Goal: Task Accomplishment & Management: Manage account settings

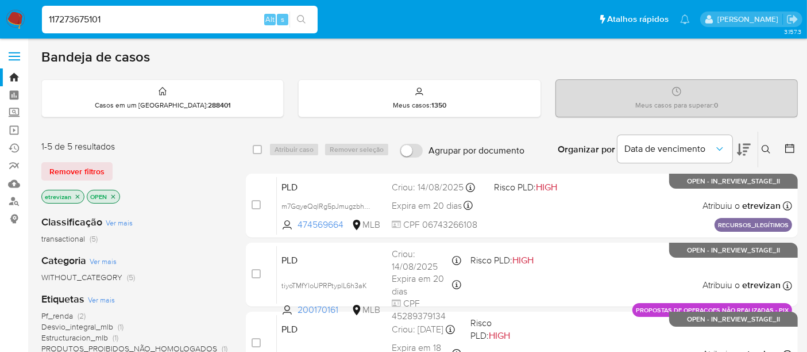
drag, startPoint x: 118, startPoint y: 22, endPoint x: 0, endPoint y: 22, distance: 118.3
click at [0, 22] on nav "Pausado Ver notificaciones 117273675101 Alt s Atalhos rápidos Presiona las sigu…" at bounding box center [403, 19] width 807 height 38
paste input "5mQxblmaOF5A3lEVYnXgKP6C"
type input "5mQxblmaOF5A3lEVYnXgKP6C"
click at [303, 19] on icon "search-icon" at bounding box center [301, 19] width 9 height 9
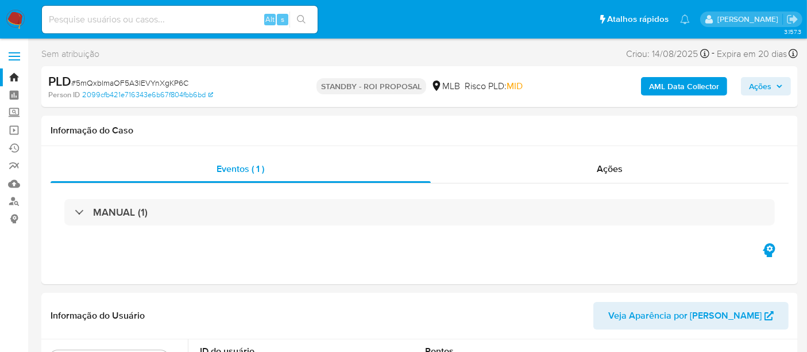
select select "10"
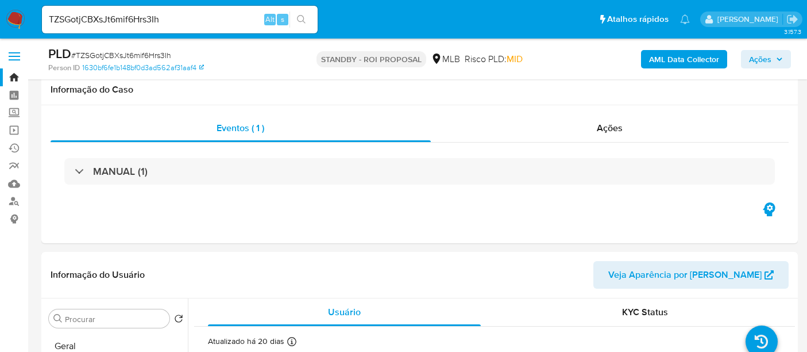
select select "10"
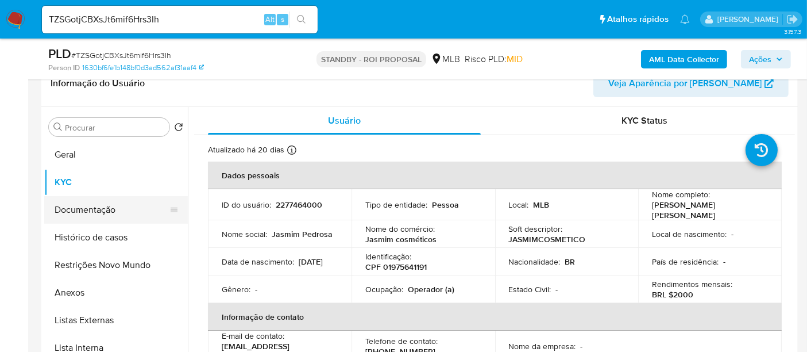
drag, startPoint x: 83, startPoint y: 211, endPoint x: 160, endPoint y: 214, distance: 77.0
click at [83, 211] on button "Documentação" at bounding box center [111, 210] width 134 height 28
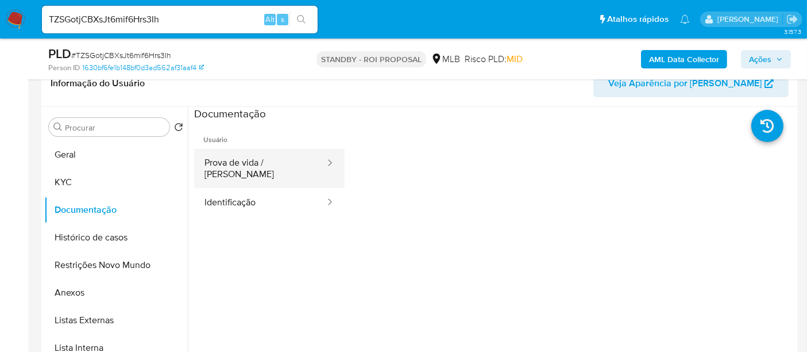
drag, startPoint x: 272, startPoint y: 155, endPoint x: 327, endPoint y: 175, distance: 58.7
click at [271, 155] on button "Prova de vida / [PERSON_NAME]" at bounding box center [260, 168] width 132 height 39
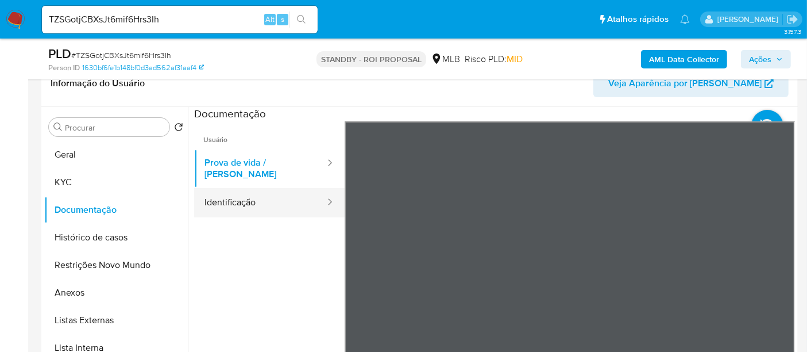
click at [250, 195] on button "Identificação" at bounding box center [260, 202] width 132 height 29
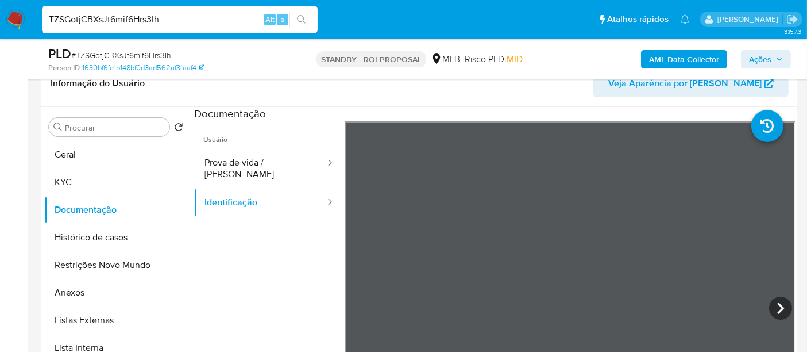
drag, startPoint x: 181, startPoint y: 18, endPoint x: 0, endPoint y: 15, distance: 181.0
click at [0, 15] on nav "Pausado Ver notificaciones TZSGotjCBXsJt6mif6Hrs3Ih Alt s Atalhos rápidos Presi…" at bounding box center [403, 19] width 807 height 38
paste input "5mQxblmaOF5A3lEVYnXgKP6C"
type input "5mQxblmaOF5A3lEVYnXgKP6C"
click at [304, 16] on icon "search-icon" at bounding box center [301, 19] width 9 height 9
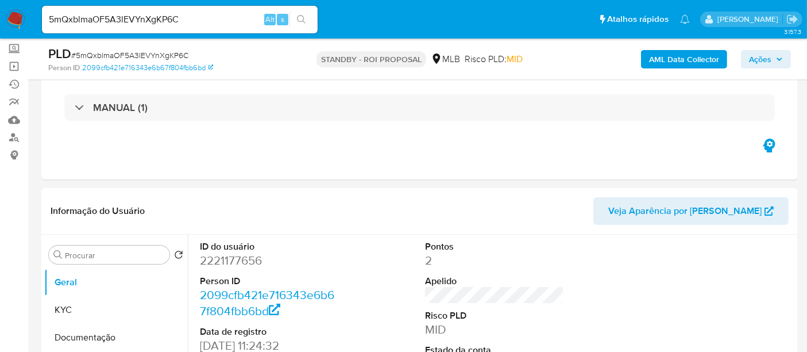
select select "10"
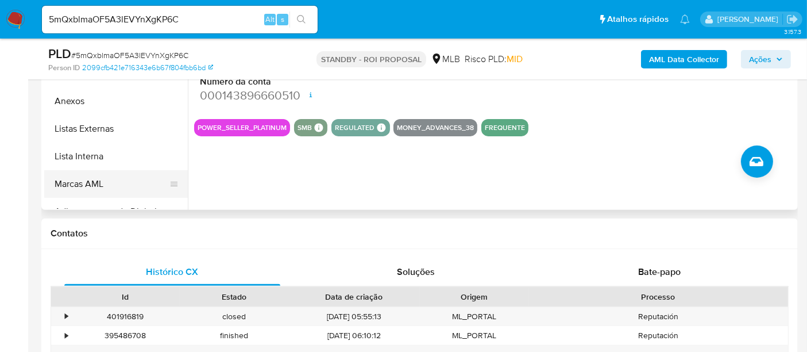
scroll to position [255, 0]
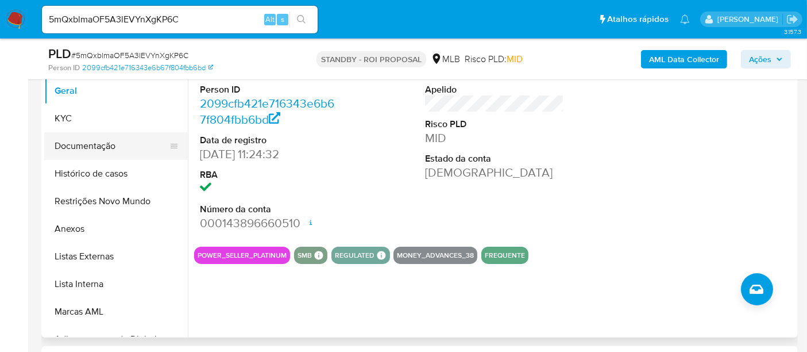
click at [70, 145] on button "Documentação" at bounding box center [111, 146] width 134 height 28
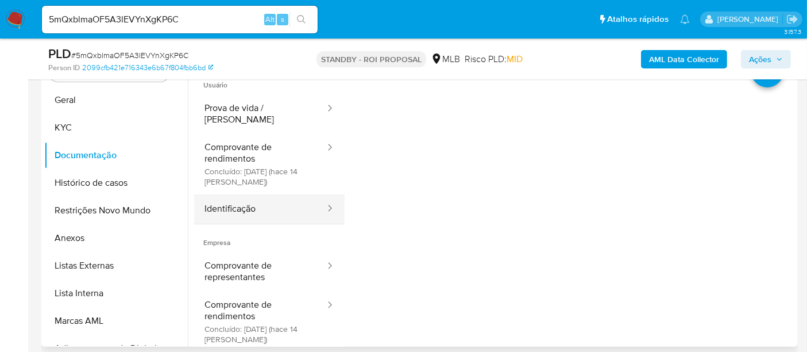
scroll to position [191, 0]
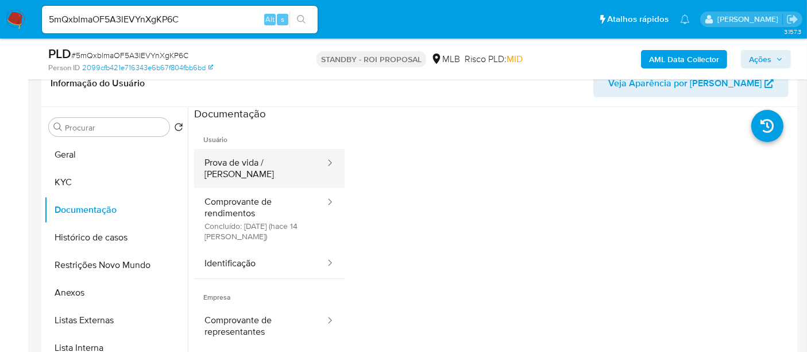
click at [257, 161] on button "Prova de vida / Selfie" at bounding box center [260, 168] width 132 height 39
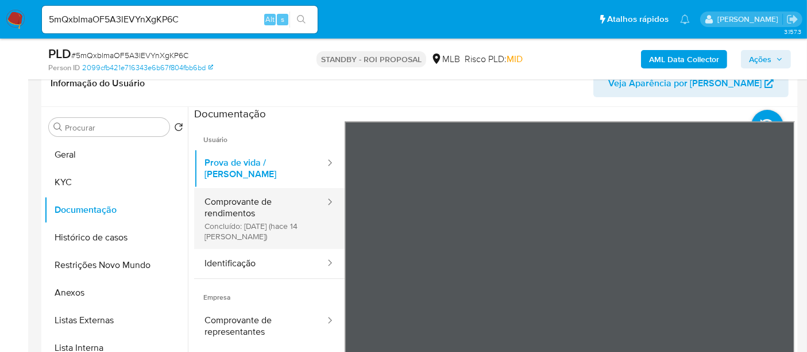
click at [237, 191] on button "Comprovante de rendimentos Concluído: 25/08/2025 (hace 14 días)" at bounding box center [260, 218] width 132 height 61
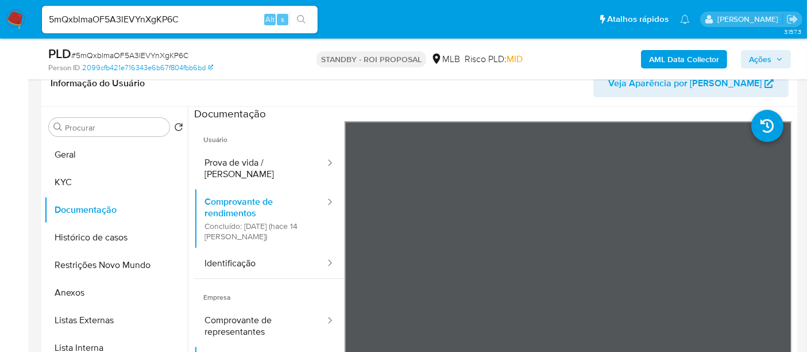
scroll to position [64, 0]
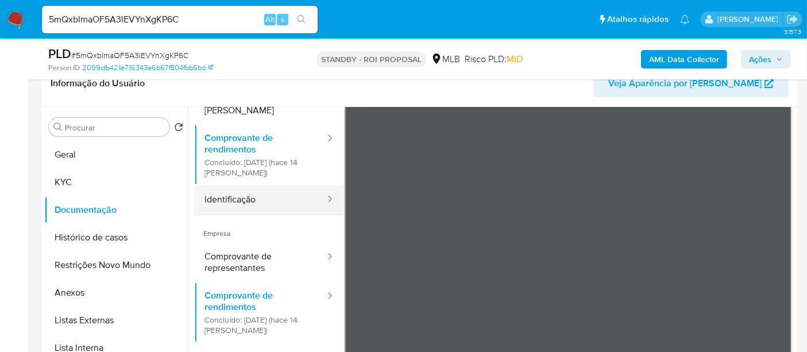
click at [240, 186] on button "Identificação" at bounding box center [260, 199] width 132 height 29
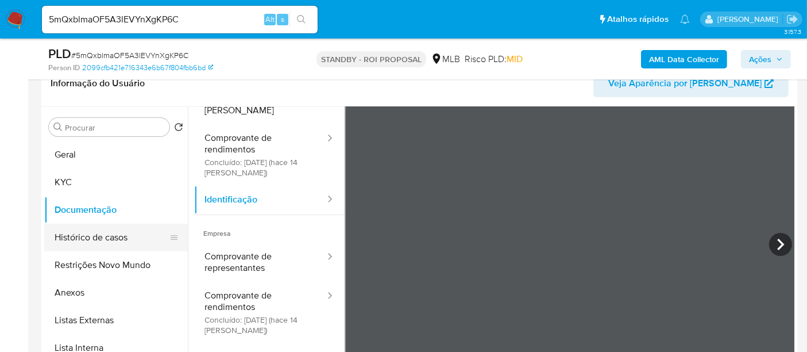
click at [95, 236] on button "Histórico de casos" at bounding box center [111, 237] width 134 height 28
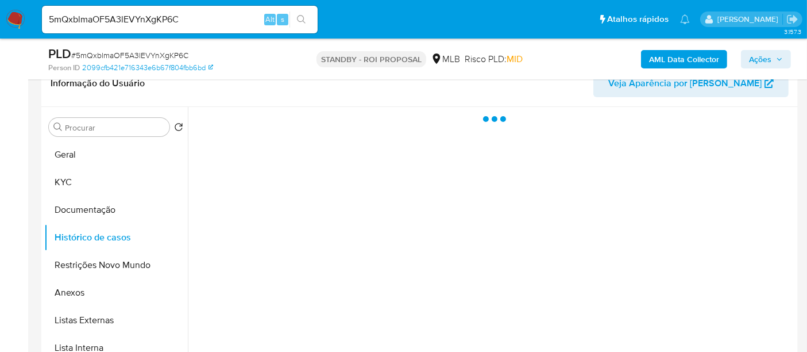
scroll to position [0, 0]
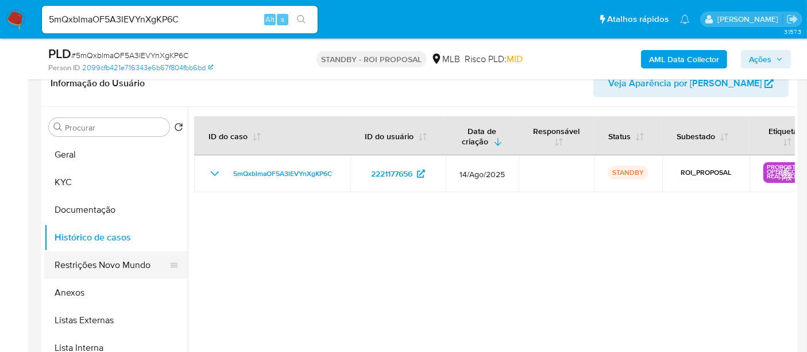
click at [117, 262] on button "Restrições Novo Mundo" at bounding box center [111, 265] width 134 height 28
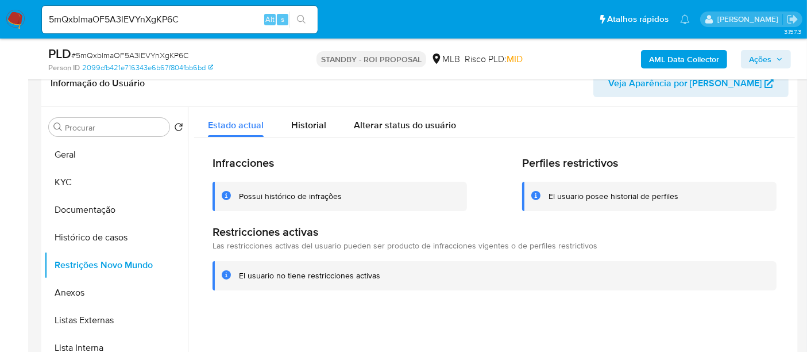
drag, startPoint x: 68, startPoint y: 180, endPoint x: 185, endPoint y: 184, distance: 116.7
click at [68, 181] on button "KYC" at bounding box center [116, 182] width 144 height 28
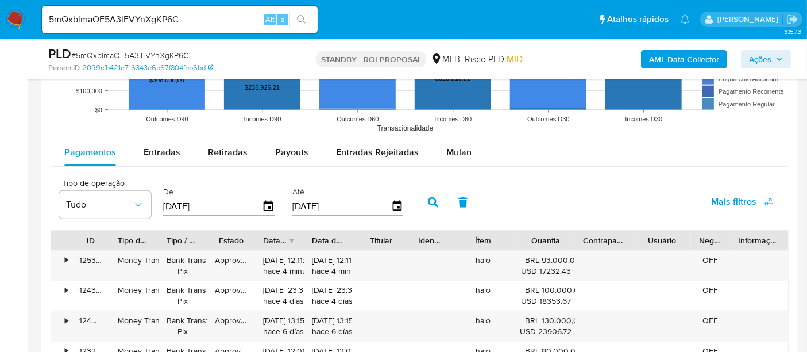
scroll to position [1212, 0]
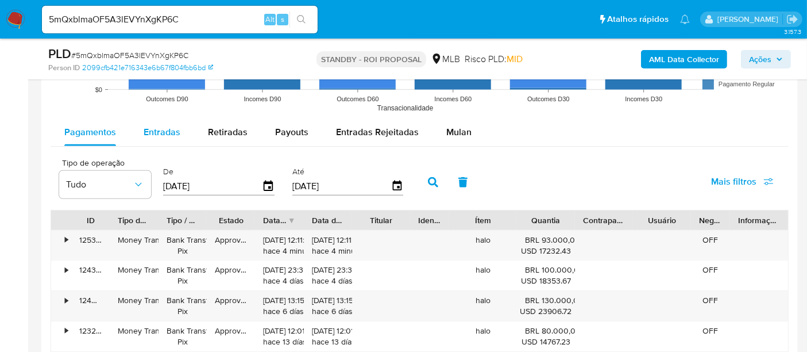
click at [159, 130] on span "Entradas" at bounding box center [162, 131] width 37 height 13
select select "10"
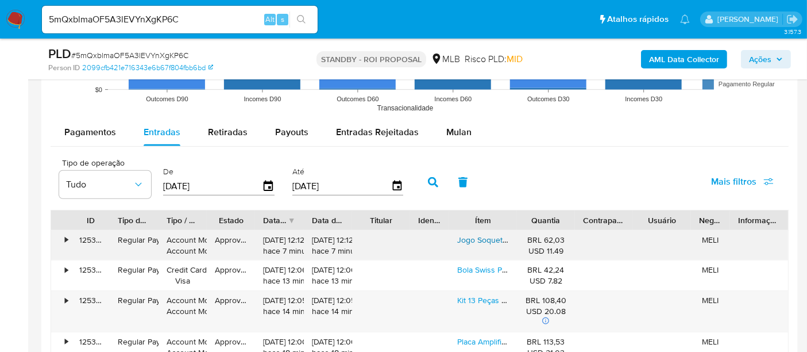
click at [479, 235] on link "Jogo Soquete Longo Sextavado Impacto 1/2 8 A 24 Mm 10pcs" at bounding box center [592, 239] width 271 height 11
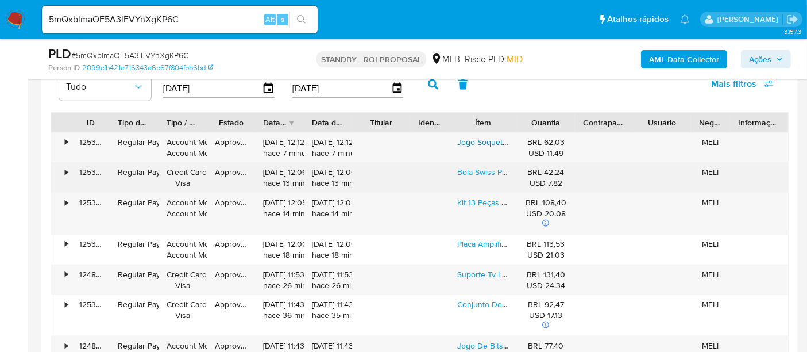
scroll to position [1340, 0]
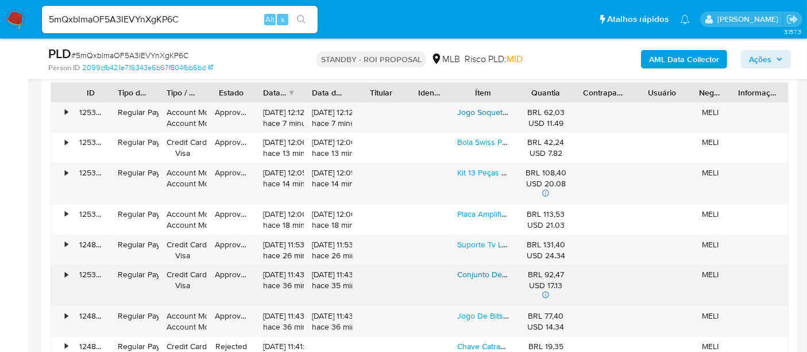
click at [473, 276] on link "Conjunto De Escovas Para Limpeza De Carro (kit 27)" at bounding box center [549, 273] width 185 height 11
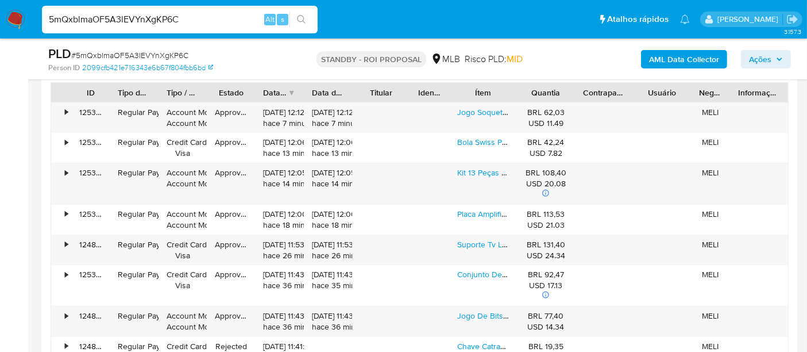
drag, startPoint x: 202, startPoint y: 17, endPoint x: 0, endPoint y: 0, distance: 202.3
click at [0, 0] on nav "Pausado Ver notificaciones 5mQxblmaOF5A3lEVYnXgKP6C Alt s Atalhos rápidos Presi…" at bounding box center [403, 19] width 807 height 38
paste input "43062681000125"
drag, startPoint x: 131, startPoint y: 18, endPoint x: 0, endPoint y: 11, distance: 131.1
click at [0, 11] on nav "Pausado Ver notificaciones 43062681000125 Alt s Atalhos rápidos Presiona las si…" at bounding box center [403, 19] width 807 height 38
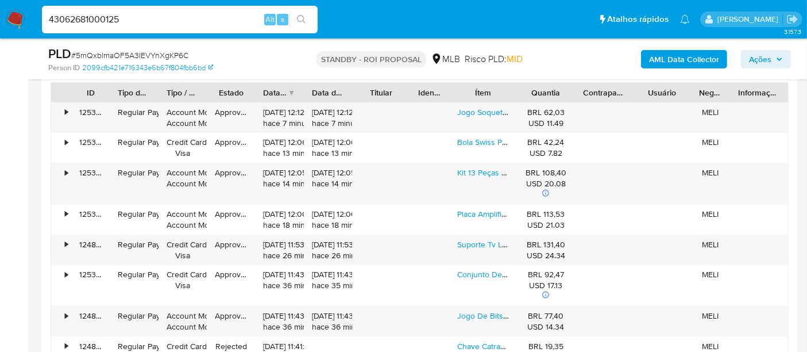
paste input "5tmM6Al2Bdbp7k0gOamPhKYF"
type input "5tmM6Al2Bdbp7k0gOamPhKYF"
click at [303, 16] on icon "search-icon" at bounding box center [301, 19] width 9 height 9
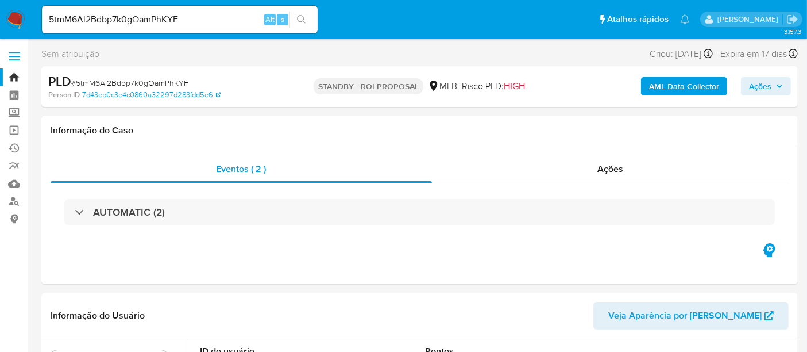
select select "10"
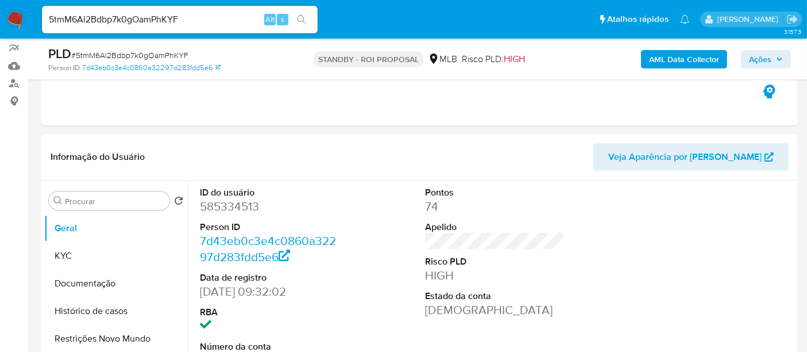
scroll to position [128, 0]
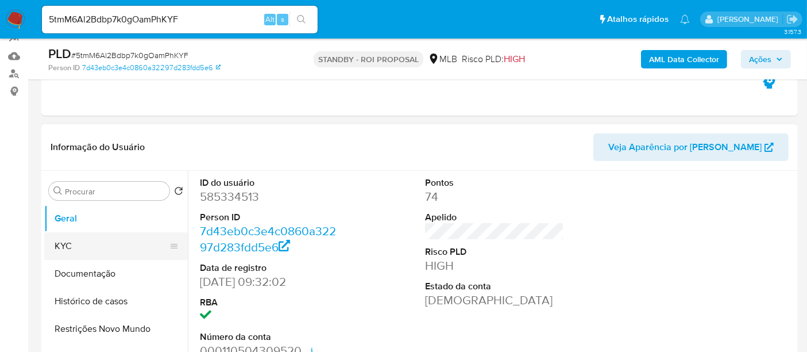
click at [65, 242] on button "KYC" at bounding box center [111, 246] width 134 height 28
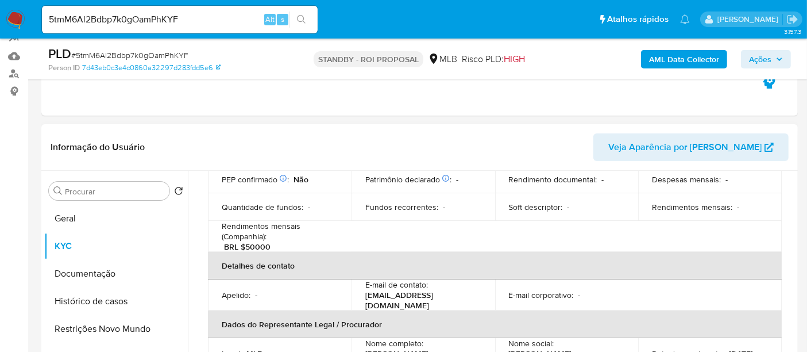
scroll to position [319, 0]
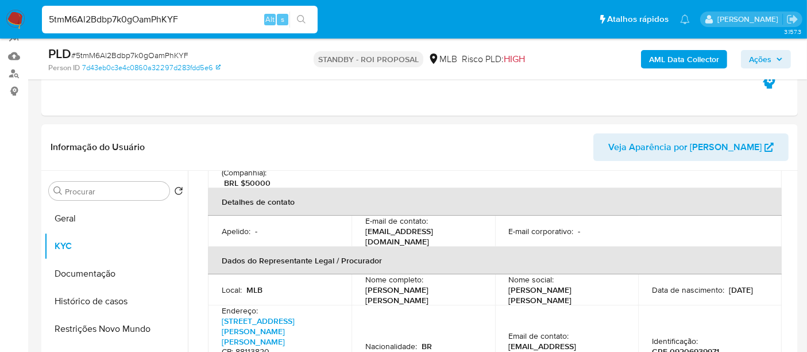
drag, startPoint x: 194, startPoint y: 21, endPoint x: 0, endPoint y: 35, distance: 194.1
click at [0, 35] on nav "Pausado Ver notificaciones 5tmM6Al2Bdbp7k0gOamPhKYF Alt s Atalhos rápidos Presi…" at bounding box center [403, 19] width 807 height 38
click at [302, 16] on icon "search-icon" at bounding box center [301, 19] width 9 height 9
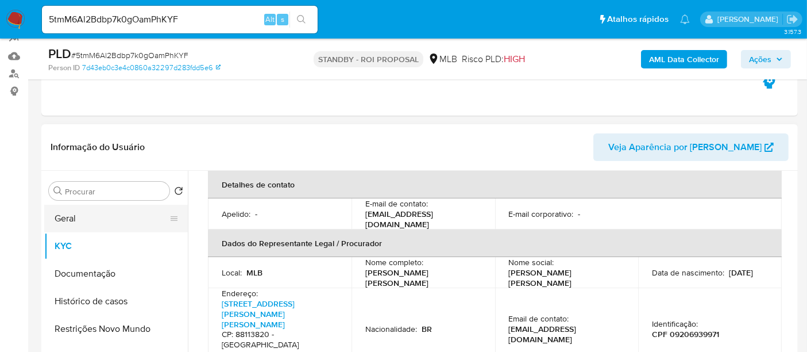
scroll to position [383, 0]
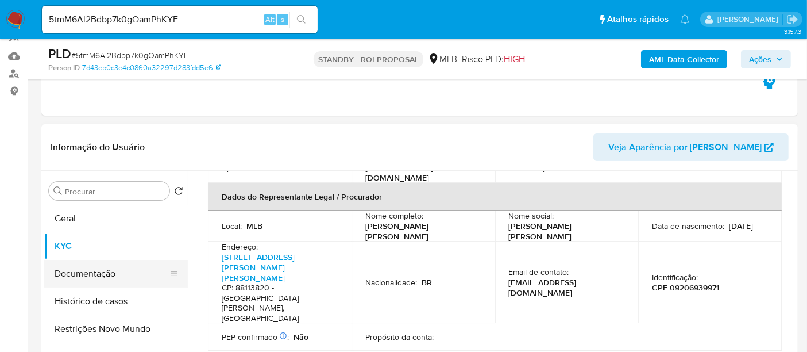
click at [93, 271] on button "Documentação" at bounding box center [111, 274] width 134 height 28
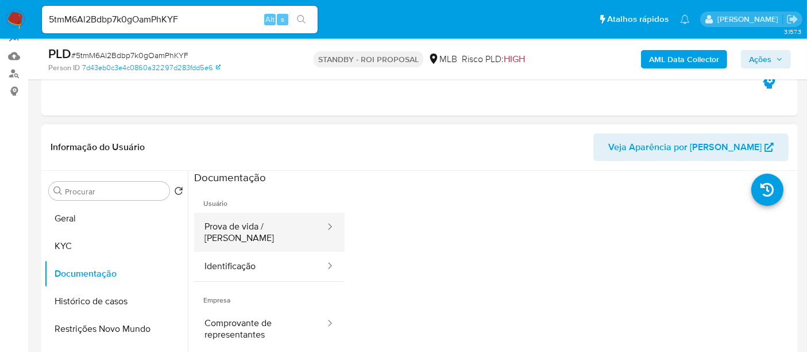
click at [256, 227] on button "Prova de vida / Selfie" at bounding box center [260, 232] width 132 height 39
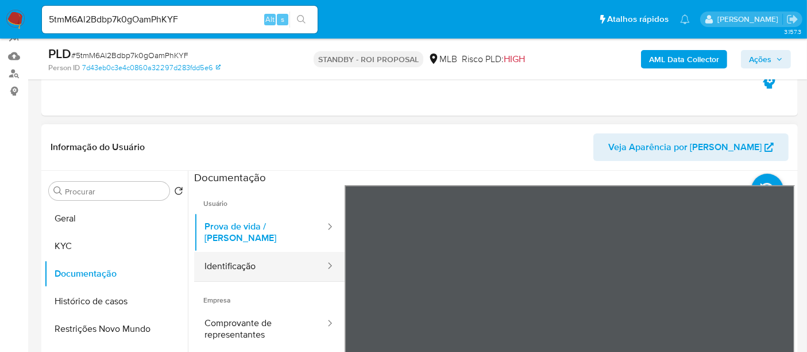
click at [234, 252] on button "Identificação" at bounding box center [260, 266] width 132 height 29
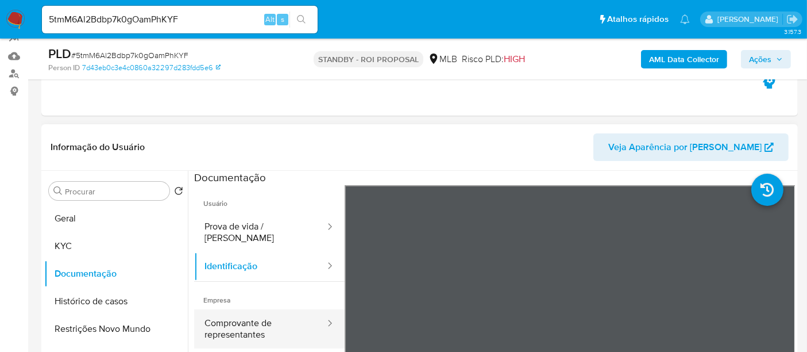
click at [234, 314] on button "Comprovante de representantes" at bounding box center [260, 328] width 132 height 39
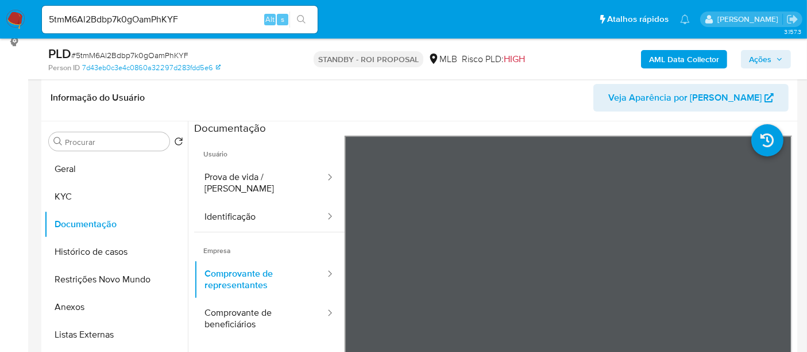
scroll to position [189, 0]
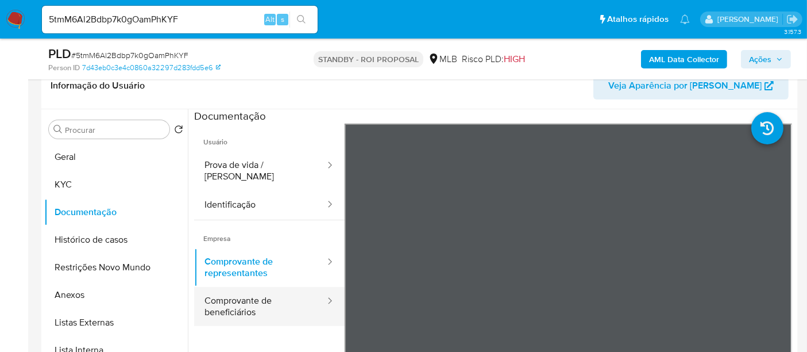
click at [235, 293] on button "Comprovante de beneficiários" at bounding box center [260, 306] width 132 height 39
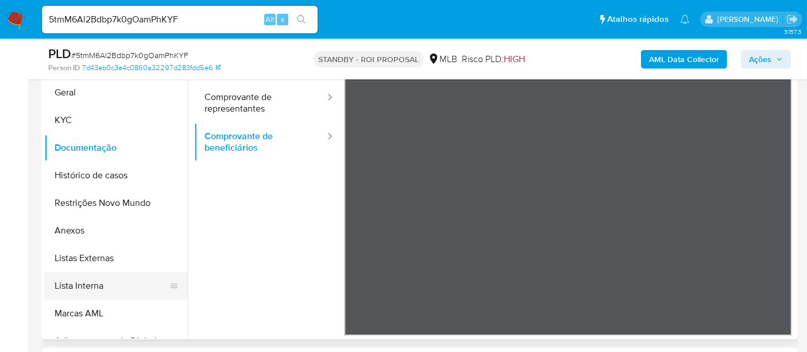
scroll to position [255, 0]
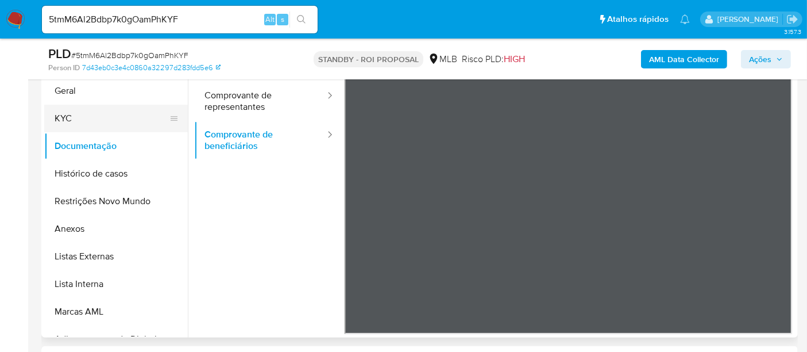
click at [74, 118] on button "KYC" at bounding box center [111, 119] width 134 height 28
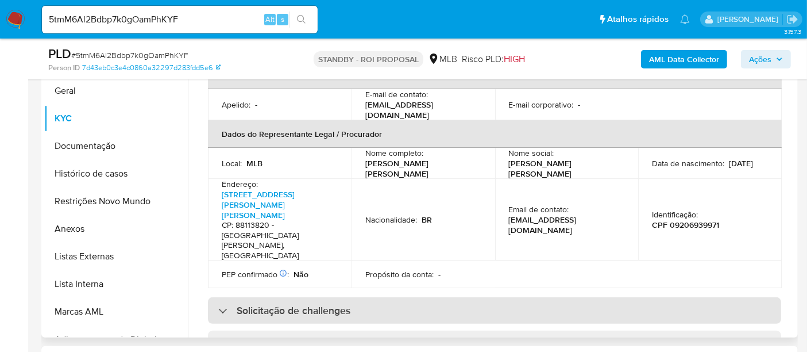
scroll to position [319, 0]
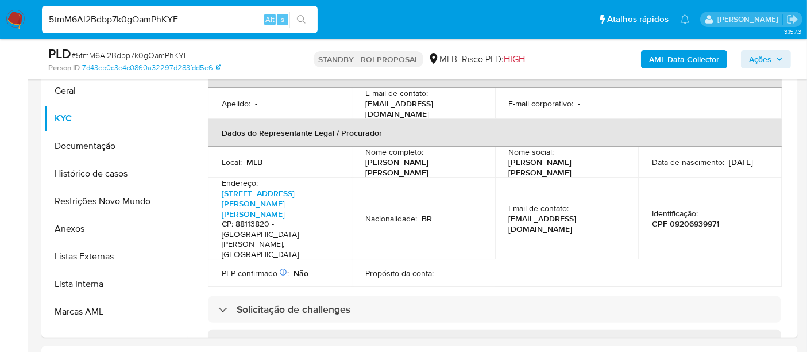
drag, startPoint x: 164, startPoint y: 24, endPoint x: 0, endPoint y: 24, distance: 164.3
click at [0, 24] on nav "Pausado Ver notificaciones 5tmM6Al2Bdbp7k0gOamPhKYF Alt s Atalhos rápidos Presi…" at bounding box center [403, 19] width 807 height 38
paste input "ii9RG5o29yvVv1MUjN2XhtfQ"
type input "ii9RG5o29yvVv1MUjN2XhtfQ"
click at [299, 18] on icon "search-icon" at bounding box center [301, 19] width 9 height 9
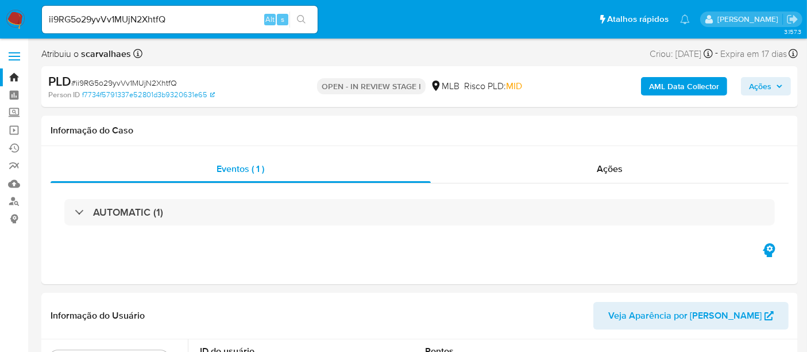
click at [686, 87] on b "AML Data Collector" at bounding box center [684, 86] width 70 height 18
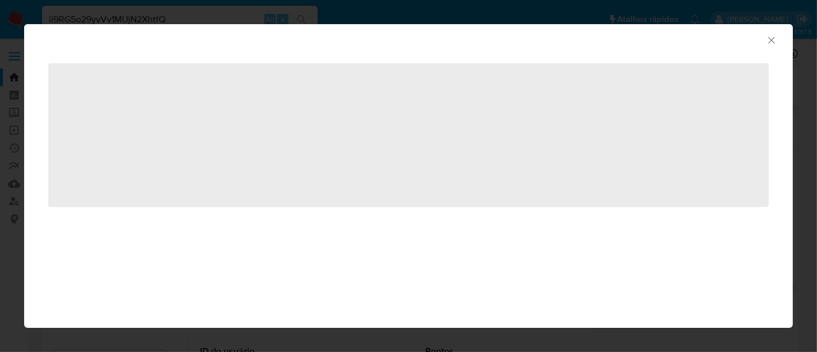
select select "10"
click at [771, 38] on icon "Fechar a janela" at bounding box center [771, 39] width 11 height 11
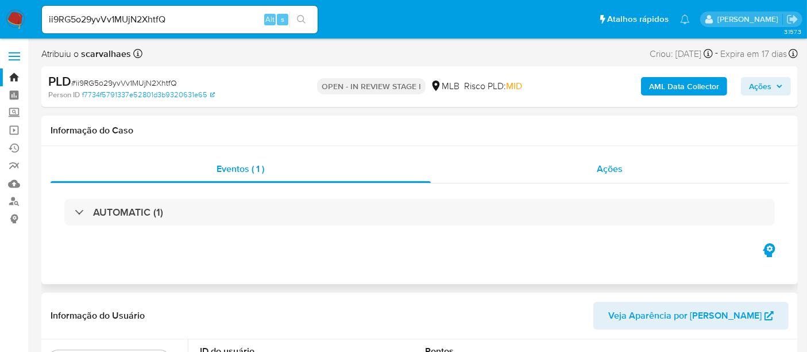
click at [613, 166] on span "Ações" at bounding box center [610, 168] width 26 height 13
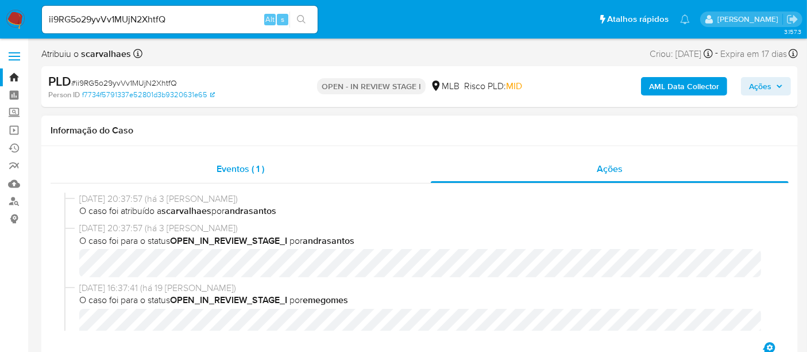
click at [223, 168] on span "Eventos ( 1 )" at bounding box center [241, 168] width 48 height 13
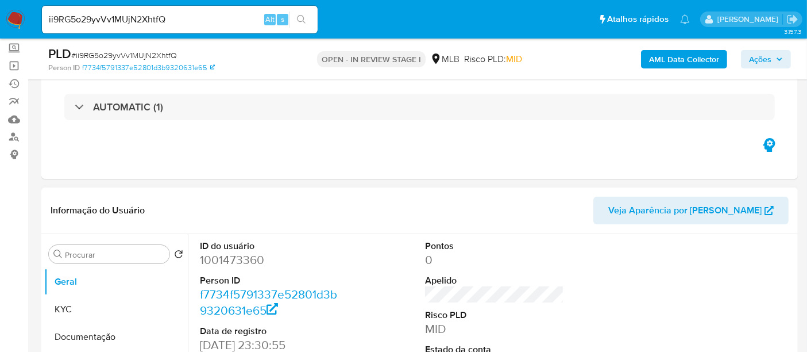
scroll to position [191, 0]
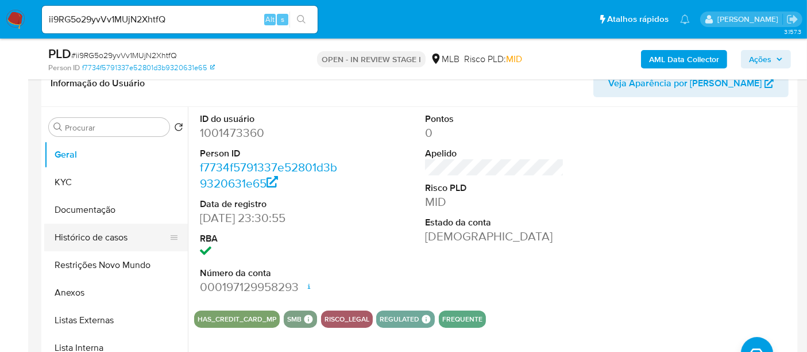
click at [109, 232] on button "Histórico de casos" at bounding box center [111, 237] width 134 height 28
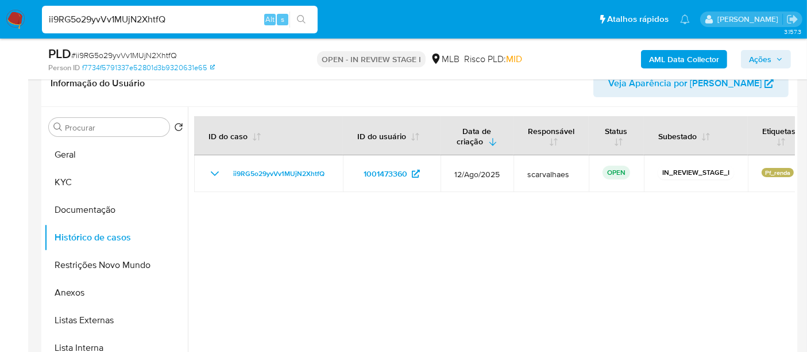
drag, startPoint x: 179, startPoint y: 20, endPoint x: 43, endPoint y: 22, distance: 136.1
click at [43, 22] on input "ii9RG5o29yvVv1MUjN2XhtfQ" at bounding box center [180, 19] width 276 height 15
click at [16, 16] on img at bounding box center [16, 20] width 20 height 20
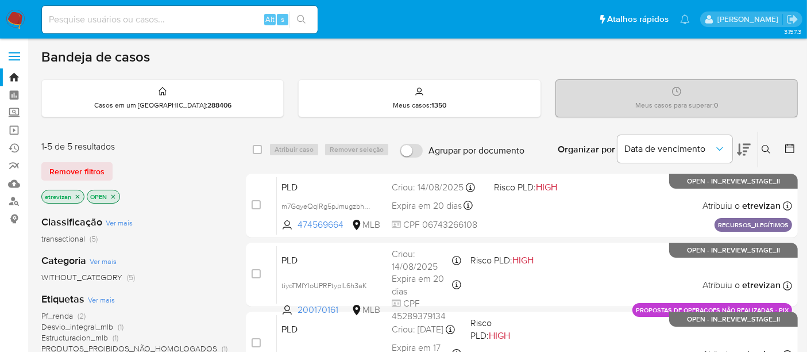
click at [77, 195] on icon "close-filter" at bounding box center [78, 196] width 4 height 4
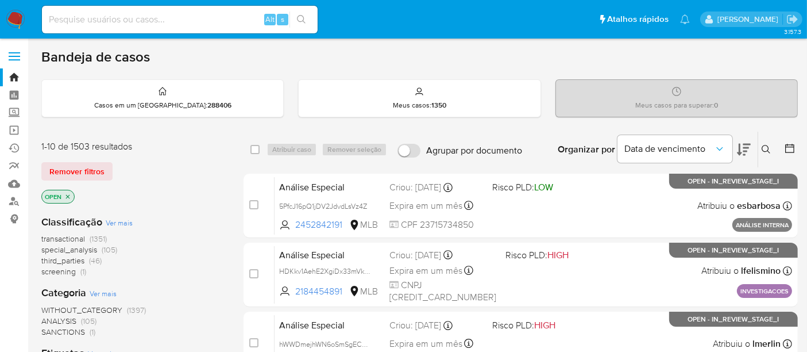
click at [766, 148] on icon at bounding box center [766, 149] width 9 height 9
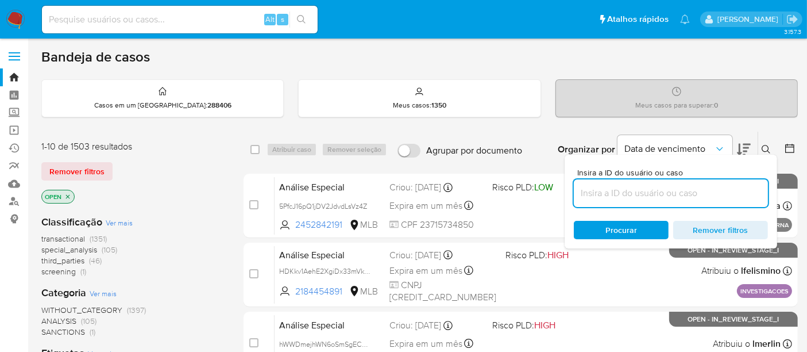
click at [602, 195] on input at bounding box center [671, 193] width 194 height 15
type input "ii9RG5o29yvVv1MUjN2XhtfQ"
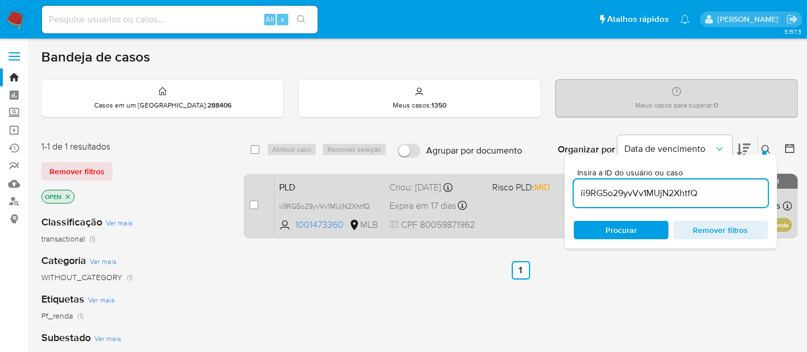
drag, startPoint x: 251, startPoint y: 203, endPoint x: 250, endPoint y: 184, distance: 18.4
click at [251, 203] on input "checkbox" at bounding box center [253, 204] width 9 height 9
checkbox input "true"
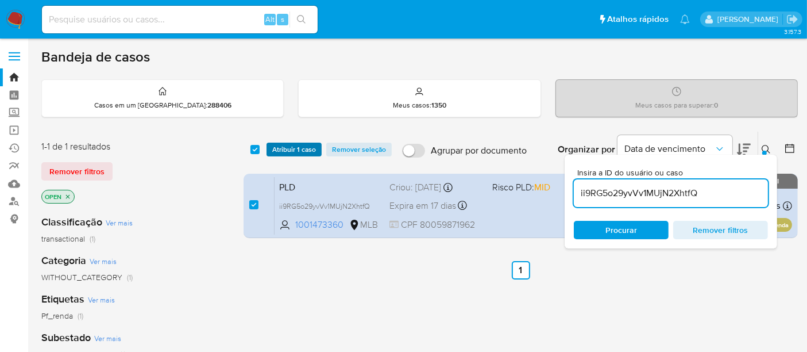
click at [292, 149] on span "Atribuir 1 caso" at bounding box center [294, 149] width 44 height 11
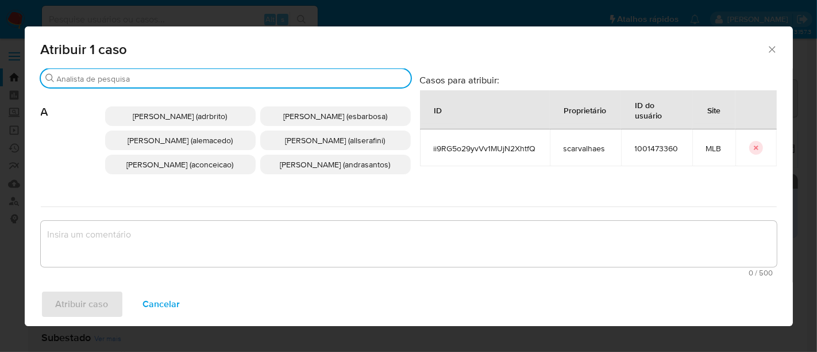
click at [300, 78] on input "Procurar" at bounding box center [231, 79] width 349 height 10
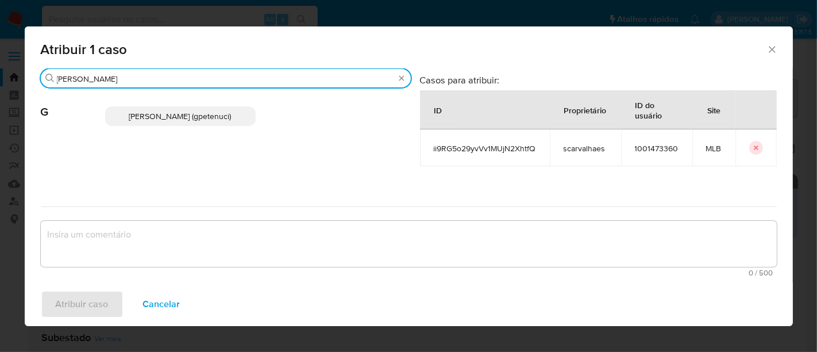
type input "giovanna"
click at [154, 114] on span "Giovanna Petenuci Freitas (gpetenuci)" at bounding box center [180, 115] width 102 height 11
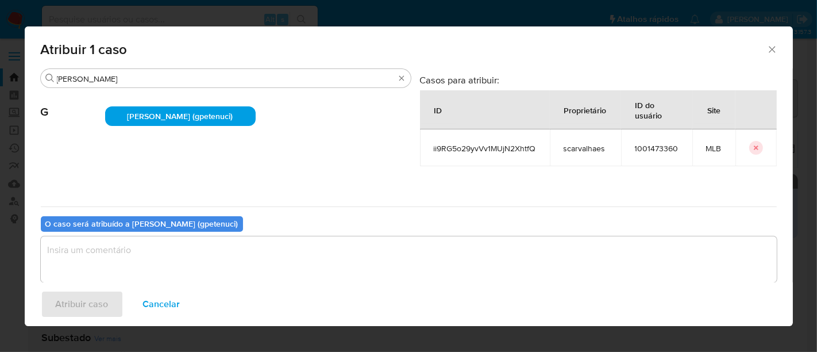
click at [107, 261] on textarea "assign-modal" at bounding box center [409, 259] width 736 height 46
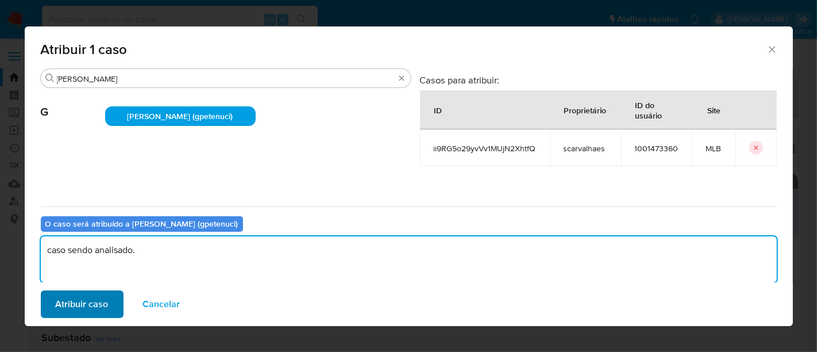
type textarea "caso sendo analisado."
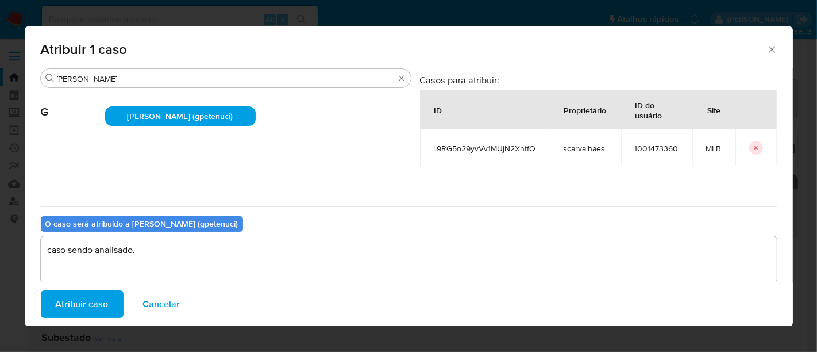
click at [88, 292] on span "Atribuir caso" at bounding box center [82, 303] width 53 height 25
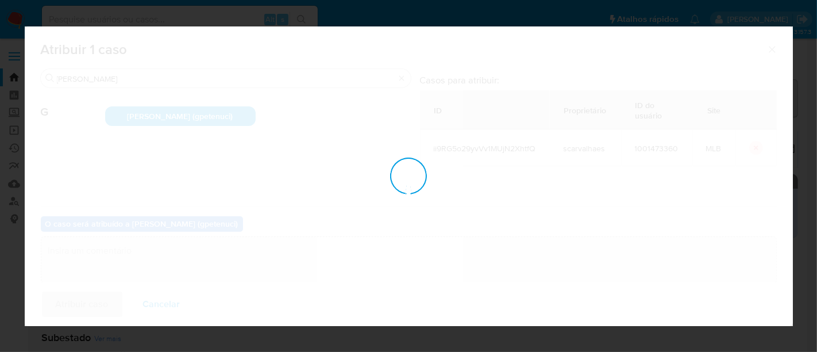
checkbox input "false"
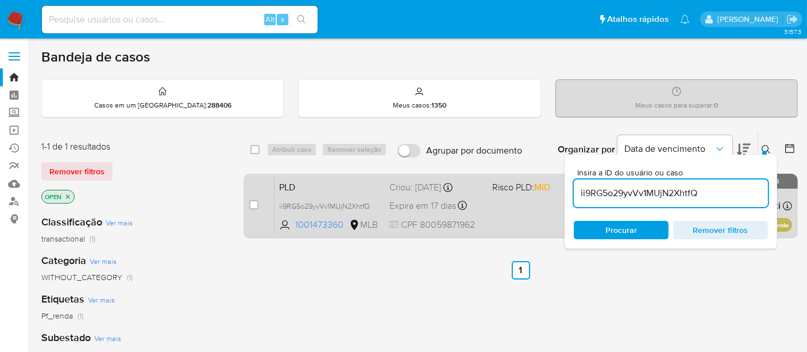
click at [532, 218] on div "PLD ii9RG5o29yvVv1MUjN2XhtfQ 1001473360 MLB Risco PLD: MID Criou: 12/08/2025 Cr…" at bounding box center [533, 205] width 517 height 58
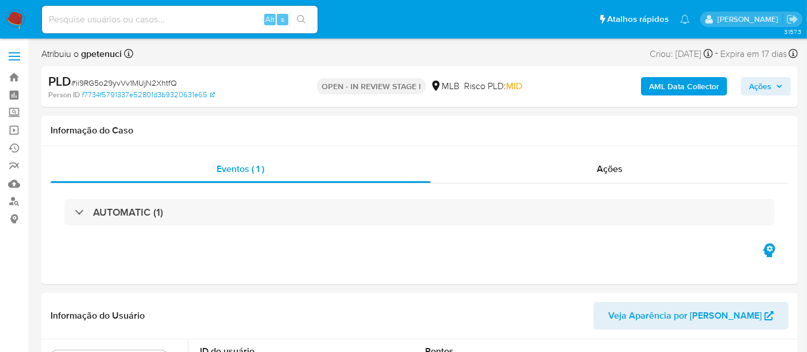
click at [11, 12] on img at bounding box center [16, 20] width 20 height 20
select select "10"
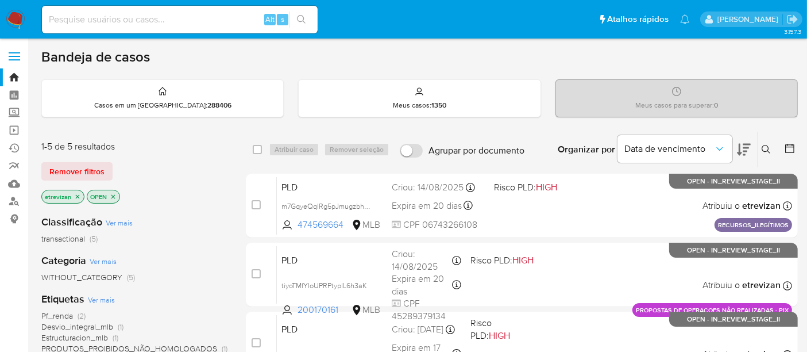
click at [78, 193] on icon "close-filter" at bounding box center [77, 196] width 7 height 7
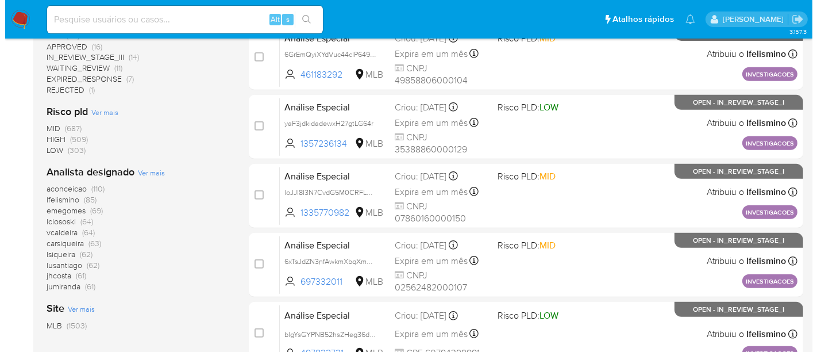
scroll to position [510, 0]
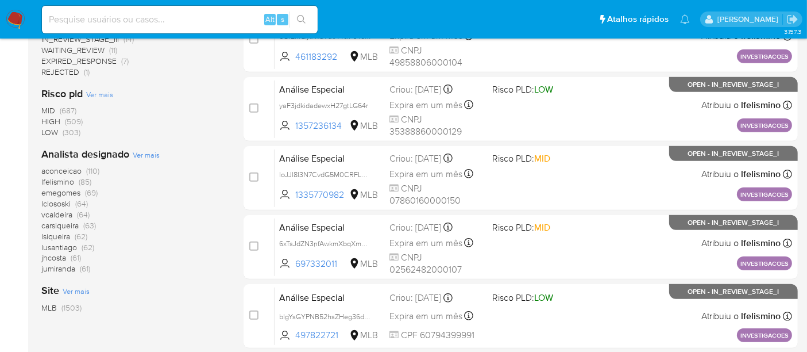
click at [144, 152] on span "Ver mais" at bounding box center [146, 154] width 27 height 10
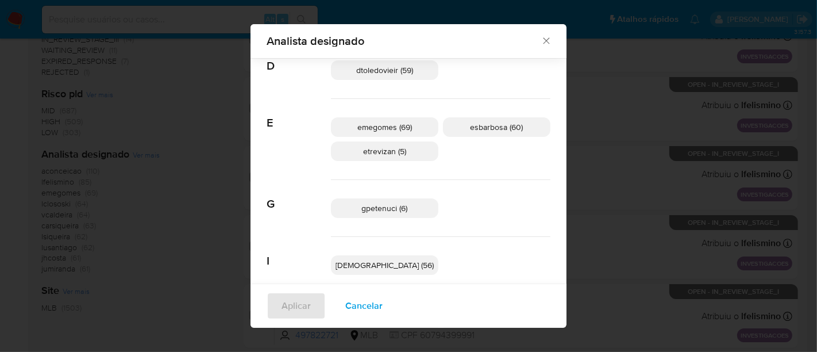
scroll to position [175, 0]
click at [392, 203] on span "gpetenuci (6)" at bounding box center [385, 205] width 46 height 11
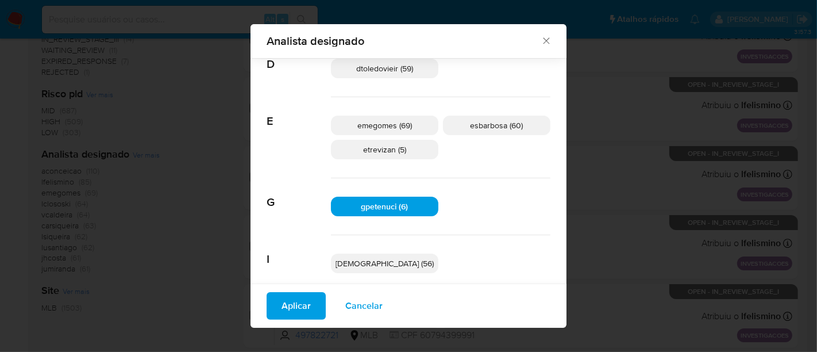
click at [311, 304] on span "Aplicar" at bounding box center [295, 305] width 29 height 25
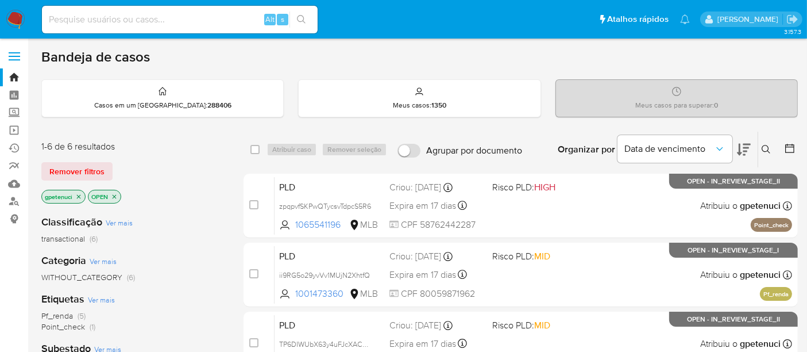
click at [14, 19] on img at bounding box center [16, 20] width 20 height 20
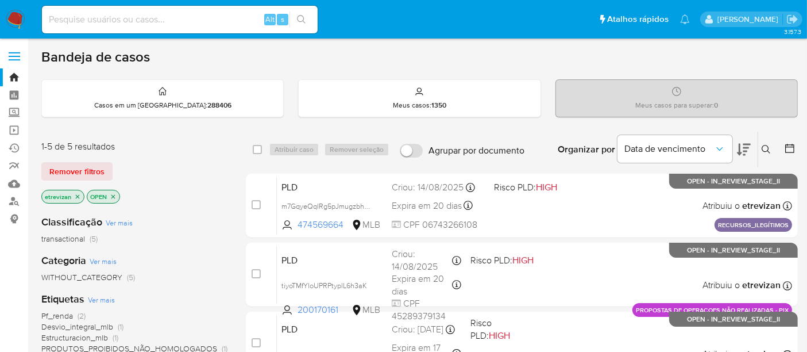
click at [159, 24] on input at bounding box center [180, 19] width 276 height 15
paste input "xZf8CvJC6gkNj49spb4cosGa"
type input "xZf8CvJC6gkNj49spb4cosGa"
click at [299, 20] on icon "search-icon" at bounding box center [301, 19] width 9 height 9
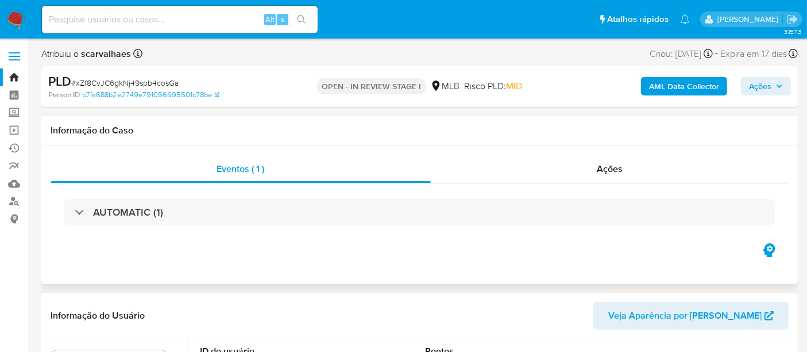
select select "10"
drag, startPoint x: 79, startPoint y: 82, endPoint x: 148, endPoint y: 81, distance: 69.5
click at [148, 81] on span "# xZf8CvJC6gkNj49spb4cosGa" at bounding box center [124, 82] width 107 height 11
click at [156, 70] on div "PLD # xZf8CvJC6gkNj49spb4cosGa Person ID b7fa688b2e2749e791056695501c78be OPEN …" at bounding box center [419, 86] width 756 height 41
drag, startPoint x: 76, startPoint y: 83, endPoint x: 178, endPoint y: 82, distance: 102.2
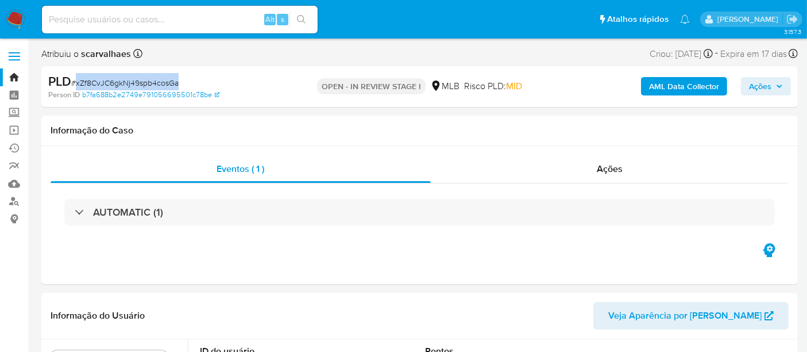
click at [178, 82] on span "# xZf8CvJC6gkNj49spb4cosGa" at bounding box center [124, 82] width 107 height 11
copy span "xZf8CvJC6gkNj49spb4cosGa"
click at [14, 16] on img at bounding box center [16, 20] width 20 height 20
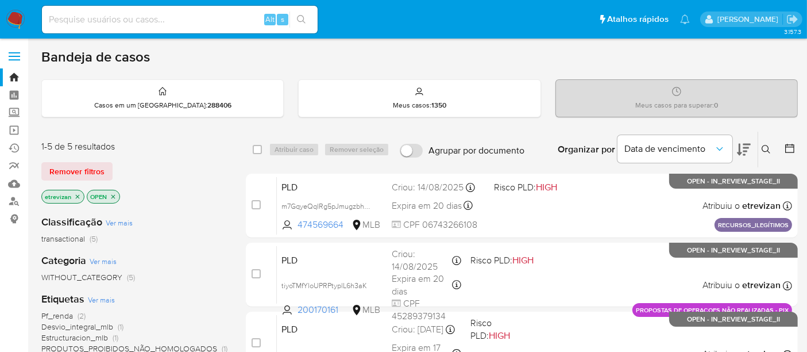
click at [78, 196] on icon "close-filter" at bounding box center [77, 196] width 7 height 7
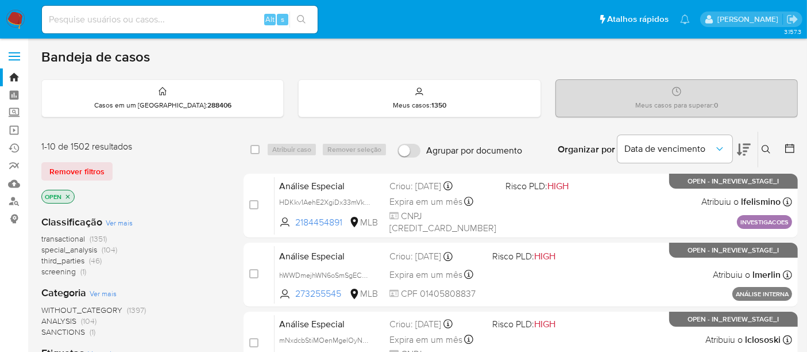
click at [765, 148] on icon at bounding box center [766, 149] width 9 height 9
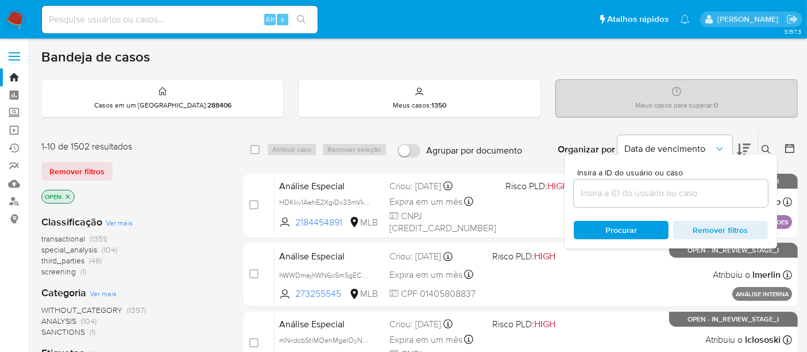
click at [593, 195] on input at bounding box center [671, 193] width 194 height 15
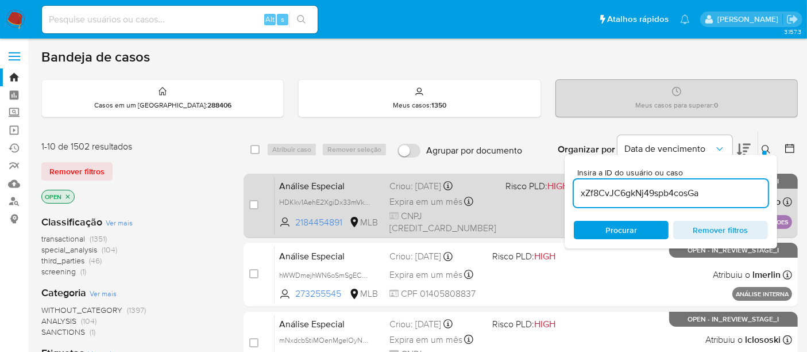
type input "xZf8CvJC6gkNj49spb4cosGa"
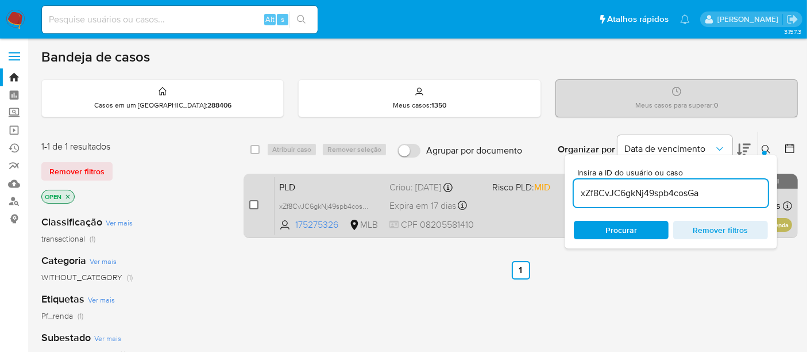
click at [251, 200] on input "checkbox" at bounding box center [253, 204] width 9 height 9
checkbox input "true"
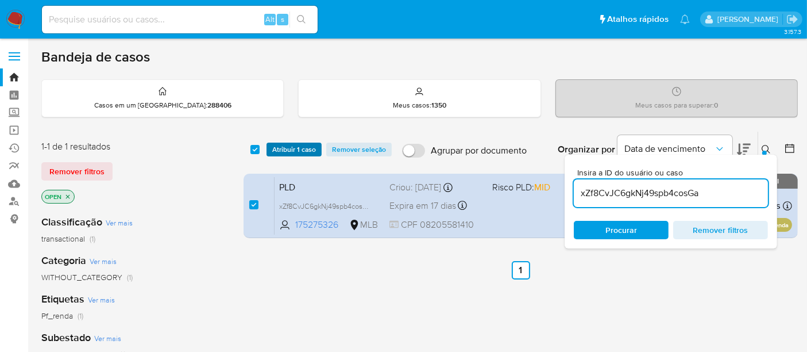
click at [282, 149] on span "Atribuir 1 caso" at bounding box center [294, 149] width 44 height 11
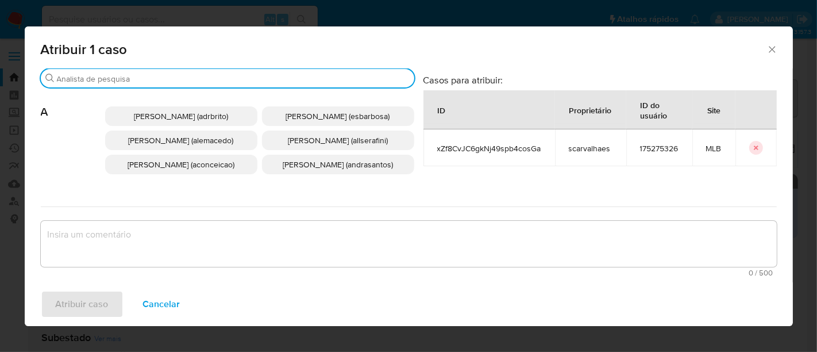
click at [128, 74] on input "Procurar" at bounding box center [233, 79] width 353 height 10
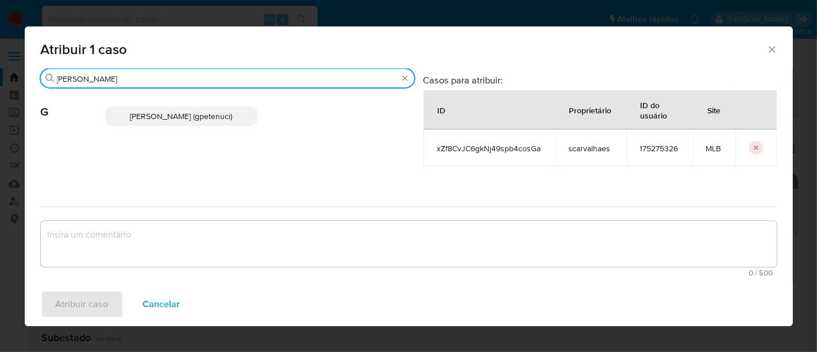
type input "giovanna"
click span "Giovanna Petenuci Freitas (gpetenuci)"
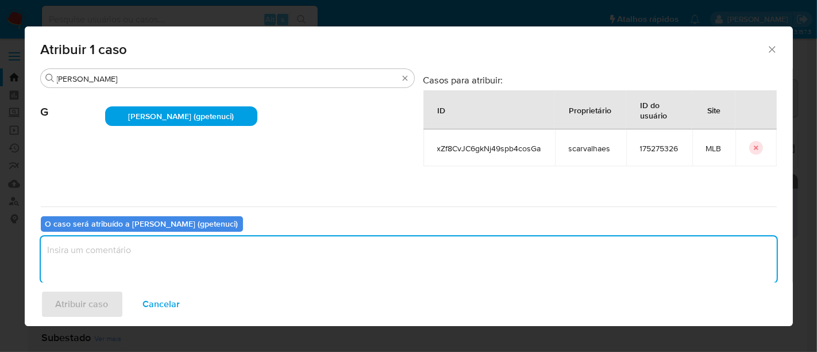
click textarea "assign-modal"
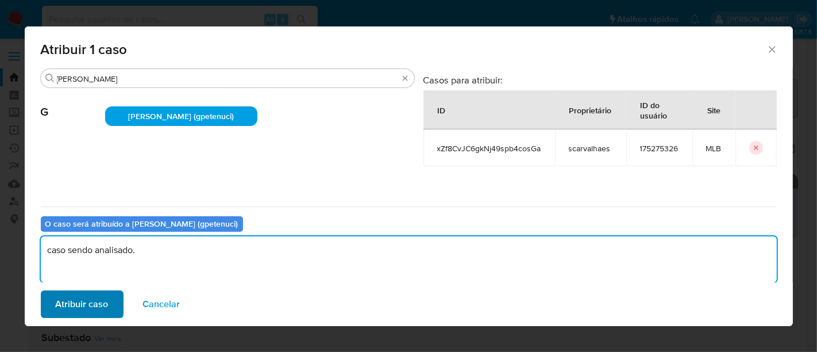
type textarea "caso sendo analisado."
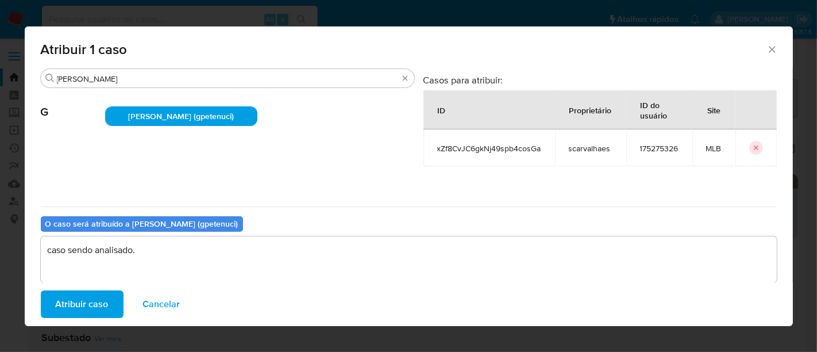
click span "Atribuir caso"
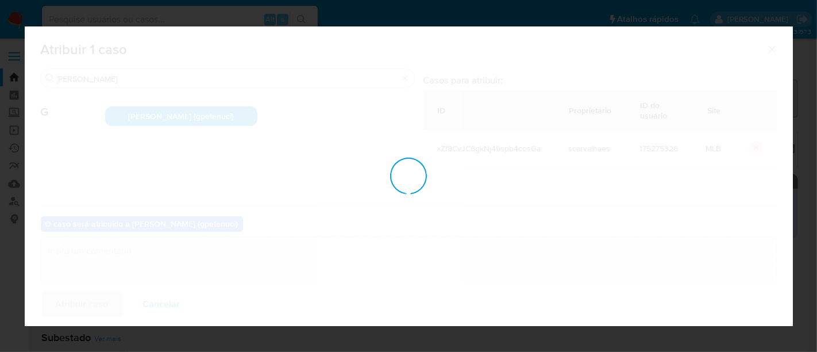
checkbox input "false"
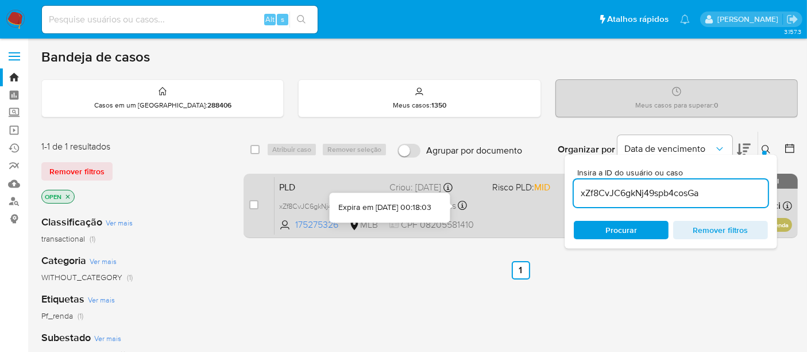
click div "PLD xZf8CvJC6gkNj49spb4cosGa 175275326 MLB Risco PLD: MID Criou: 12/08/2025 Cri…"
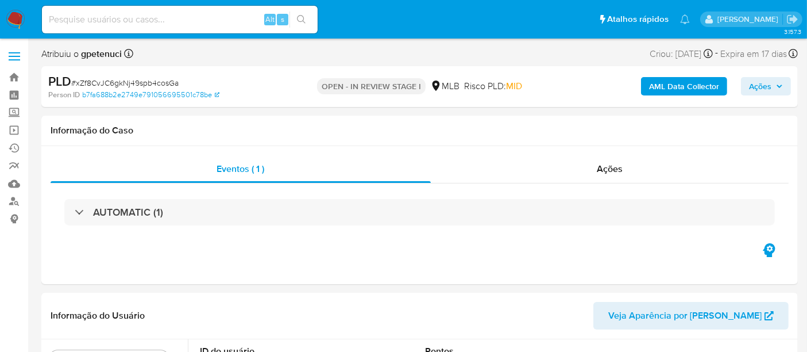
select select "10"
click at [102, 20] on input at bounding box center [180, 19] width 276 height 15
paste input "d0b3ZoAU0il6vMfRsEfH0Agg"
type input "d0b3ZoAU0il6vMfRsEfH0Agg"
click at [308, 17] on button "search-icon" at bounding box center [301, 19] width 24 height 16
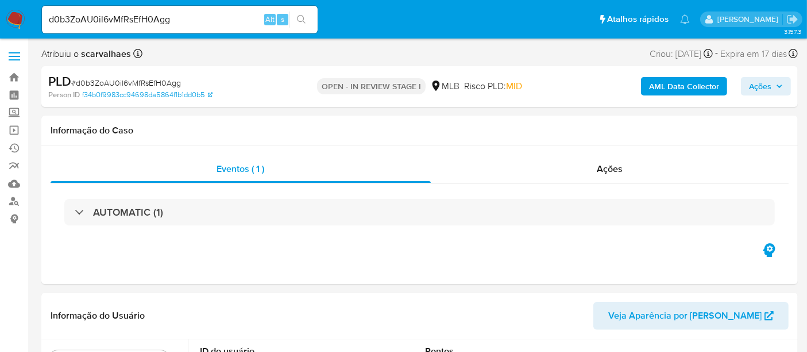
select select "10"
click at [617, 168] on span "Ações" at bounding box center [610, 168] width 26 height 13
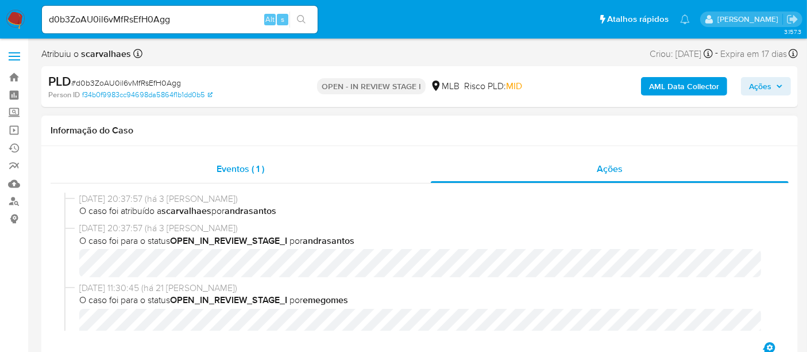
click at [230, 168] on span "Eventos ( 1 )" at bounding box center [241, 168] width 48 height 13
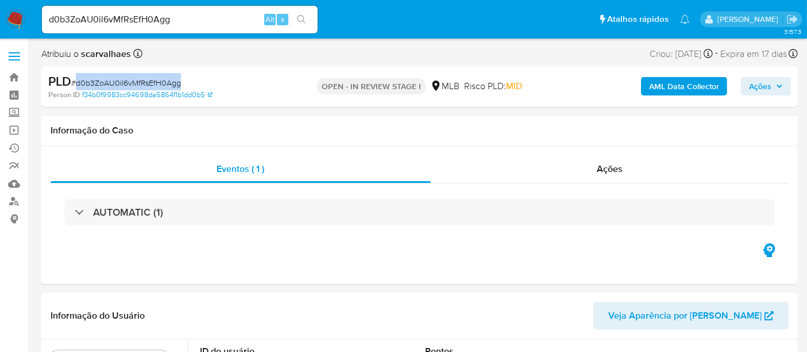
drag, startPoint x: 77, startPoint y: 80, endPoint x: 180, endPoint y: 87, distance: 103.0
click at [180, 87] on div "PLD # d0b3ZoAU0il6vMfRsEfH0Agg" at bounding box center [170, 81] width 244 height 17
copy span "d0b3ZoAU0il6vMfRsEfH0Agg"
click at [18, 16] on img at bounding box center [16, 20] width 20 height 20
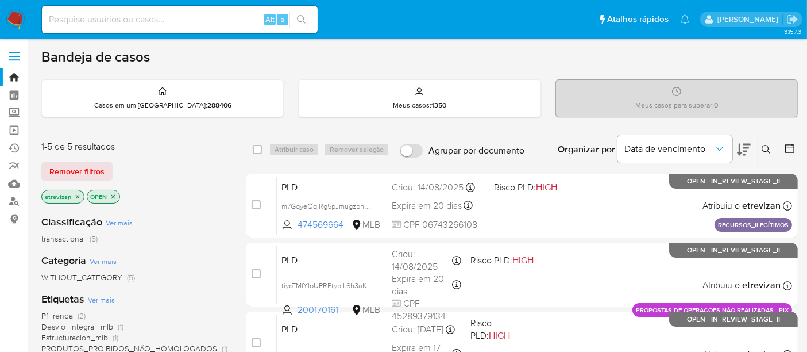
click at [75, 194] on icon "close-filter" at bounding box center [77, 196] width 7 height 7
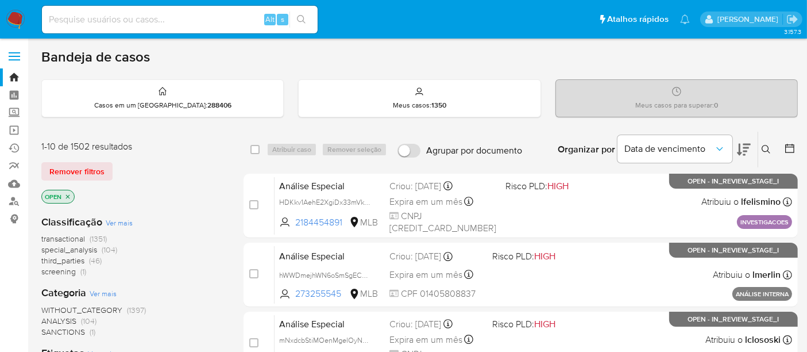
click at [763, 146] on icon at bounding box center [766, 149] width 9 height 9
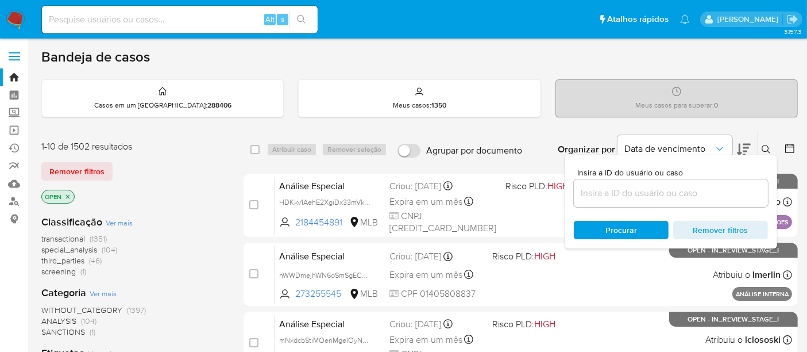
click at [604, 190] on input at bounding box center [671, 193] width 194 height 15
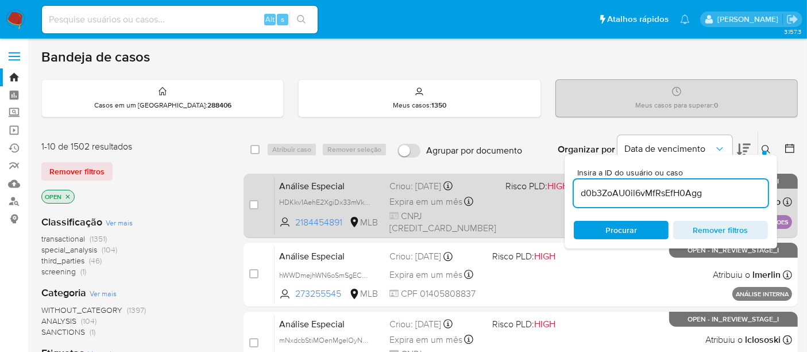
type input "d0b3ZoAU0il6vMfRsEfH0Agg"
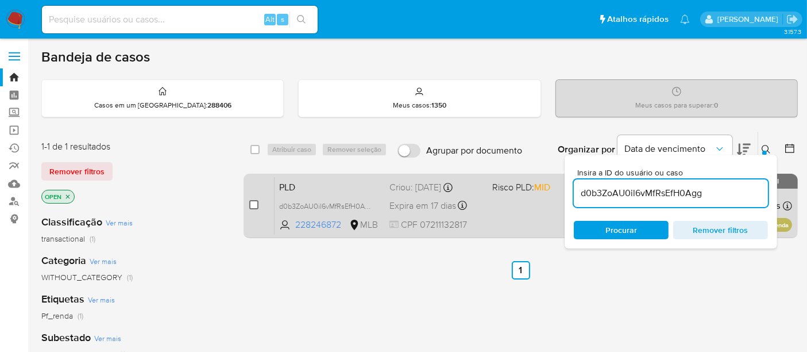
click at [250, 204] on input "checkbox" at bounding box center [253, 204] width 9 height 9
checkbox input "true"
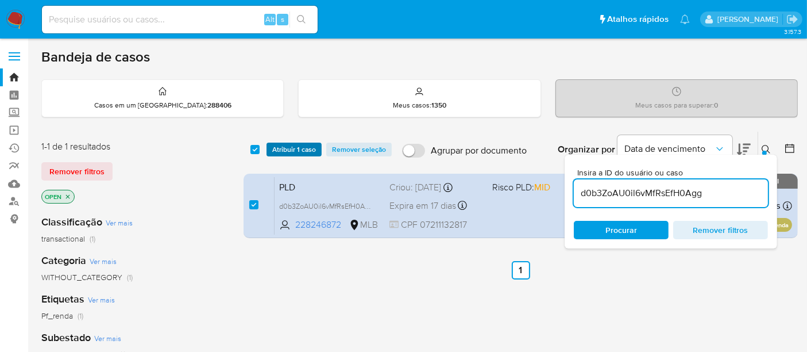
click at [291, 148] on span "Atribuir 1 caso" at bounding box center [294, 149] width 44 height 11
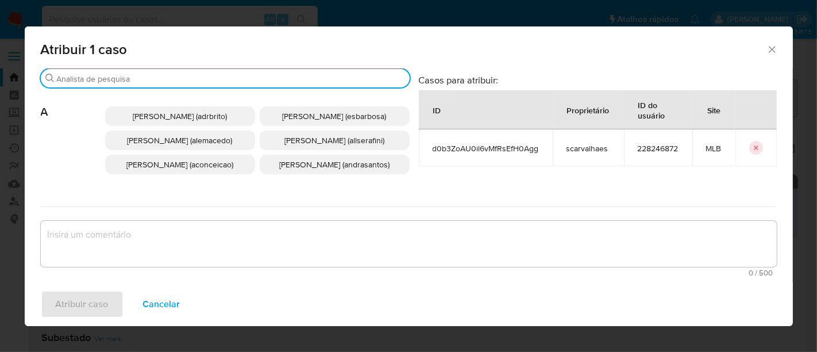
click input "Procurar"
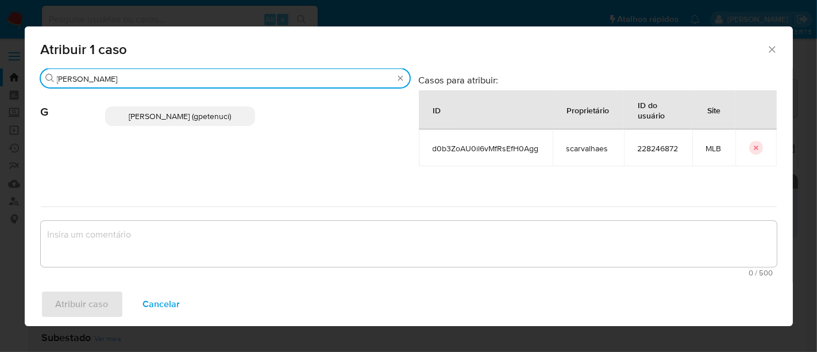
type input "giovanna"
click span "Giovanna Petenuci Freitas (gpetenuci)"
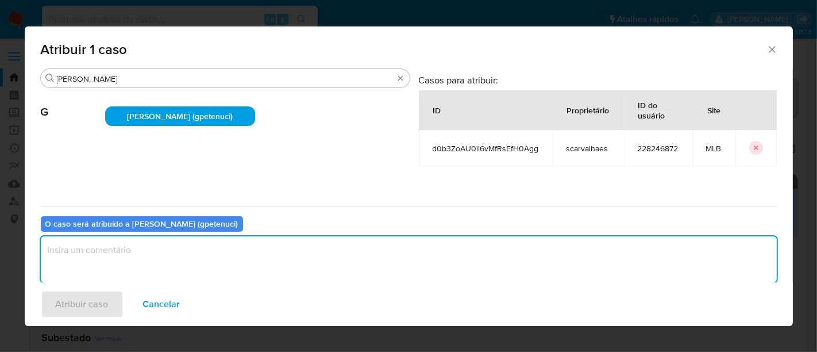
click textarea "assign-modal"
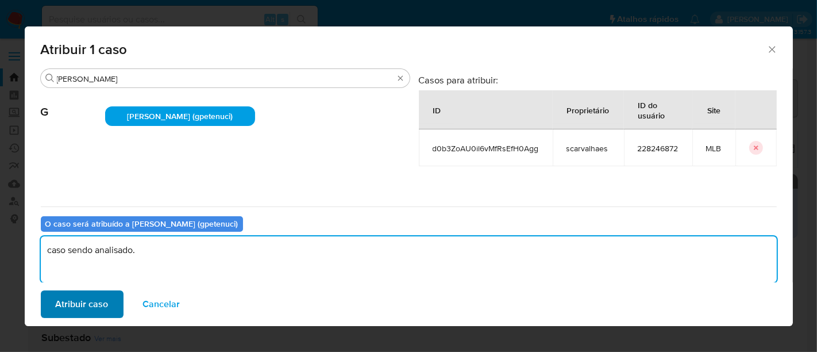
type textarea "caso sendo analisado."
click span "Atribuir caso"
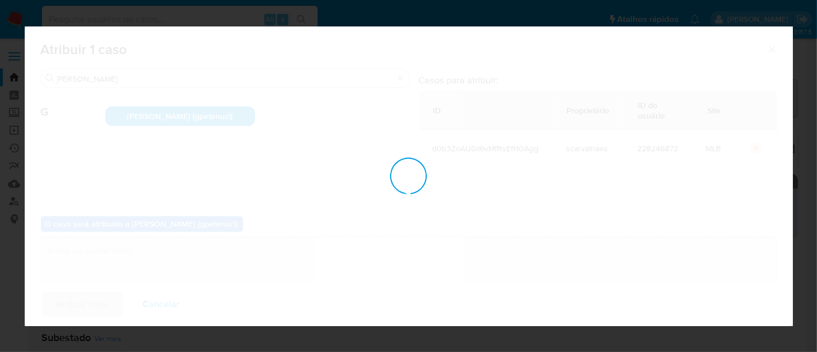
checkbox input "false"
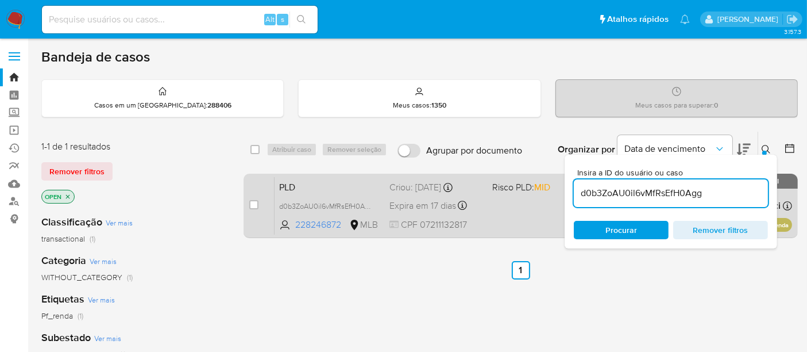
click div "PLD d0b3ZoAU0il6vMfRsEfH0Agg 228246872 MLB Risco PLD: MID Criou: 12/08/2025 Cri…"
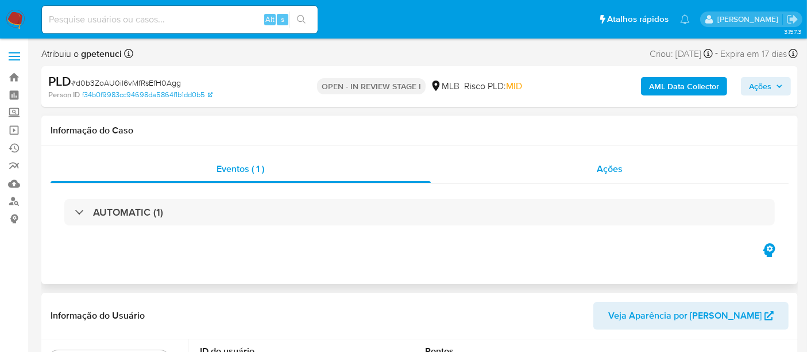
click at [607, 171] on span "Ações" at bounding box center [610, 168] width 26 height 13
select select "10"
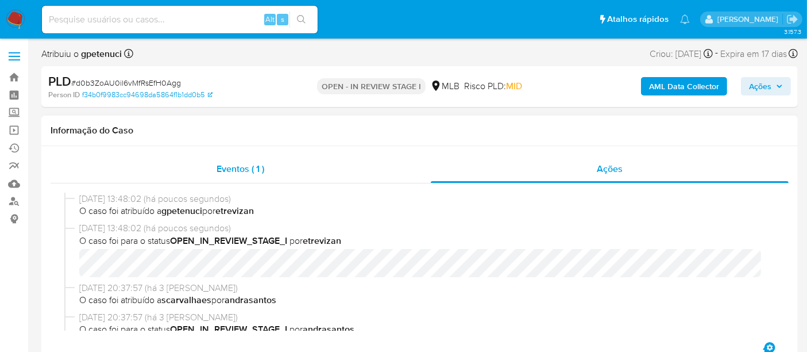
click at [230, 168] on span "Eventos ( 1 )" at bounding box center [241, 168] width 48 height 13
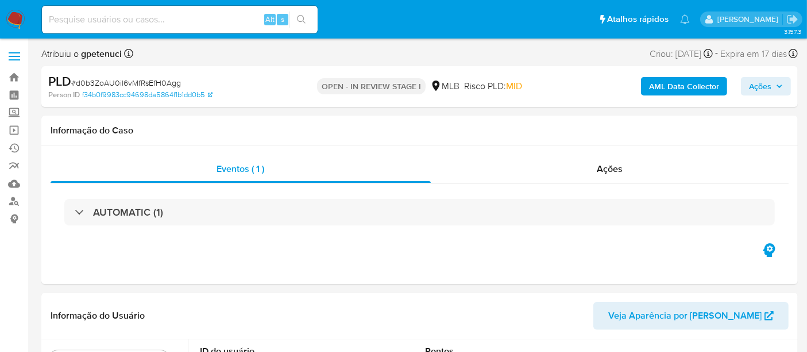
click at [14, 17] on img at bounding box center [16, 20] width 20 height 20
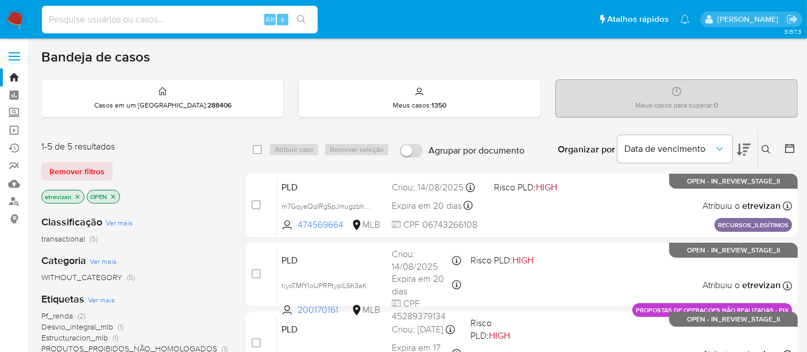
click at [169, 24] on input at bounding box center [180, 19] width 276 height 15
paste input "XaajaSrL56HkTJYSdsjPFvDF"
type input "XaajaSrL56HkTJYSdsjPFvDF"
click at [302, 14] on button "search-icon" at bounding box center [301, 19] width 24 height 16
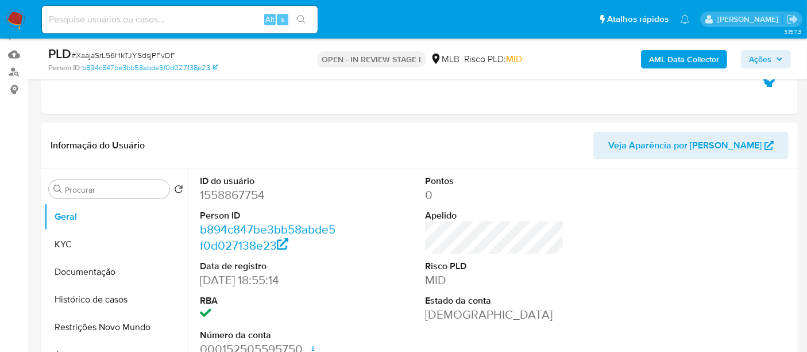
select select "10"
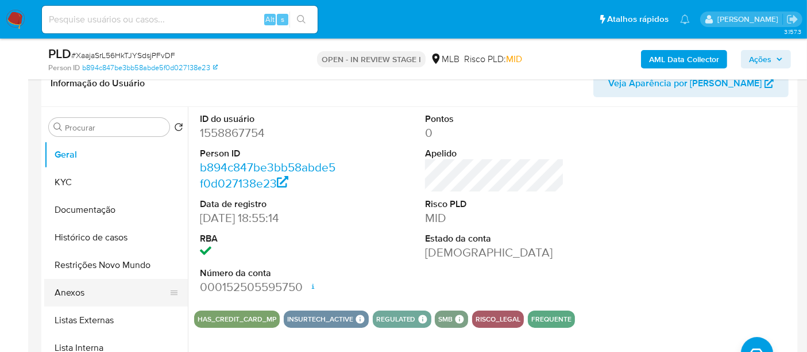
click at [78, 292] on button "Anexos" at bounding box center [111, 293] width 134 height 28
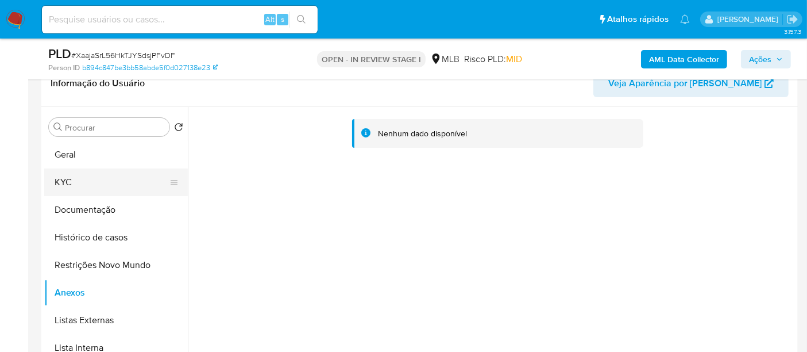
drag, startPoint x: 80, startPoint y: 181, endPoint x: 114, endPoint y: 181, distance: 33.3
click at [80, 181] on button "KYC" at bounding box center [111, 182] width 134 height 28
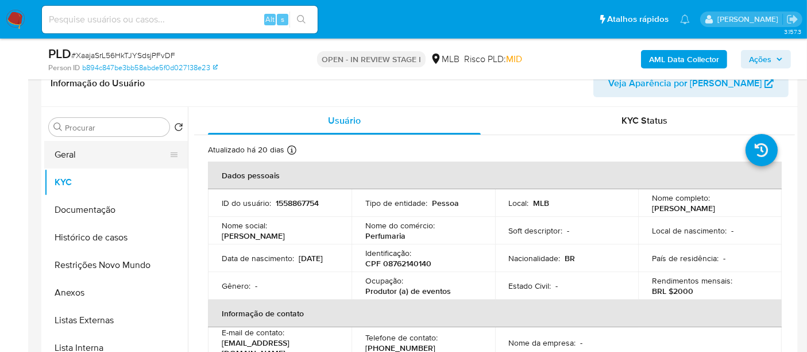
click at [96, 149] on button "Geral" at bounding box center [111, 155] width 134 height 28
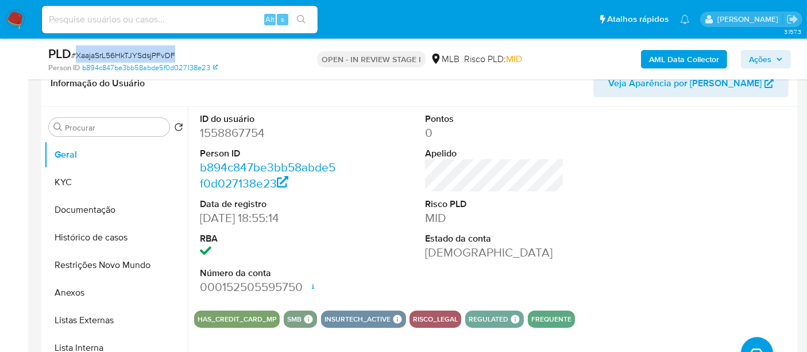
drag, startPoint x: 77, startPoint y: 52, endPoint x: 174, endPoint y: 56, distance: 97.2
click at [174, 56] on span "# XaajaSrL56HkTJYSdsjPFvDF" at bounding box center [123, 54] width 104 height 11
copy span "XaajaSrL56HkTJYSdsjPFvDF"
click at [17, 17] on img at bounding box center [16, 20] width 20 height 20
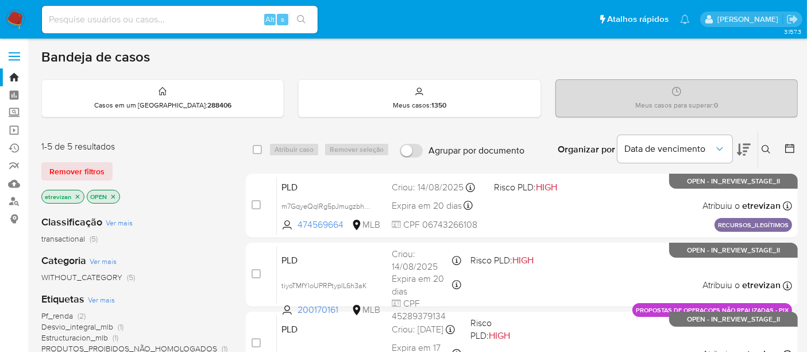
click at [78, 195] on icon "close-filter" at bounding box center [77, 196] width 7 height 7
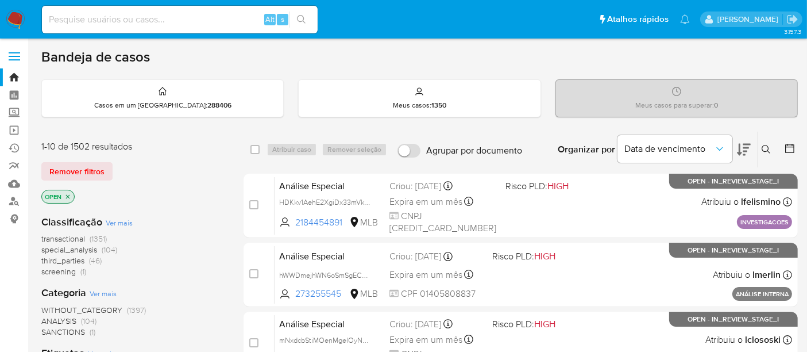
click at [767, 145] on icon at bounding box center [766, 149] width 9 height 9
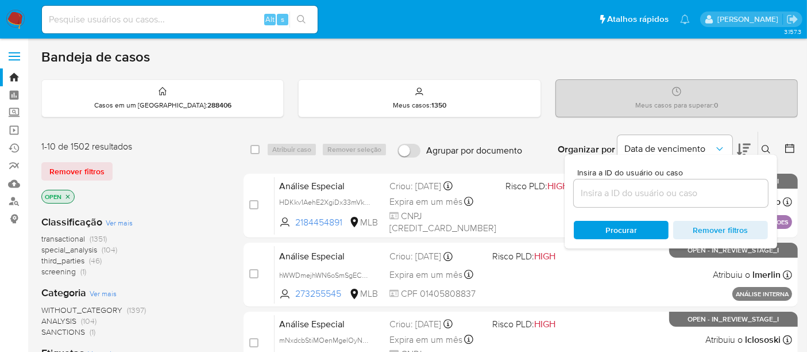
click at [588, 188] on input at bounding box center [671, 193] width 194 height 15
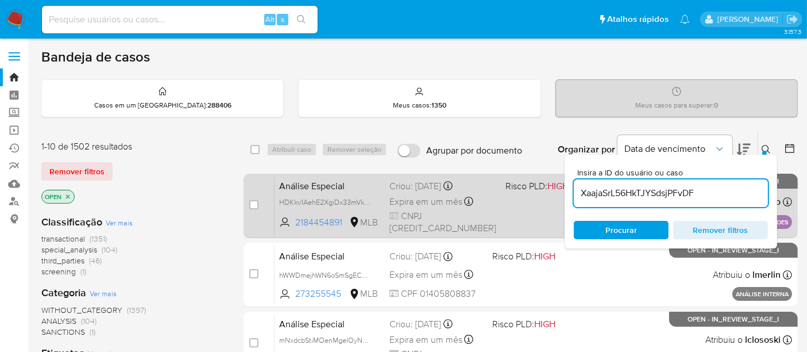
type input "XaajaSrL56HkTJYSdsjPFvDF"
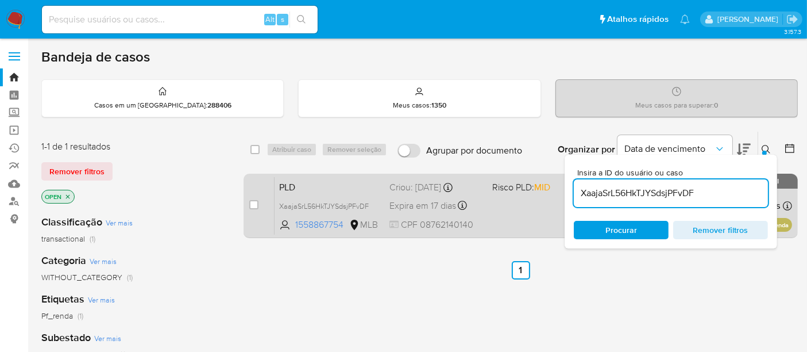
click at [252, 209] on div "case-item-checkbox" at bounding box center [253, 204] width 9 height 11
click at [251, 205] on input "checkbox" at bounding box center [253, 204] width 9 height 9
checkbox input "true"
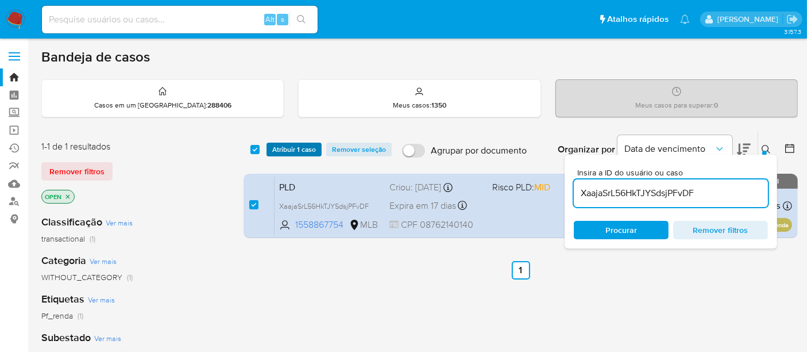
click at [304, 146] on span "Atribuir 1 caso" at bounding box center [294, 149] width 44 height 11
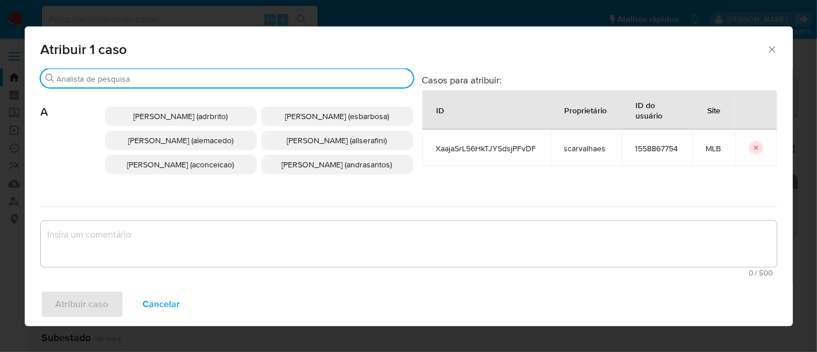
click at [152, 77] on input "Procurar" at bounding box center [233, 79] width 352 height 10
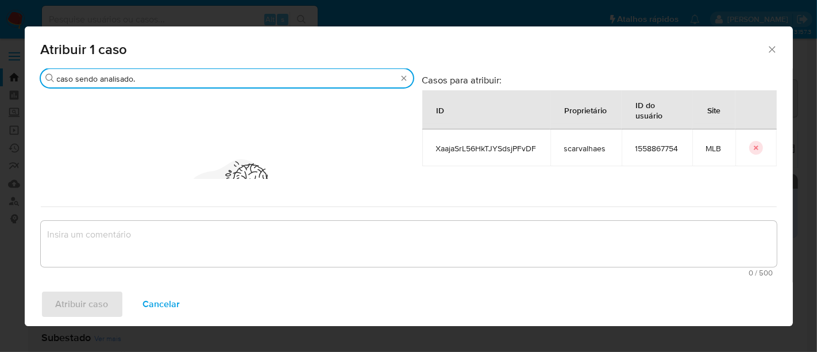
drag, startPoint x: 165, startPoint y: 78, endPoint x: 0, endPoint y: 71, distance: 165.0
click at [0, 71] on div "Atribuir 1 caso Procurar caso sendo analisado. Sem resultados Nenhum resultado …" at bounding box center [408, 176] width 817 height 352
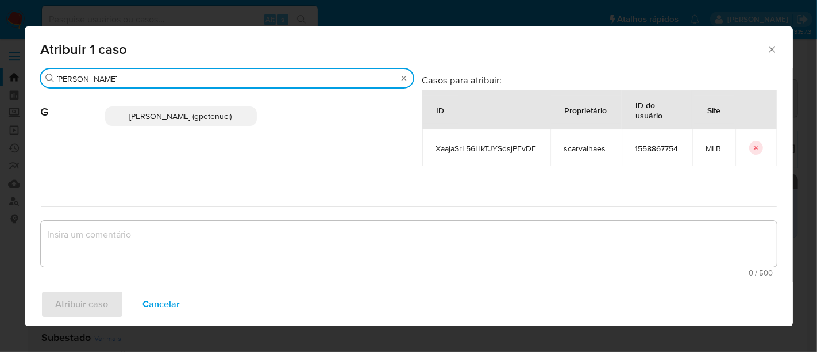
type input "[PERSON_NAME]"
click at [174, 117] on span "[PERSON_NAME] (gpetenuci)" at bounding box center [181, 115] width 102 height 11
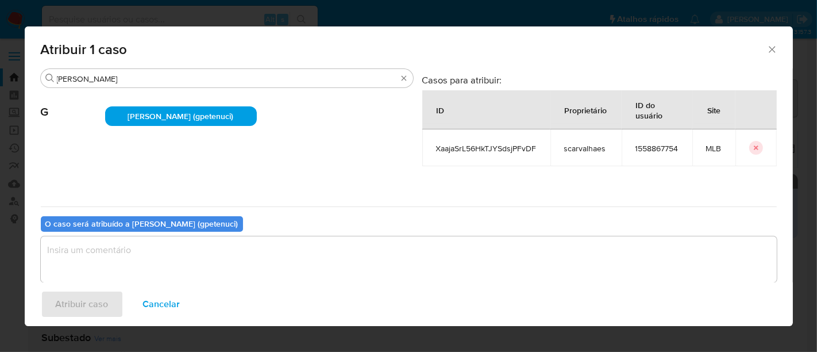
click at [115, 263] on textarea "assign-modal" at bounding box center [409, 259] width 736 height 46
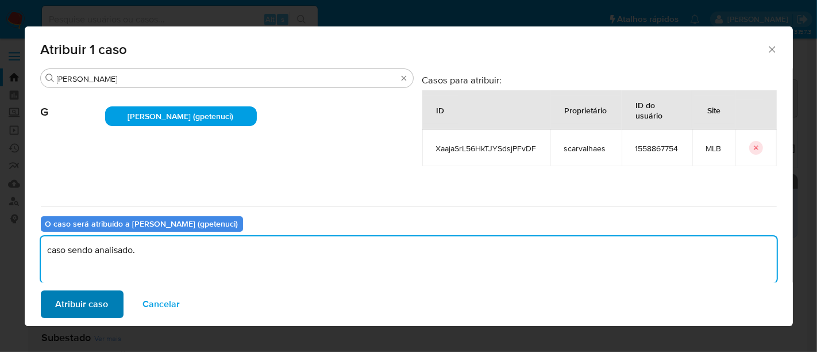
type textarea "caso sendo analisado."
click at [91, 301] on span "Atribuir caso" at bounding box center [82, 303] width 53 height 25
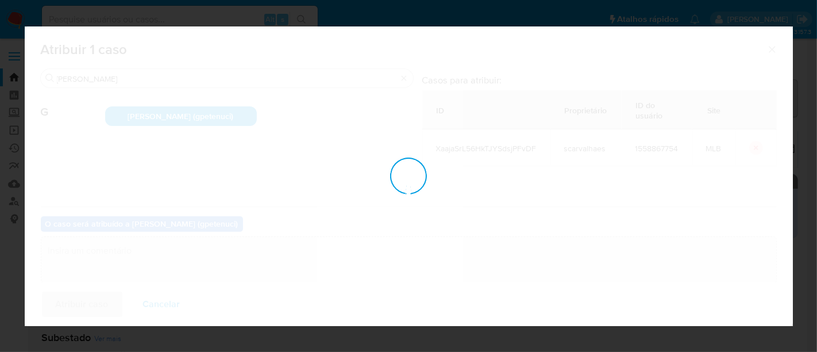
checkbox input "false"
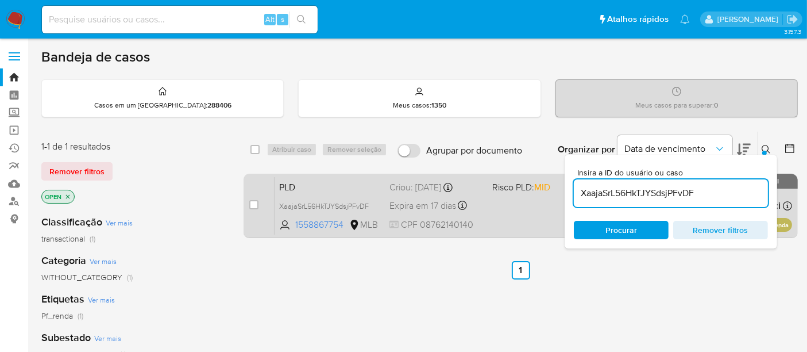
click at [509, 217] on div "PLD XaajaSrL56HkTJYSdsjPFvDF 1558867754 MLB Risco PLD: MID Criou: [DATE] Criou:…" at bounding box center [533, 205] width 517 height 58
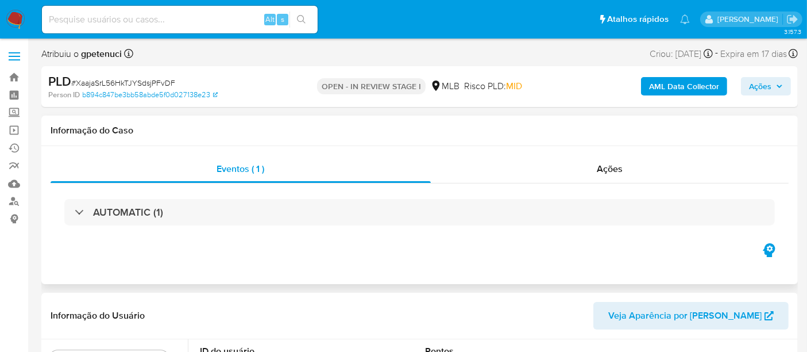
select select "10"
click at [15, 18] on img at bounding box center [16, 20] width 20 height 20
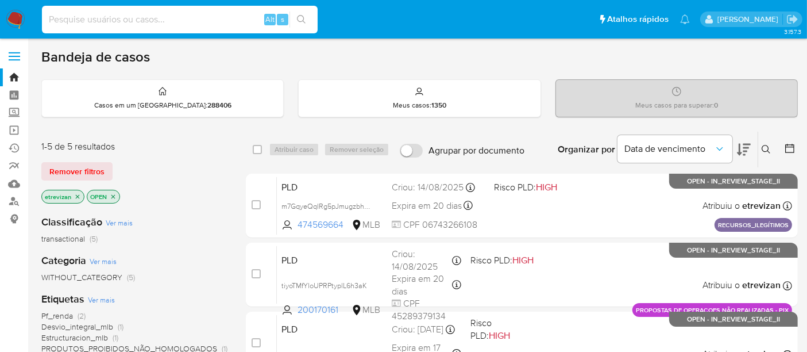
click at [107, 17] on input at bounding box center [180, 19] width 276 height 15
paste input "2CMuiO1kzTOd0e6FsLRwO8Fb"
type input "2CMuiO1kzTOd0e6FsLRwO8Fb"
click at [299, 20] on icon "search-icon" at bounding box center [301, 19] width 9 height 9
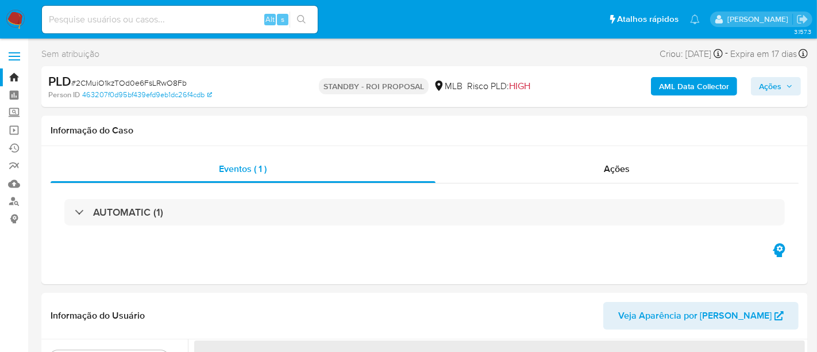
select select "10"
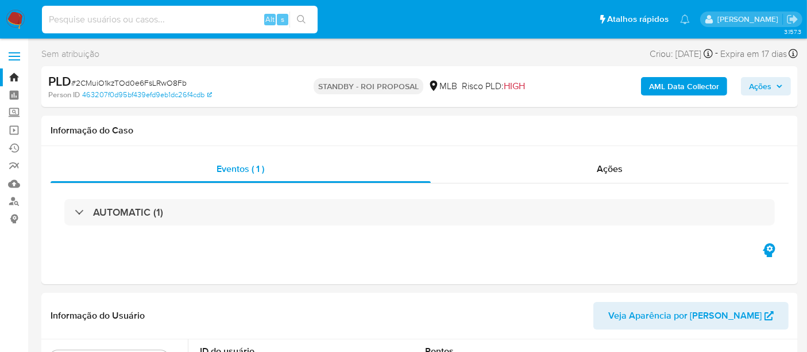
click at [180, 20] on input at bounding box center [180, 19] width 276 height 15
paste input "2CMuiO1kzTOd0e6FsLRwO8Fb"
click at [302, 14] on button "search-icon" at bounding box center [301, 19] width 24 height 16
click at [300, 15] on icon "search-icon" at bounding box center [301, 19] width 9 height 9
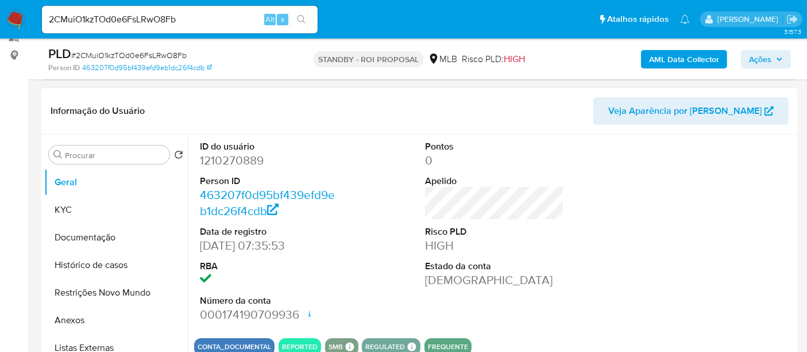
scroll to position [191, 0]
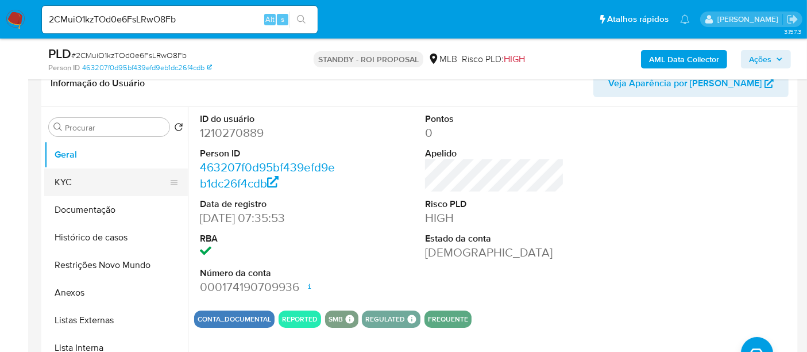
click at [75, 181] on button "KYC" at bounding box center [111, 182] width 134 height 28
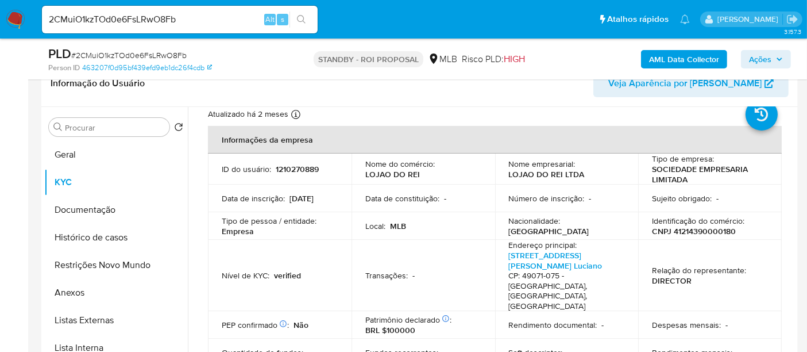
scroll to position [64, 0]
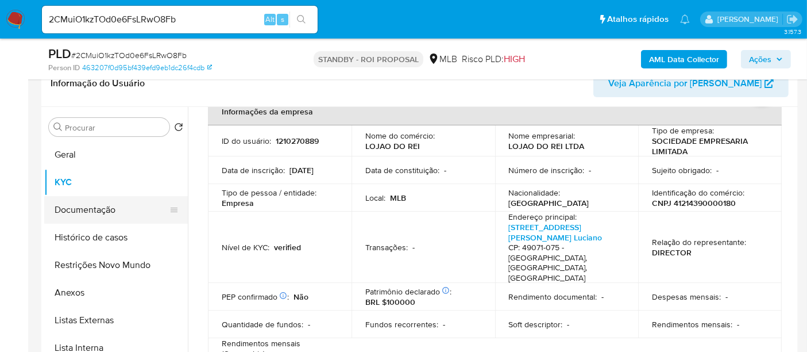
click at [94, 208] on button "Documentação" at bounding box center [111, 210] width 134 height 28
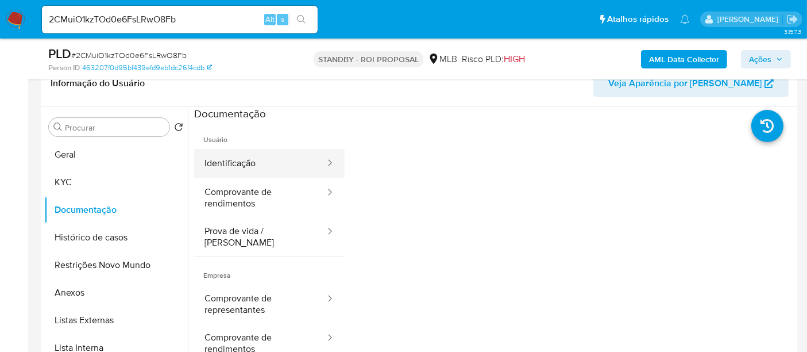
click at [257, 168] on button "Identificação" at bounding box center [260, 163] width 132 height 29
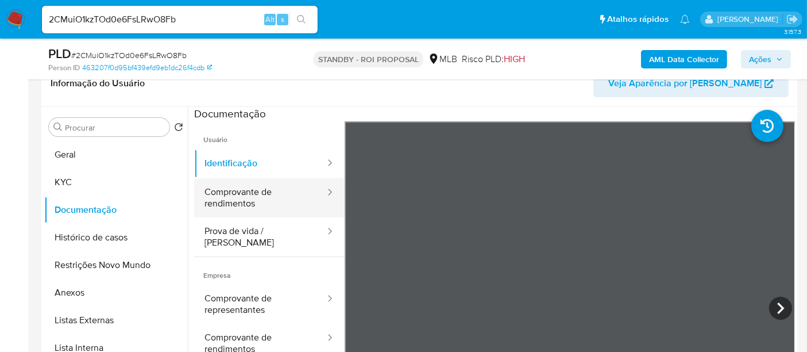
click at [260, 196] on button "Comprovante de rendimentos" at bounding box center [260, 197] width 132 height 39
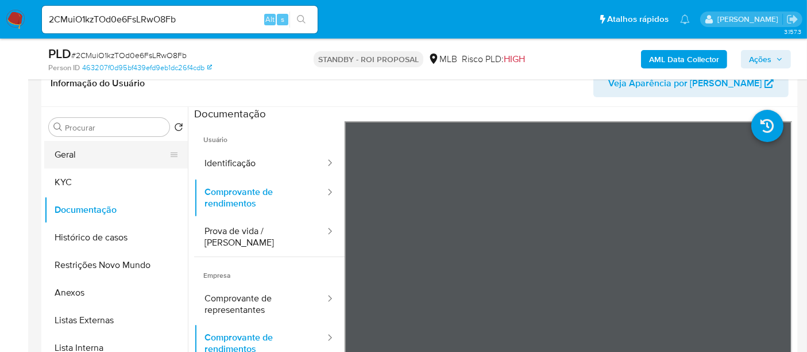
click at [74, 156] on button "Geral" at bounding box center [111, 155] width 134 height 28
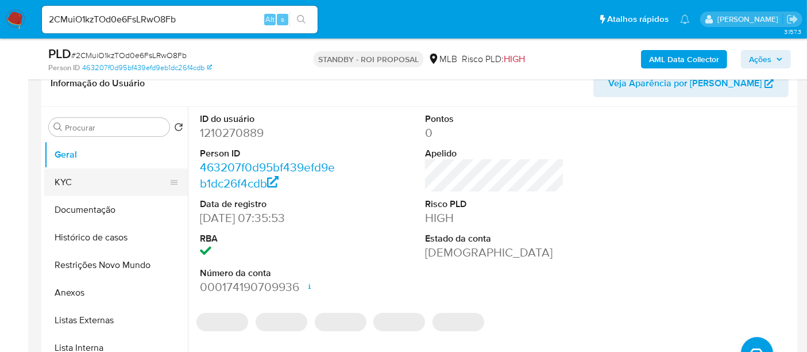
click at [70, 177] on button "KYC" at bounding box center [111, 182] width 134 height 28
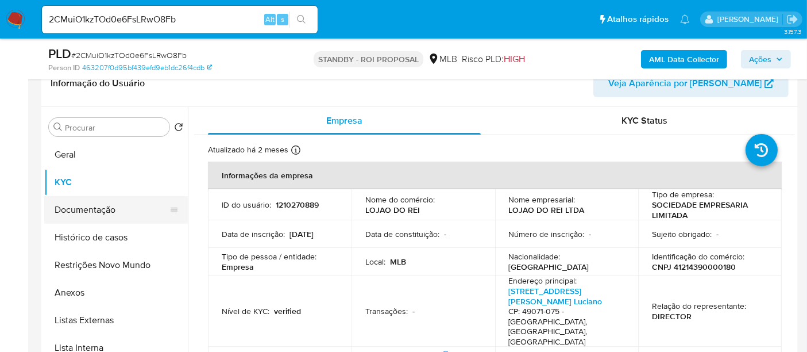
click at [102, 210] on button "Documentação" at bounding box center [111, 210] width 134 height 28
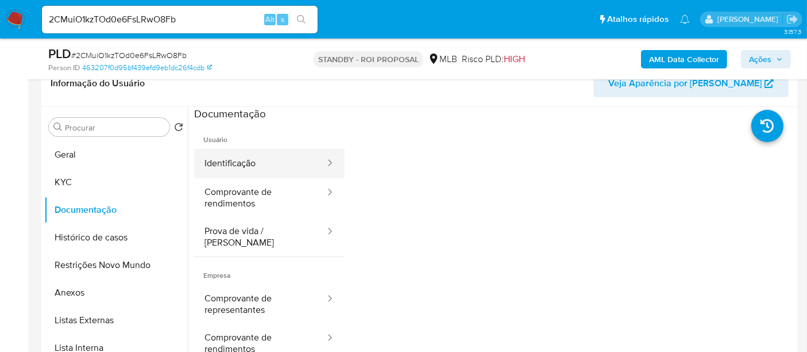
click at [279, 160] on button "Identificação" at bounding box center [260, 163] width 132 height 29
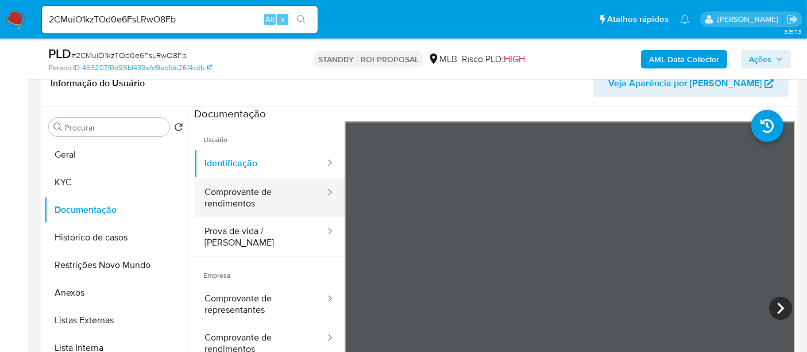
click at [248, 199] on button "Comprovante de rendimentos" at bounding box center [260, 197] width 132 height 39
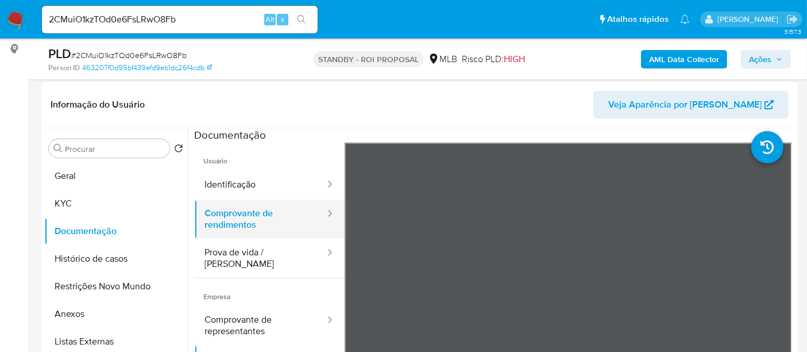
scroll to position [160, 0]
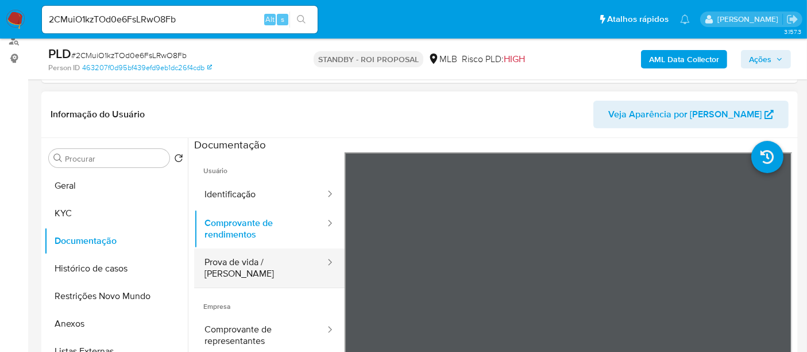
click at [244, 261] on button "Prova de vida / [PERSON_NAME]" at bounding box center [260, 267] width 132 height 39
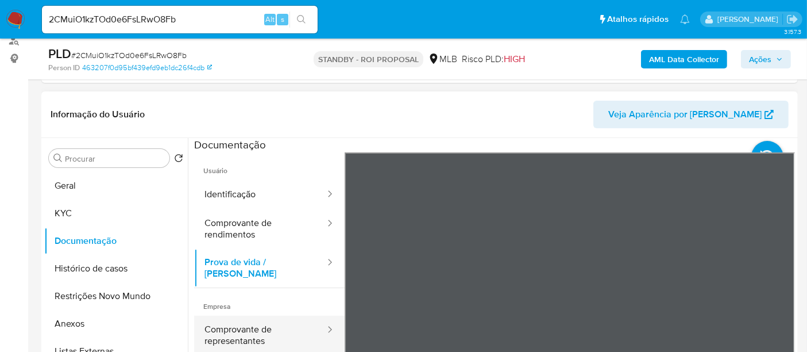
click at [226, 324] on button "Comprovante de representantes" at bounding box center [260, 334] width 132 height 39
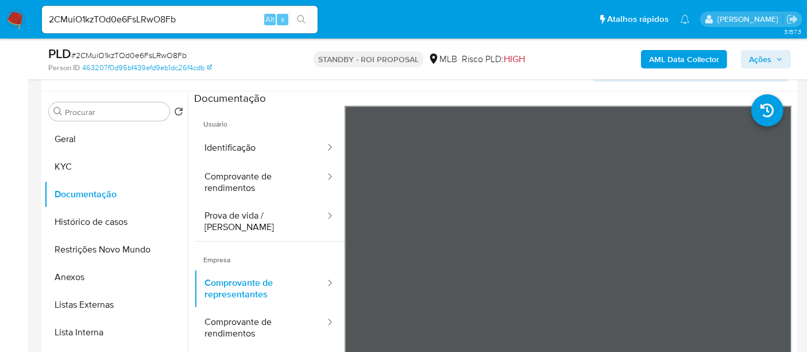
scroll to position [227, 0]
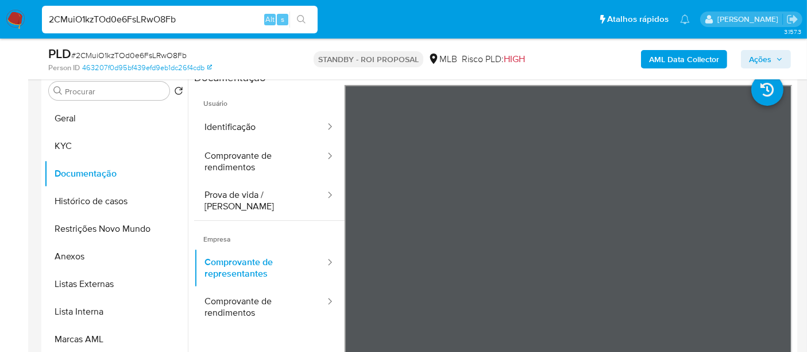
click at [0, 17] on nav "Pausado Ver notificaciones 2CMuiO1kzTOd0e6FsLRwO8Fb Alt s Atalhos rápidos Presi…" at bounding box center [403, 19] width 807 height 38
paste input "hjVuGSFzpbIlSnQiP0EMcC3f"
type input "hjVuGSFzpbIlSnQiP0EMcC3f"
click at [305, 17] on icon "search-icon" at bounding box center [301, 19] width 9 height 9
click at [20, 14] on img at bounding box center [16, 20] width 20 height 20
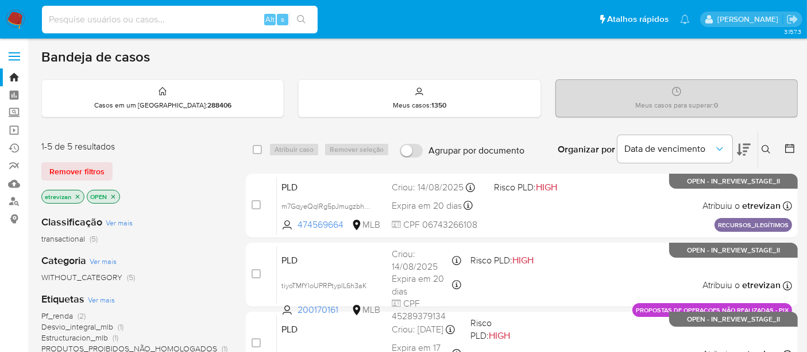
click at [145, 16] on input at bounding box center [180, 19] width 276 height 15
paste input "hjVuGSFzpbIlSnQiP0EMcC3f"
type input "hjVuGSFzpbIlSnQiP0EMcC3f"
click at [298, 20] on icon "search-icon" at bounding box center [301, 19] width 9 height 9
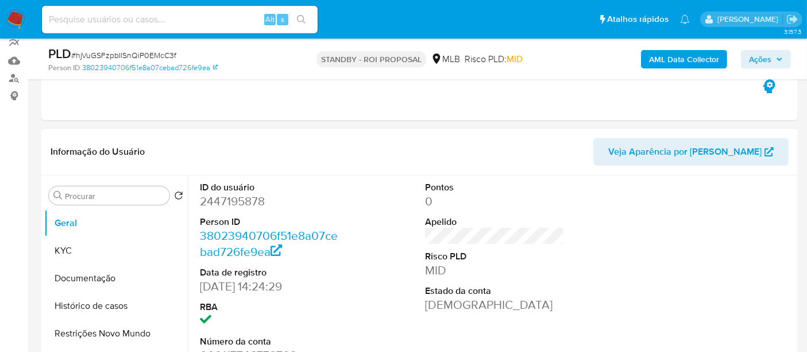
scroll to position [128, 0]
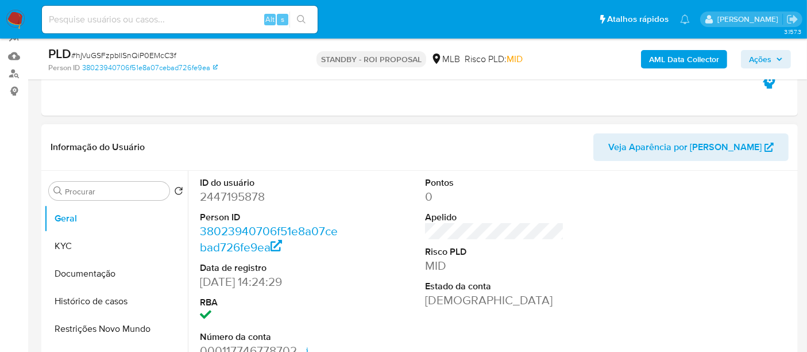
select select "10"
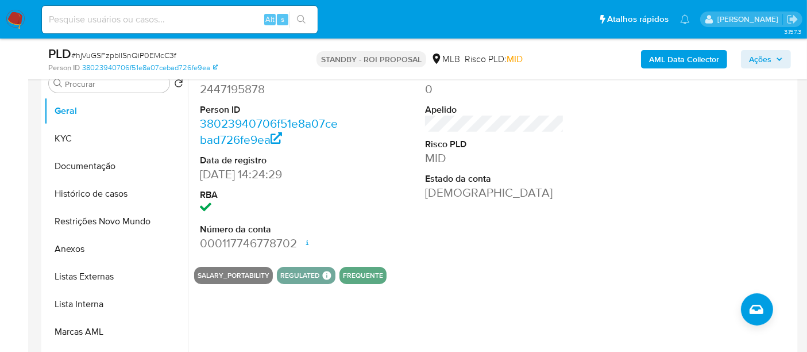
scroll to position [255, 0]
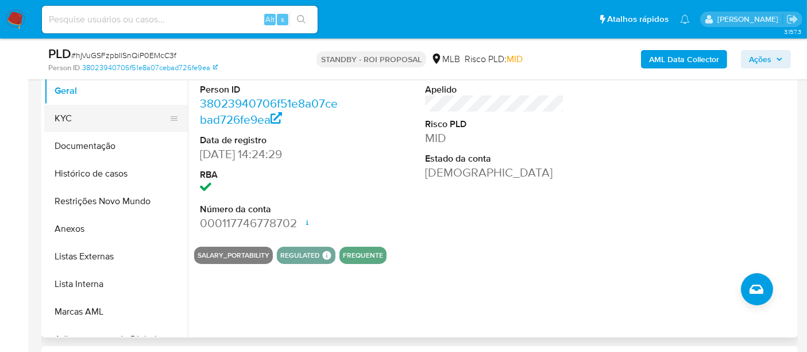
click at [83, 119] on button "KYC" at bounding box center [111, 119] width 134 height 28
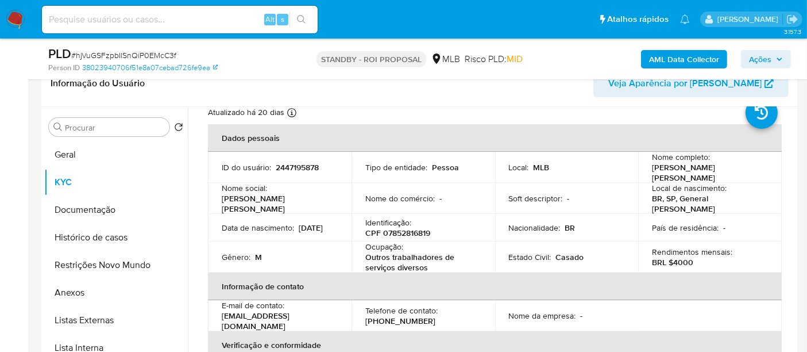
scroll to position [64, 0]
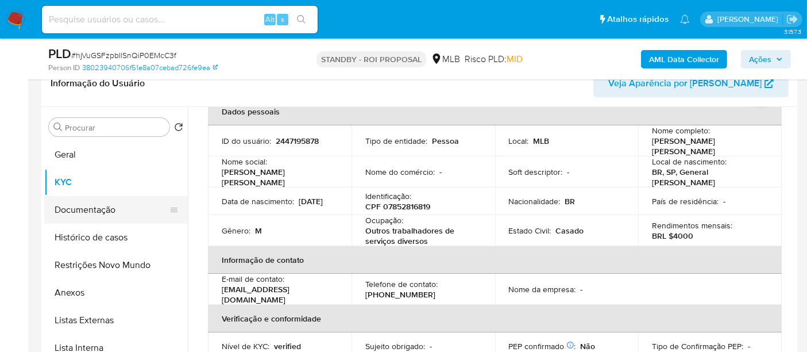
click at [93, 210] on button "Documentação" at bounding box center [111, 210] width 134 height 28
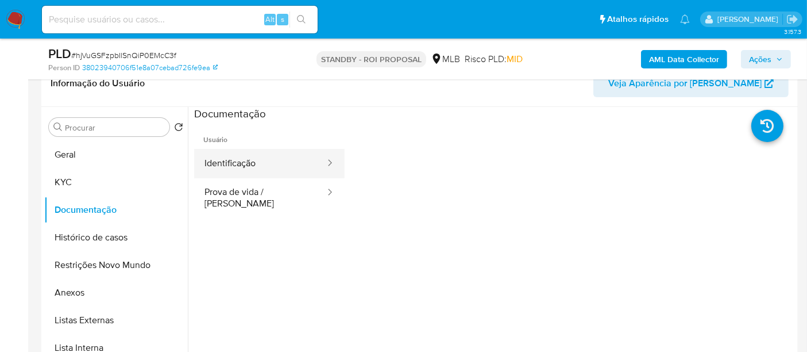
click at [249, 160] on button "Identificação" at bounding box center [260, 163] width 132 height 29
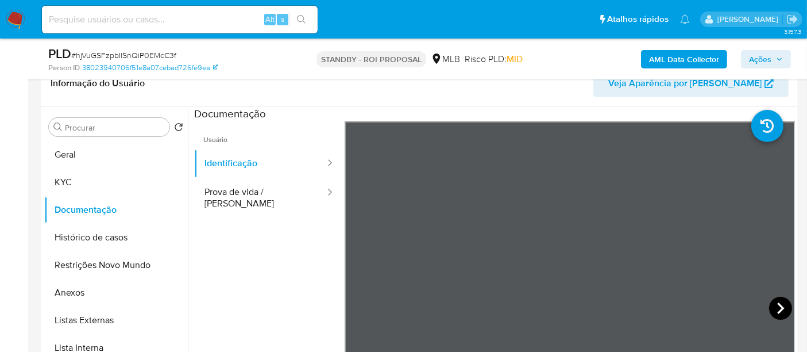
click at [776, 307] on icon at bounding box center [780, 307] width 23 height 23
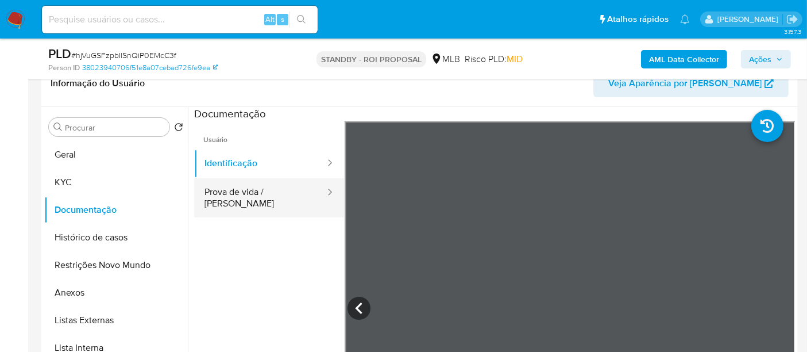
drag, startPoint x: 244, startPoint y: 183, endPoint x: 286, endPoint y: 188, distance: 42.3
click at [244, 183] on button "Prova de vida / Selfie" at bounding box center [260, 197] width 132 height 39
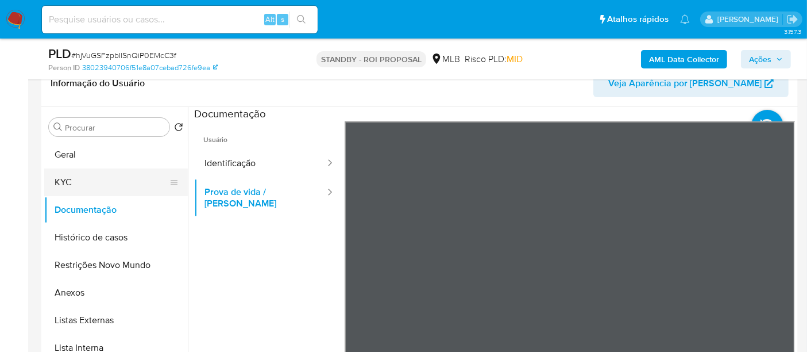
click at [64, 183] on button "KYC" at bounding box center [111, 182] width 134 height 28
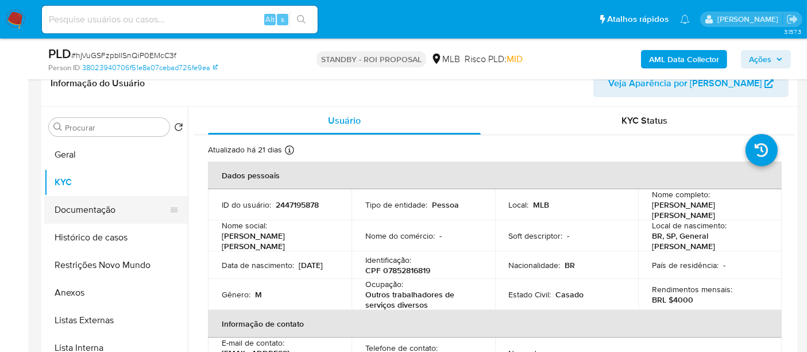
click at [103, 203] on button "Documentação" at bounding box center [111, 210] width 134 height 28
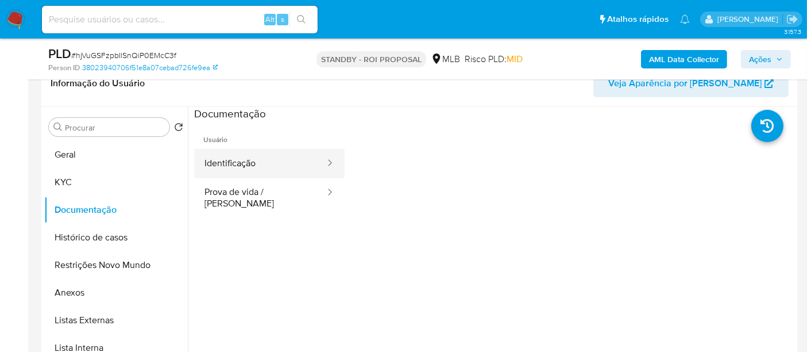
click at [239, 159] on button "Identificação" at bounding box center [260, 163] width 132 height 29
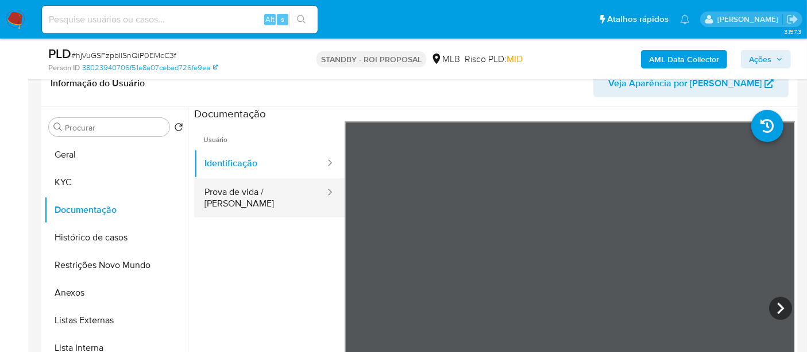
click at [265, 195] on button "Prova de vida / [PERSON_NAME]" at bounding box center [260, 197] width 132 height 39
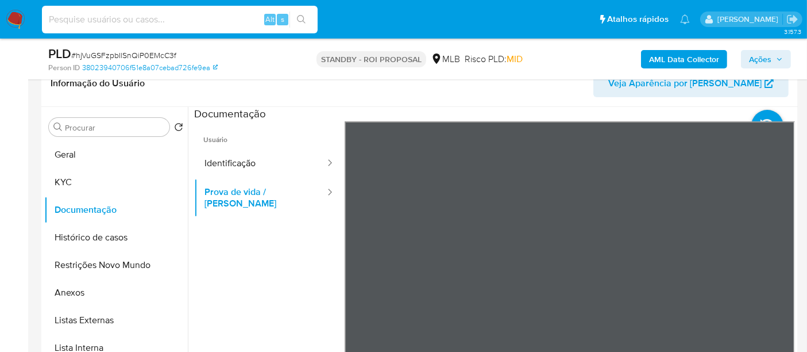
click at [75, 25] on input at bounding box center [180, 19] width 276 height 15
paste input "iErn4SFmgVoXk7d0GvvMt92a"
type input "iErn4SFmgVoXk7d0GvvMt92a"
click at [298, 17] on icon "search-icon" at bounding box center [301, 19] width 9 height 9
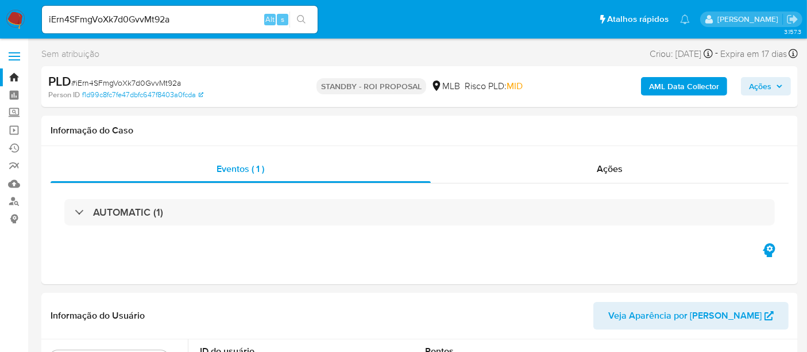
select select "10"
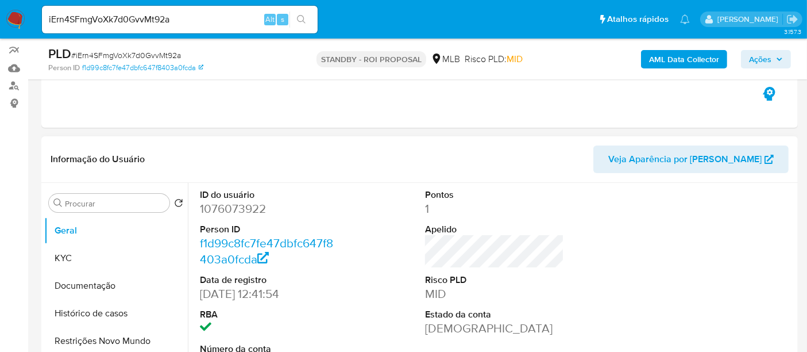
scroll to position [128, 0]
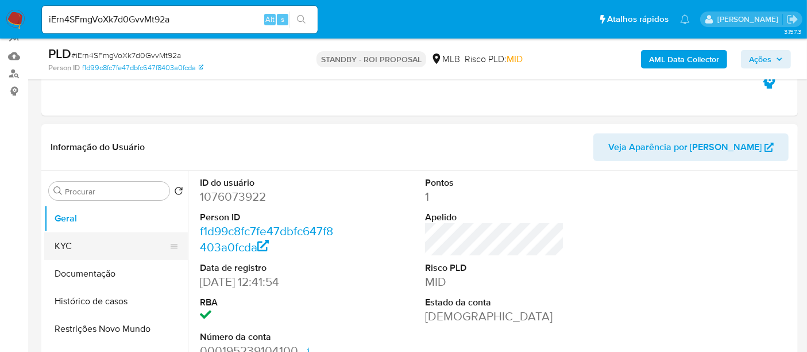
click at [76, 253] on button "KYC" at bounding box center [111, 246] width 134 height 28
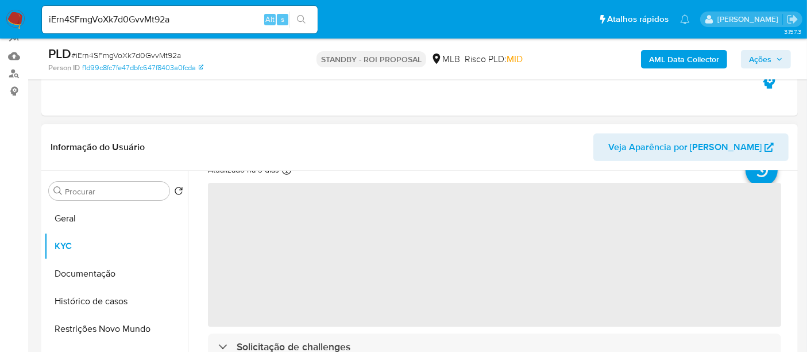
scroll to position [64, 0]
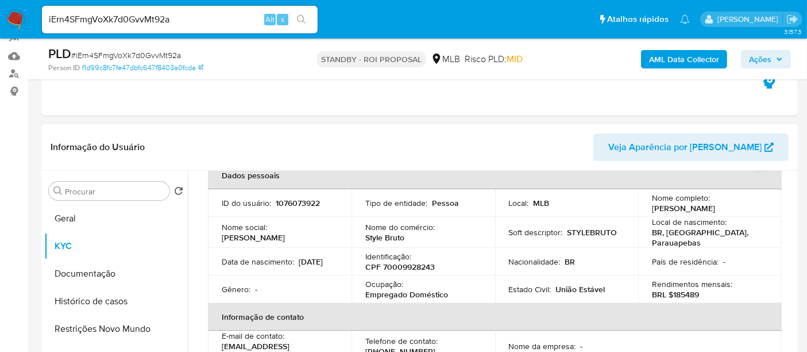
drag, startPoint x: 220, startPoint y: 263, endPoint x: 268, endPoint y: 263, distance: 48.2
click at [268, 263] on td "Data de nascimento : 26/08/2002" at bounding box center [280, 262] width 144 height 28
copy p "26/08/2002"
click at [67, 275] on button "Documentação" at bounding box center [111, 274] width 134 height 28
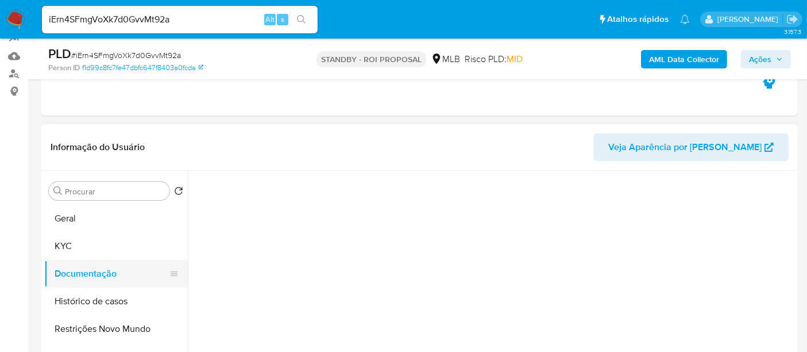
scroll to position [0, 0]
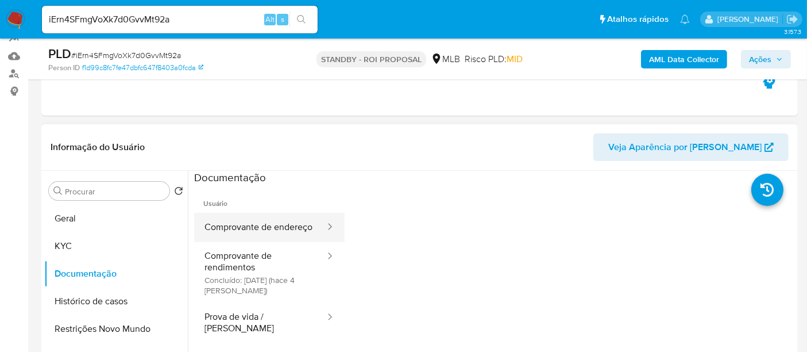
click at [269, 223] on button "Comprovante de endereço" at bounding box center [260, 227] width 132 height 29
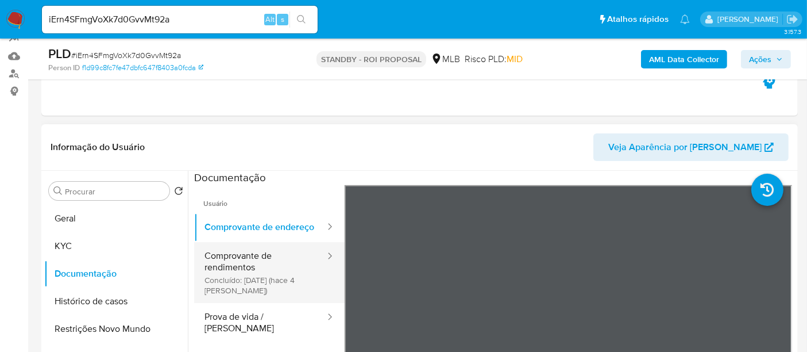
click at [245, 261] on button "Comprovante de rendimentos Concluído: 05/09/2025 (hace 4 días)" at bounding box center [260, 272] width 132 height 61
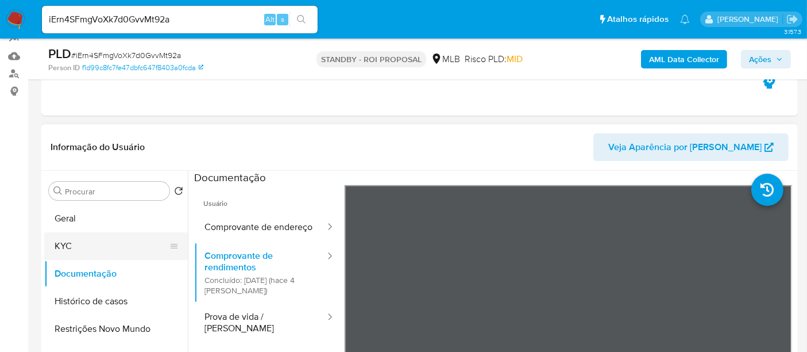
click at [74, 247] on button "KYC" at bounding box center [111, 246] width 134 height 28
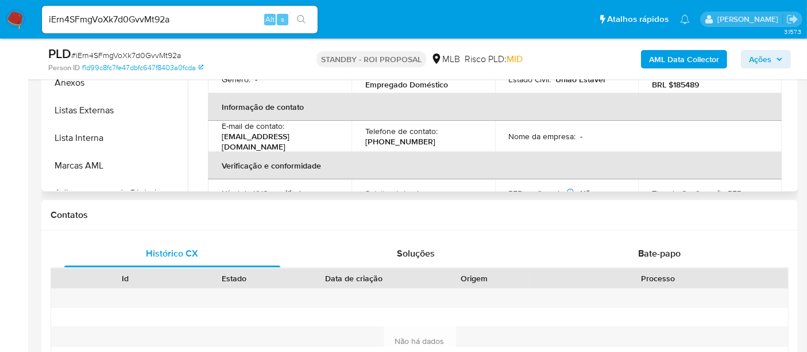
scroll to position [273, 0]
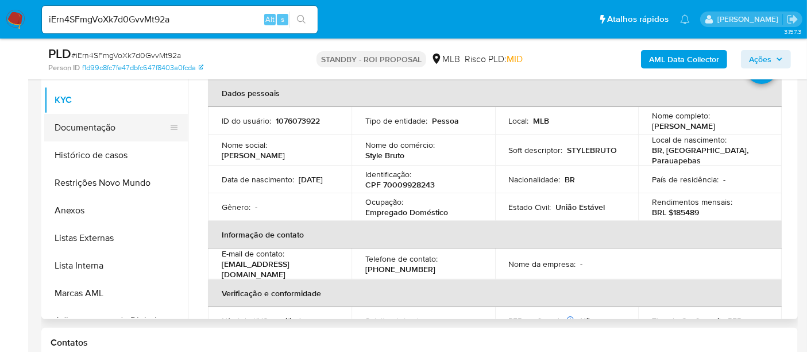
click at [97, 128] on button "Documentação" at bounding box center [111, 128] width 134 height 28
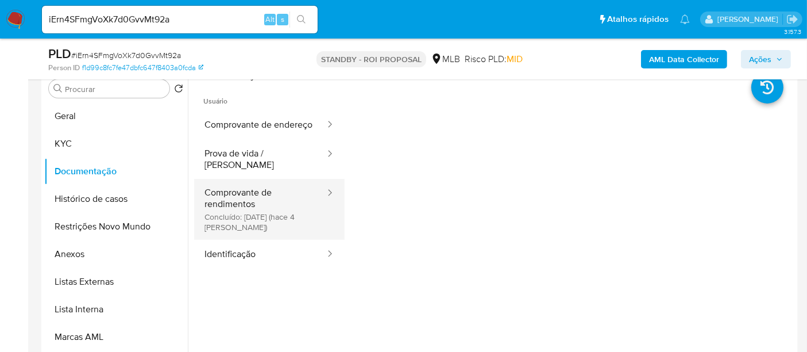
scroll to position [210, 0]
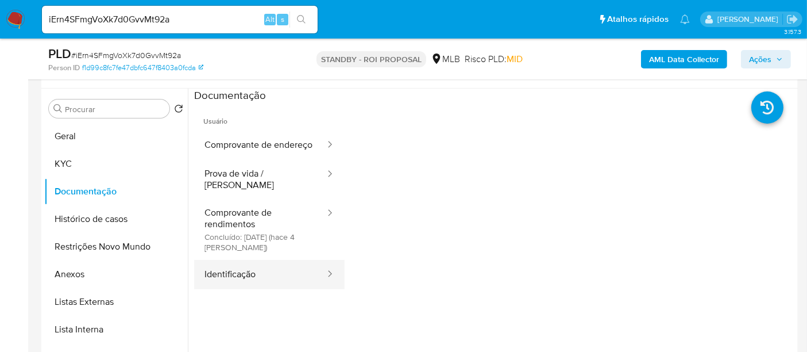
click at [242, 273] on button "Identificação" at bounding box center [260, 274] width 132 height 29
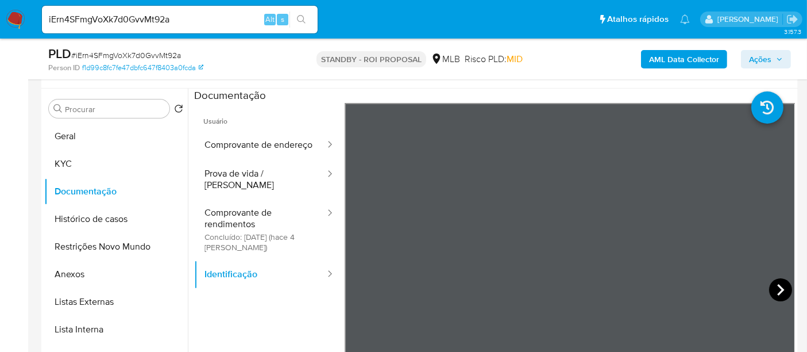
click at [770, 288] on icon at bounding box center [780, 289] width 23 height 23
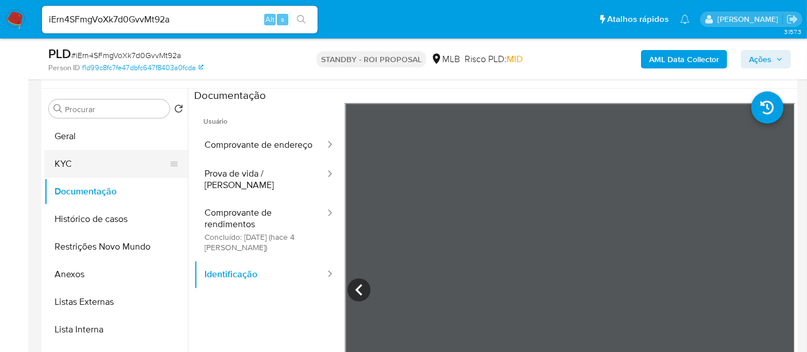
click at [69, 159] on button "KYC" at bounding box center [111, 164] width 134 height 28
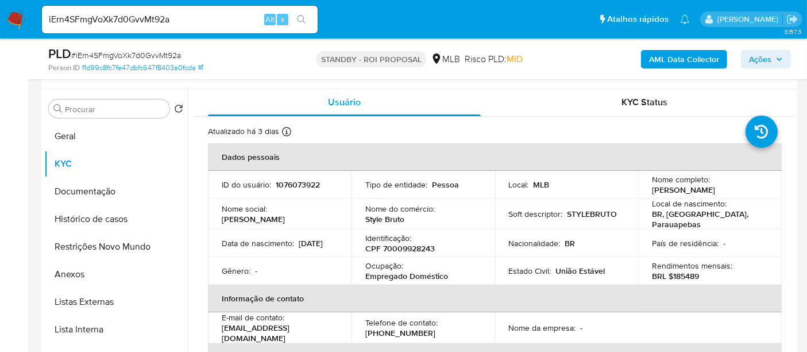
click at [273, 246] on div "Data de nascimento : 26/08/2002" at bounding box center [280, 243] width 116 height 10
drag, startPoint x: 274, startPoint y: 240, endPoint x: 223, endPoint y: 250, distance: 52.2
click at [223, 250] on td "Data de nascimento : 26/08/2002" at bounding box center [280, 243] width 144 height 28
click at [277, 267] on div "Gênero : -" at bounding box center [280, 270] width 116 height 10
drag, startPoint x: 223, startPoint y: 244, endPoint x: 269, endPoint y: 249, distance: 46.9
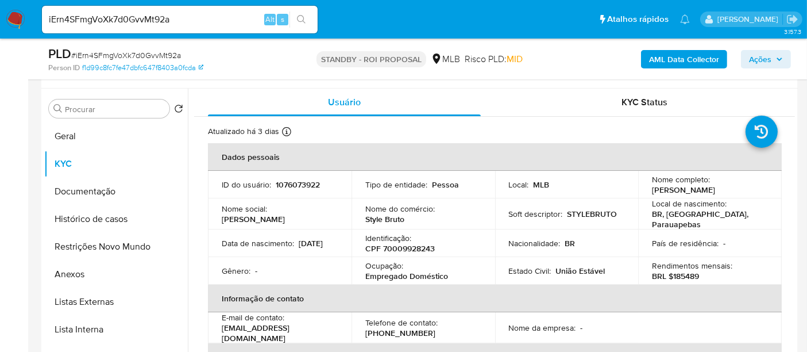
click at [269, 248] on div "Data de nascimento : 26/08/2002" at bounding box center [280, 243] width 116 height 10
copy p "26/08/2002"
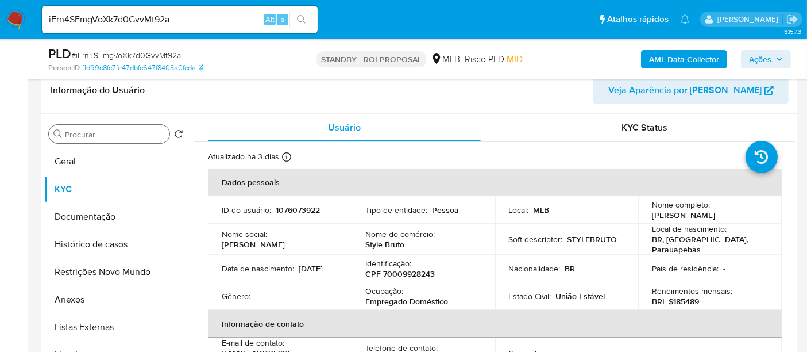
scroll to position [146, 0]
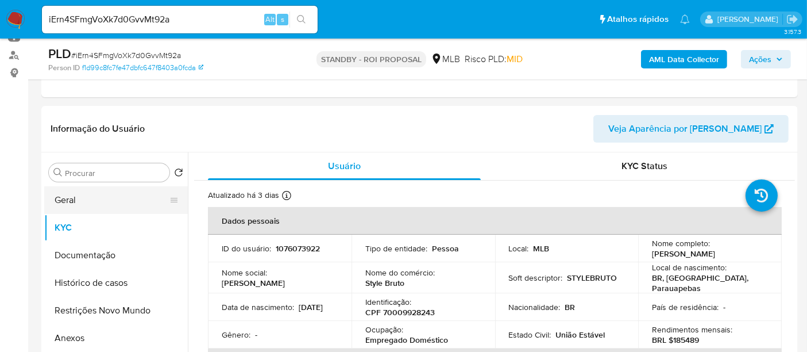
drag, startPoint x: 96, startPoint y: 204, endPoint x: 112, endPoint y: 205, distance: 16.1
click at [95, 203] on button "Geral" at bounding box center [111, 200] width 134 height 28
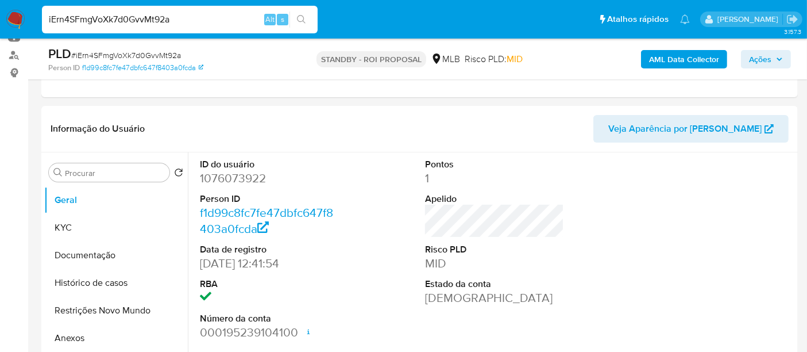
click at [0, 17] on nav "Pausado Ver notificaciones iErn4SFmgVoXk7d0GvvMt92a Alt s Atalhos rápidos Presi…" at bounding box center [403, 19] width 807 height 38
paste input "XdsXAqMD7i4Q7YUAVUhF7kES"
type input "XdsXAqMD7i4Q7YUAVUhF7kES"
click at [298, 19] on icon "search-icon" at bounding box center [301, 19] width 9 height 9
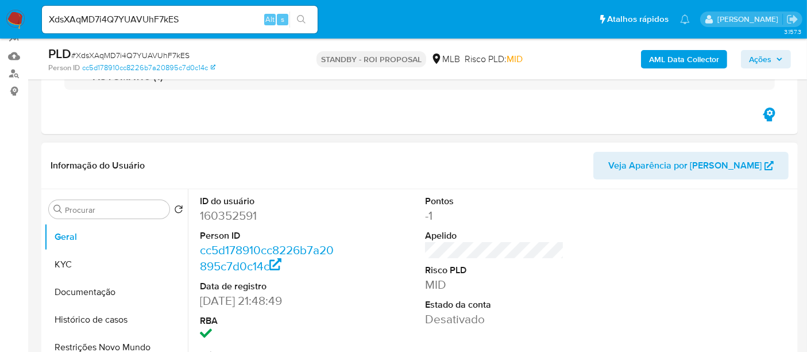
select select "10"
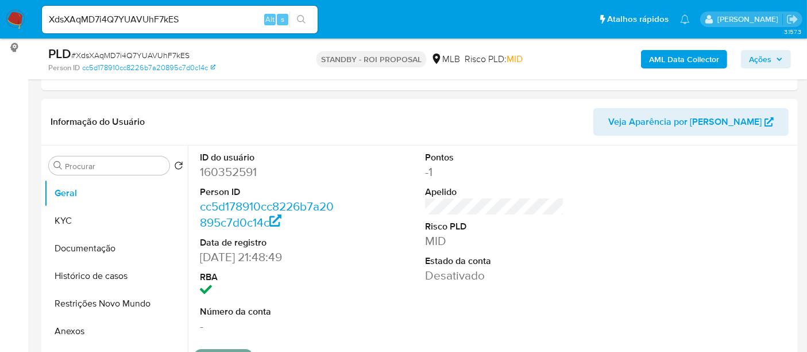
scroll to position [191, 0]
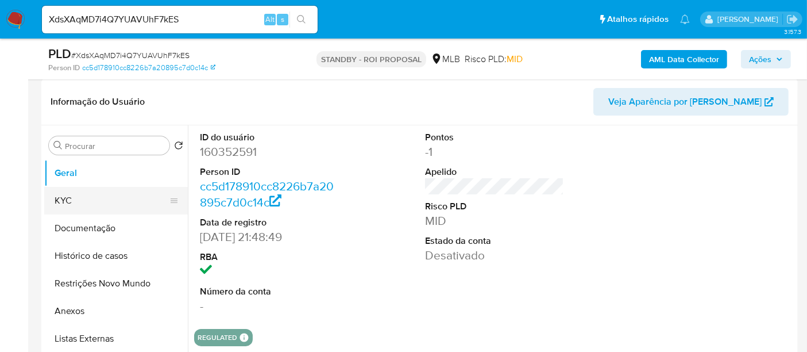
click at [70, 199] on button "KYC" at bounding box center [111, 201] width 134 height 28
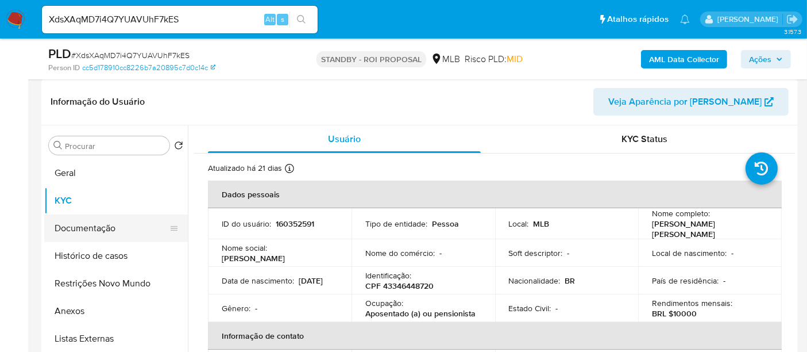
click at [95, 225] on button "Documentação" at bounding box center [111, 228] width 134 height 28
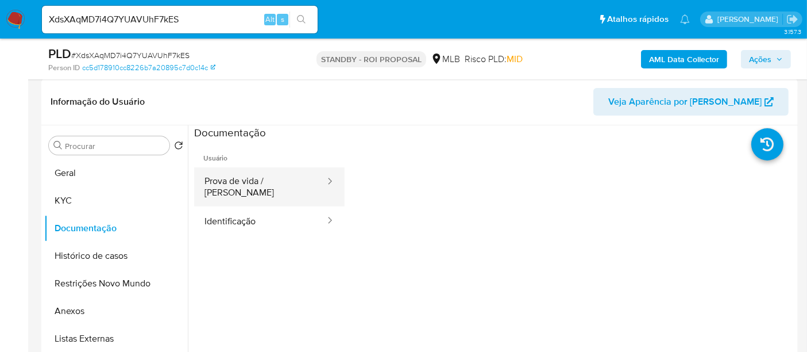
click at [249, 184] on button "Prova de vida / [PERSON_NAME]" at bounding box center [260, 186] width 132 height 39
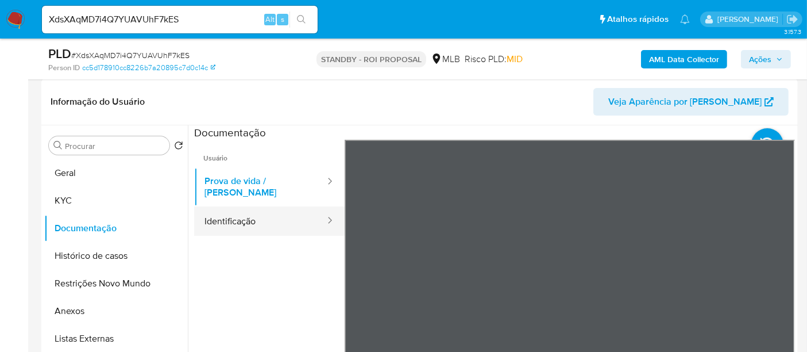
drag, startPoint x: 236, startPoint y: 210, endPoint x: 251, endPoint y: 207, distance: 15.1
click at [241, 210] on button "Identificação" at bounding box center [260, 220] width 132 height 29
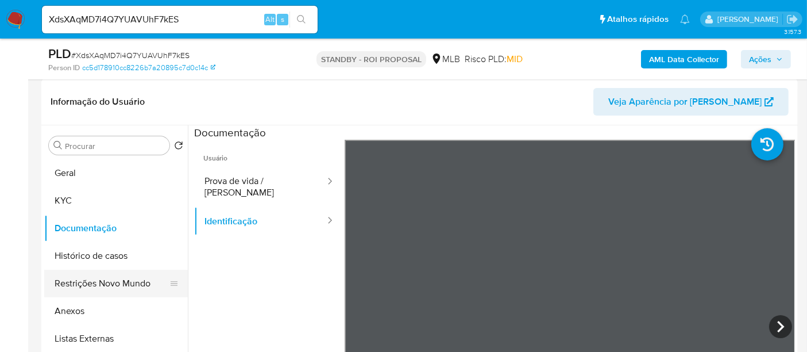
click at [113, 280] on button "Restrições Novo Mundo" at bounding box center [111, 283] width 134 height 28
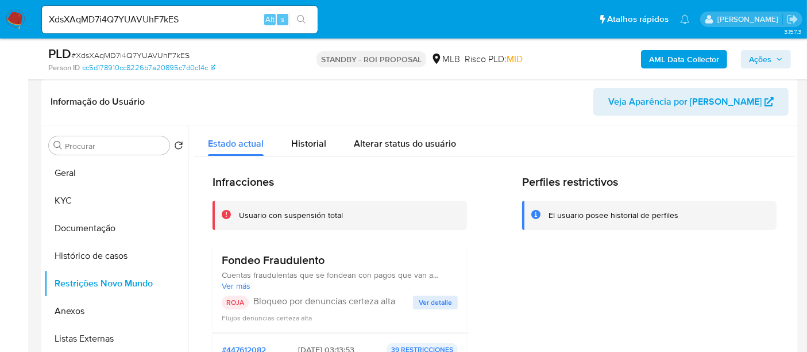
click at [431, 303] on span "Ver detalle" at bounding box center [435, 301] width 33 height 11
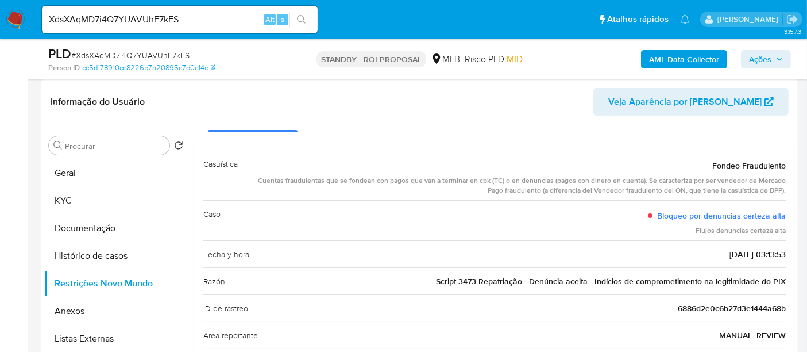
scroll to position [64, 0]
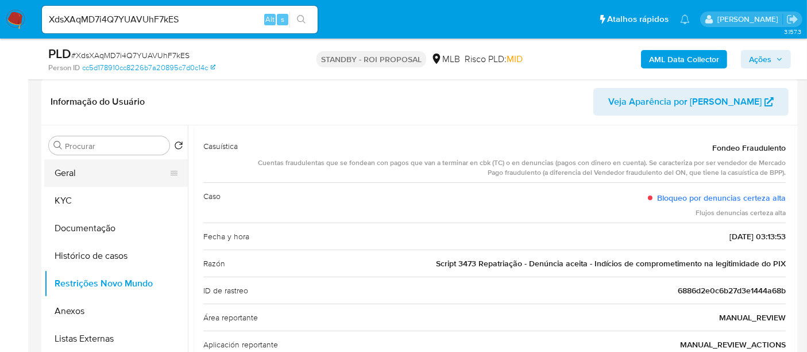
click at [93, 171] on button "Geral" at bounding box center [111, 173] width 134 height 28
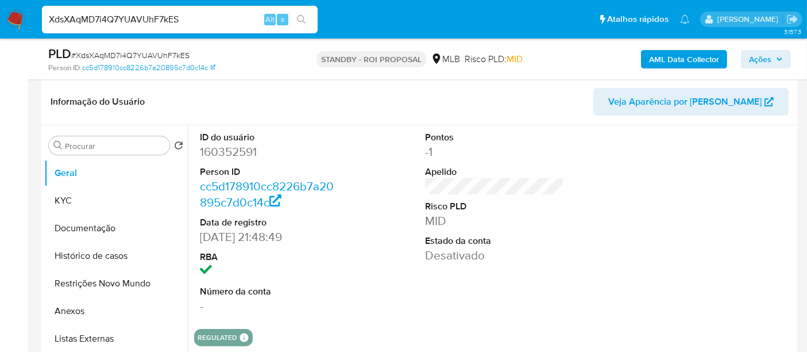
drag, startPoint x: 195, startPoint y: 20, endPoint x: 0, endPoint y: 8, distance: 195.7
click at [0, 8] on nav "Pausado Ver notificaciones XdsXAqMD7i4Q7YUAVUhF7kES Alt s Atalhos rápidos Presi…" at bounding box center [403, 19] width 807 height 38
paste input "bwb7OJQNgcT2Q7YcmcvoSjsN"
type input "bwb7OJQNgcT2Q7YcmcvoSjsN"
click at [302, 18] on icon "search-icon" at bounding box center [301, 19] width 9 height 9
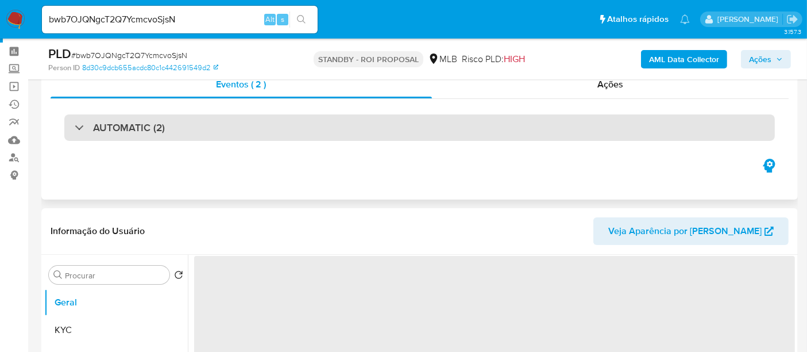
scroll to position [64, 0]
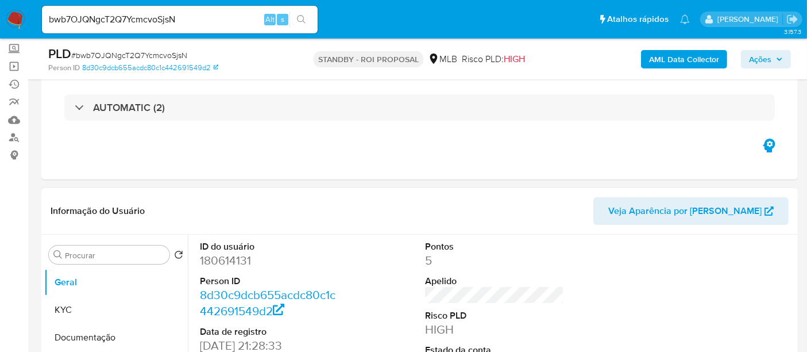
select select "10"
click at [70, 310] on button "KYC" at bounding box center [111, 310] width 134 height 28
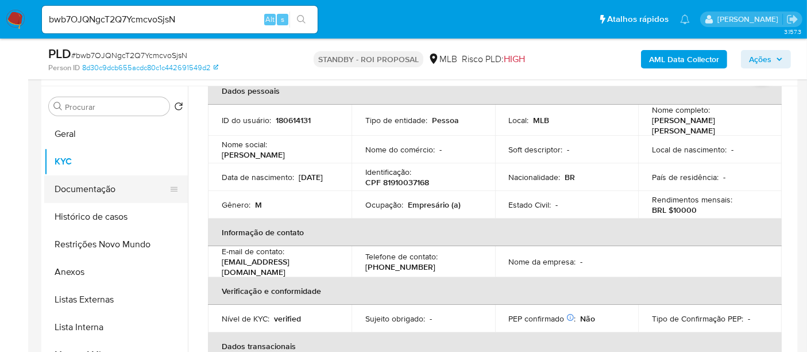
click at [88, 192] on button "Documentação" at bounding box center [111, 189] width 134 height 28
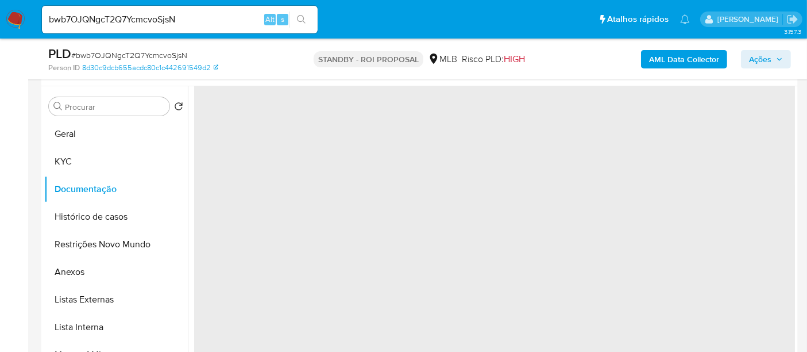
scroll to position [0, 0]
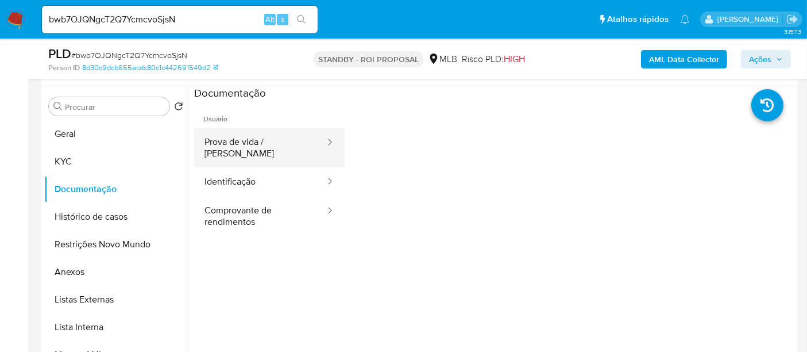
click at [247, 145] on button "Prova de vida / [PERSON_NAME]" at bounding box center [260, 147] width 132 height 39
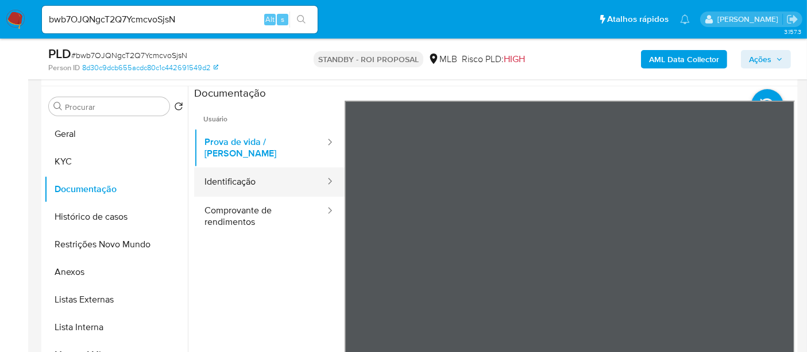
click at [226, 174] on button "Identificação" at bounding box center [260, 181] width 132 height 29
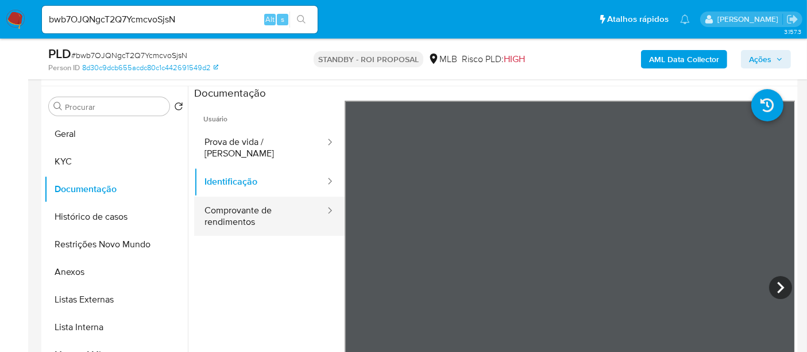
click at [234, 210] on button "Comprovante de rendimentos" at bounding box center [260, 215] width 132 height 39
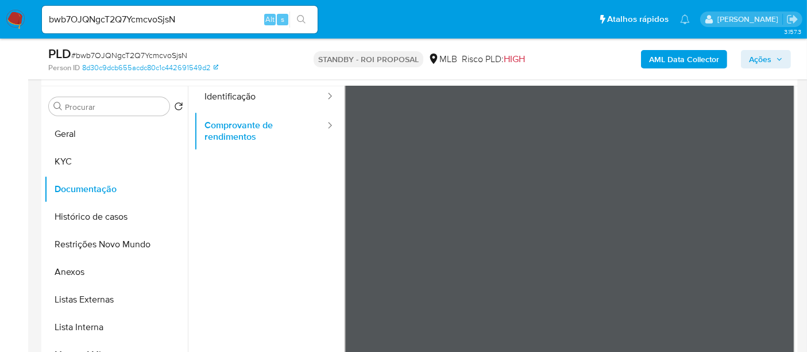
scroll to position [96, 0]
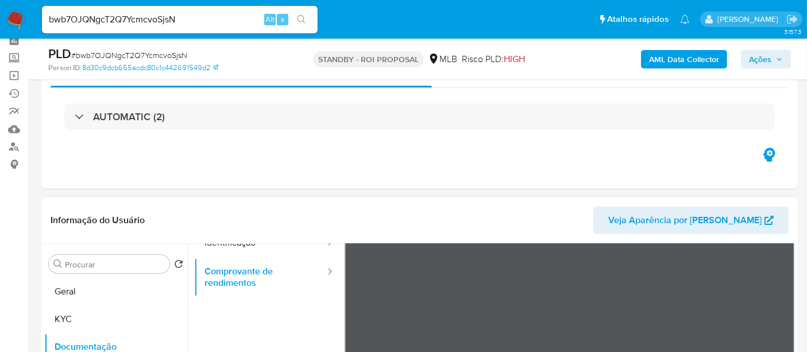
scroll to position [51, 0]
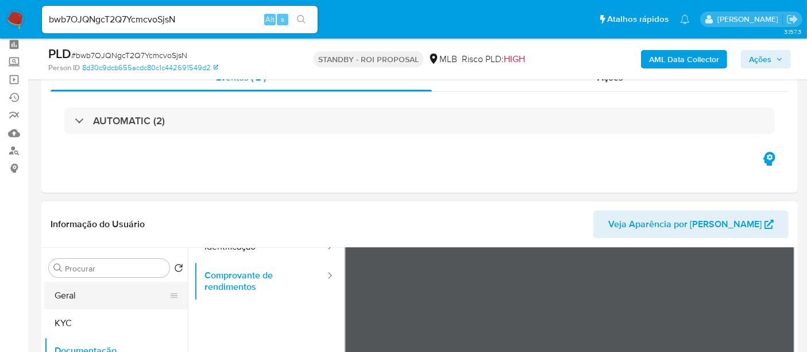
click at [71, 301] on button "Geral" at bounding box center [111, 295] width 134 height 28
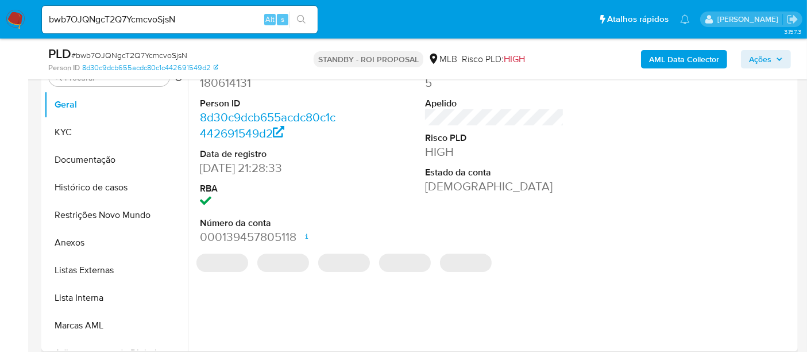
scroll to position [242, 0]
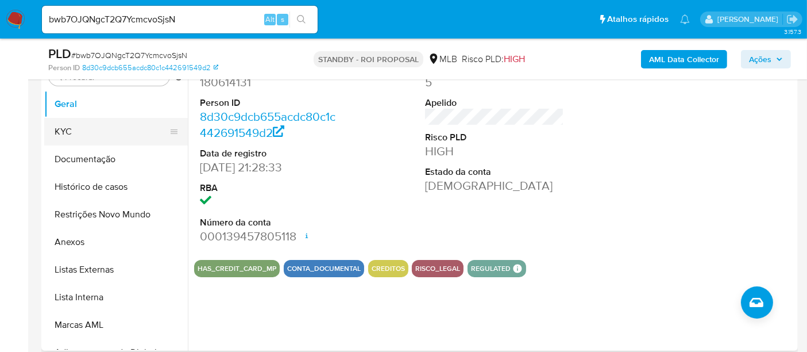
click at [67, 136] on button "KYC" at bounding box center [111, 132] width 134 height 28
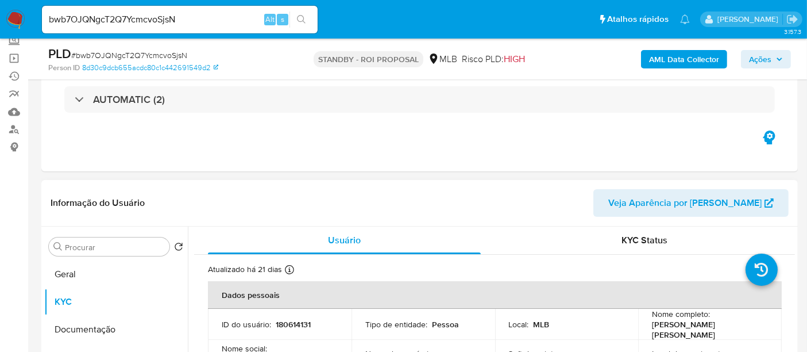
scroll to position [51, 0]
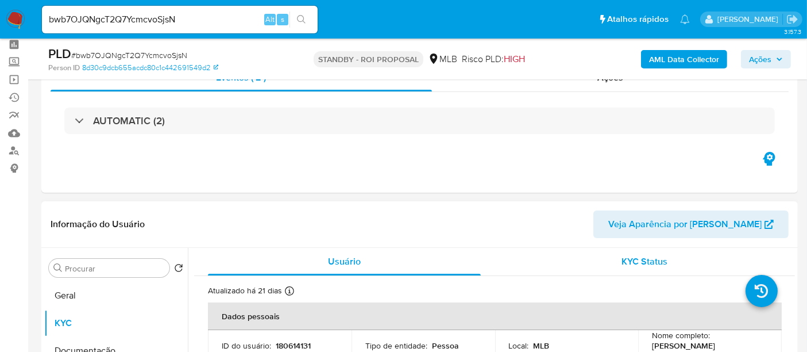
click at [643, 260] on span "KYC Status" at bounding box center [645, 260] width 46 height 13
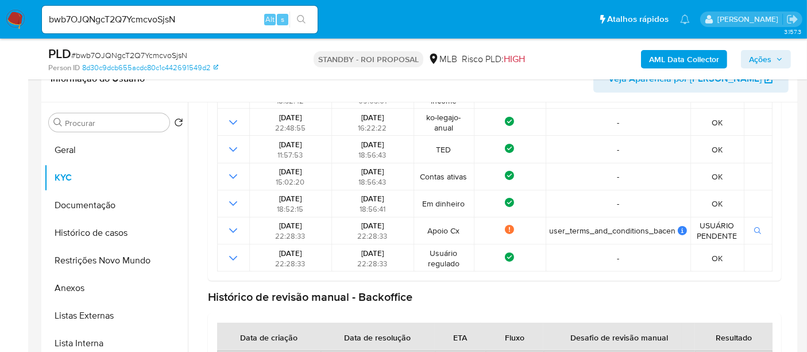
scroll to position [201, 0]
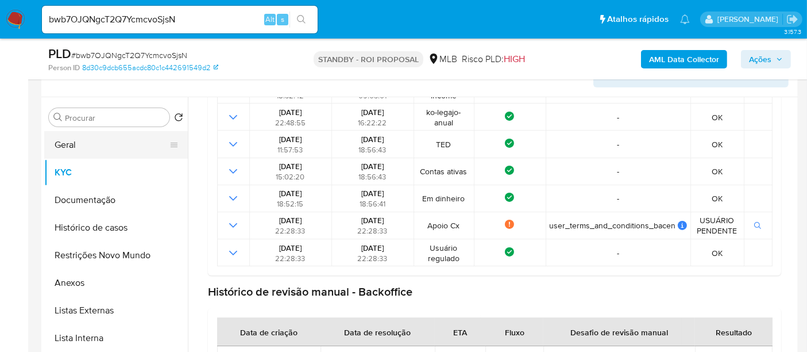
click at [79, 140] on button "Geral" at bounding box center [111, 145] width 134 height 28
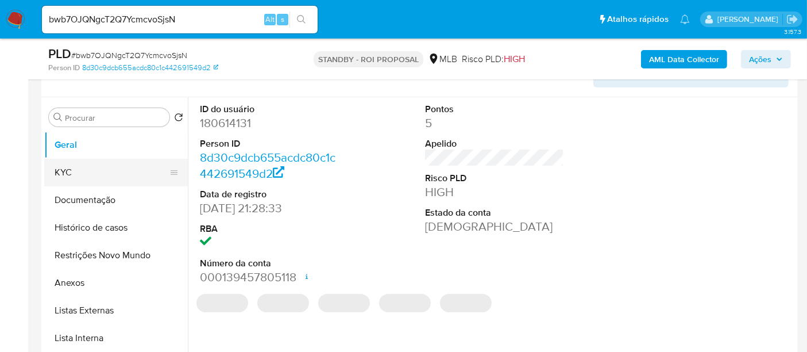
click at [68, 169] on button "KYC" at bounding box center [111, 173] width 134 height 28
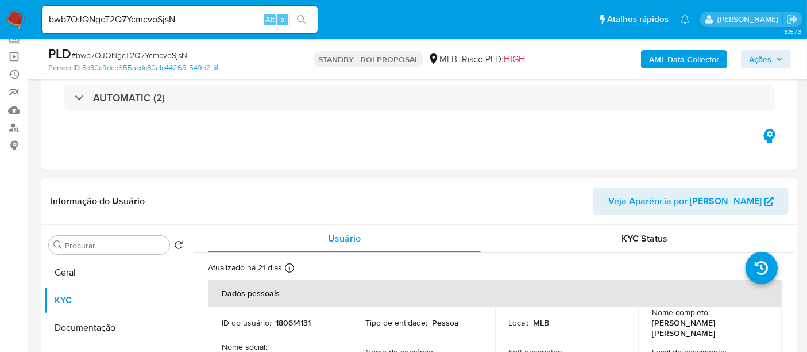
scroll to position [137, 0]
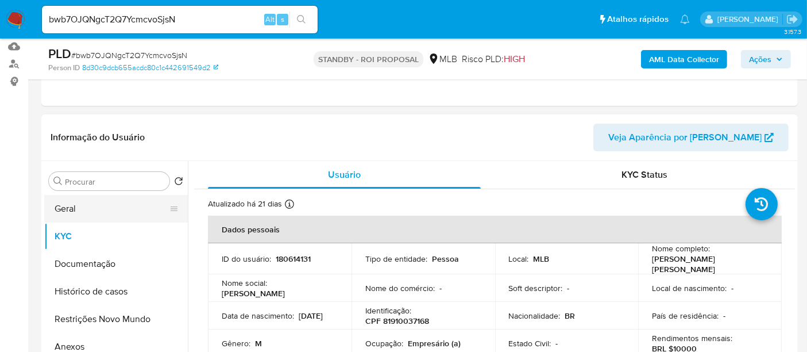
click at [83, 204] on button "Geral" at bounding box center [111, 209] width 134 height 28
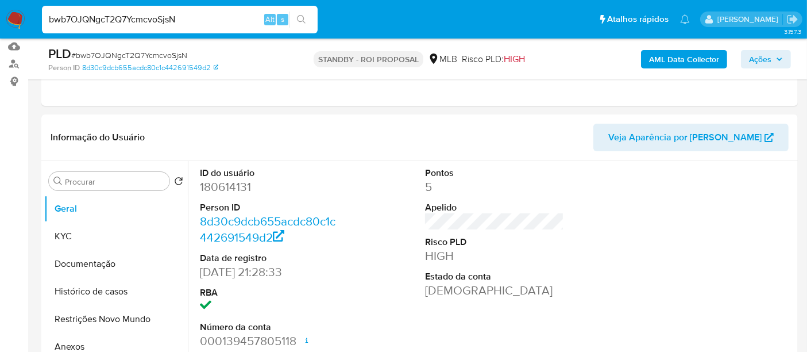
drag, startPoint x: 184, startPoint y: 20, endPoint x: 0, endPoint y: 20, distance: 183.8
click at [0, 20] on nav "Pausado Ver notificaciones bwb7OJQNgcT2Q7YcmcvoSjsN Alt s Atalhos rápidos Presi…" at bounding box center [403, 19] width 807 height 38
paste input "Loxc73wFmkR2O86EXtqXcnLX"
type input "Loxc73wFmkR2O86EXtqXcnLX"
click at [304, 20] on icon "search-icon" at bounding box center [301, 19] width 9 height 9
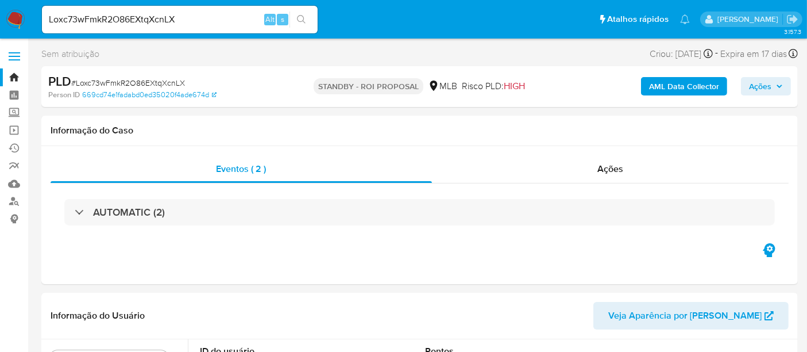
select select "10"
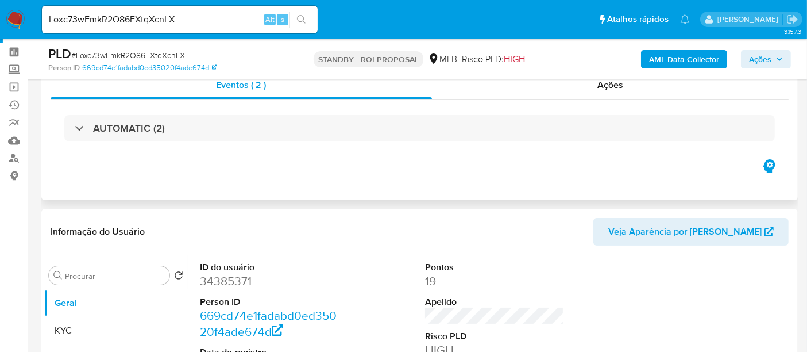
scroll to position [64, 0]
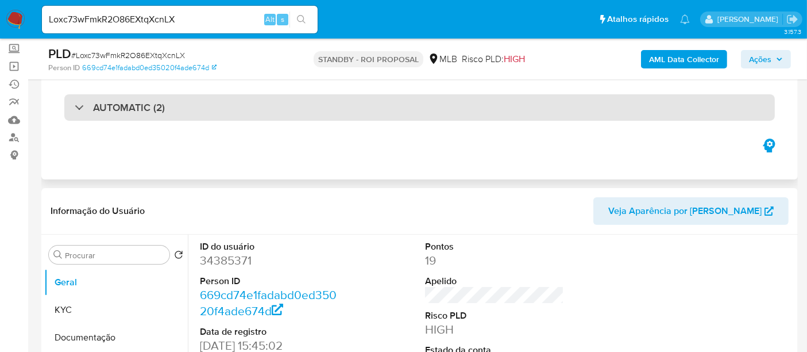
click at [204, 111] on div "AUTOMATIC (2)" at bounding box center [419, 107] width 710 height 26
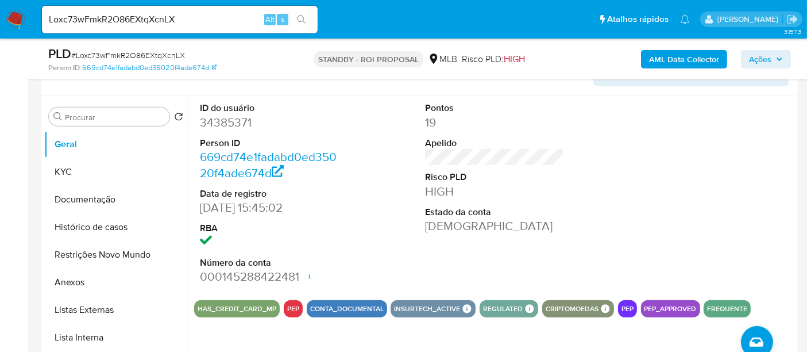
scroll to position [893, 0]
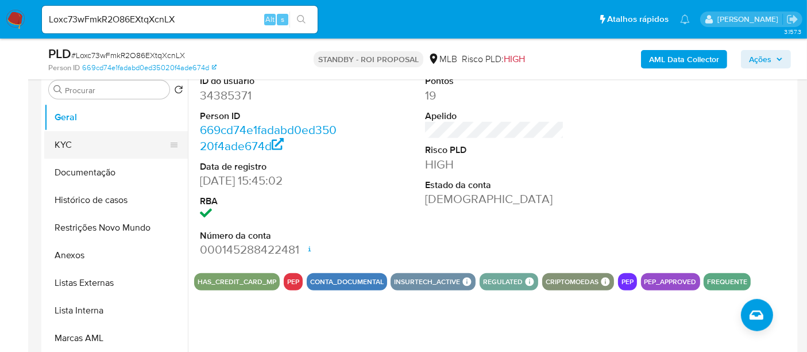
click at [67, 146] on button "KYC" at bounding box center [111, 145] width 134 height 28
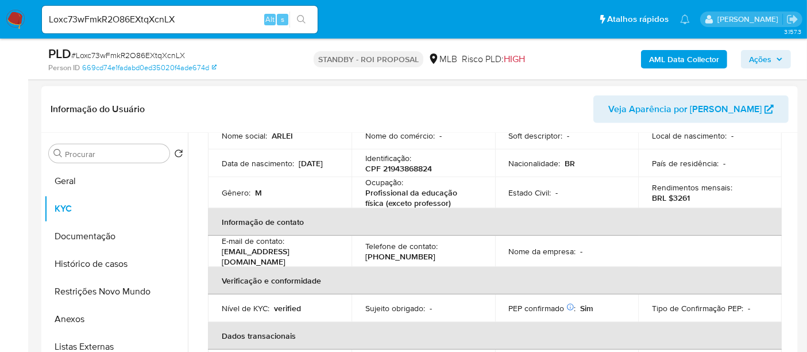
scroll to position [128, 0]
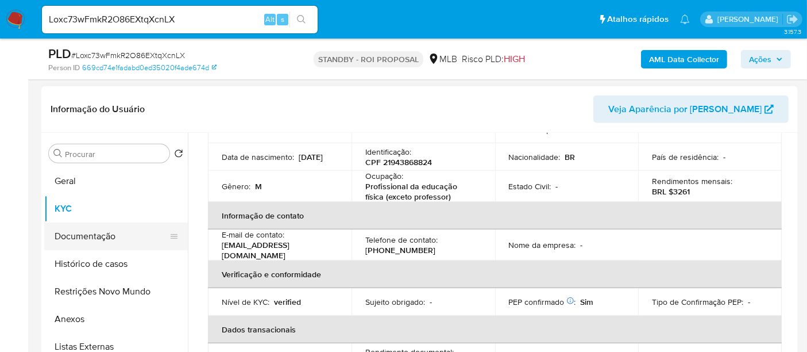
click at [82, 231] on button "Documentação" at bounding box center [111, 236] width 134 height 28
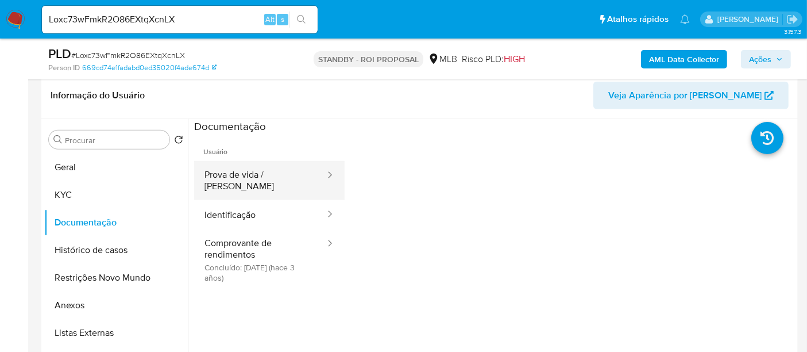
click at [245, 176] on button "Prova de vida / [PERSON_NAME]" at bounding box center [260, 180] width 132 height 39
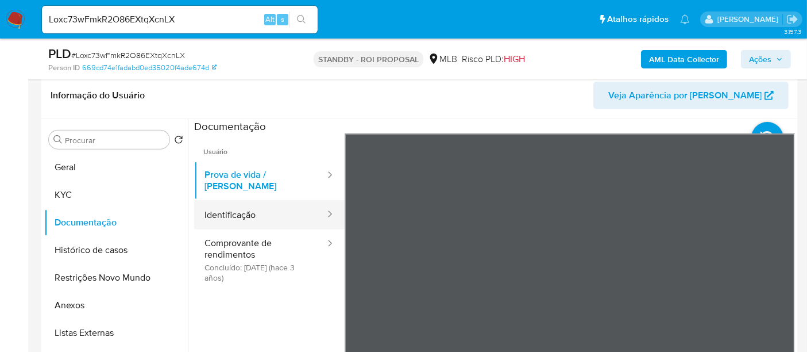
click at [233, 200] on button "Identificação" at bounding box center [260, 214] width 132 height 29
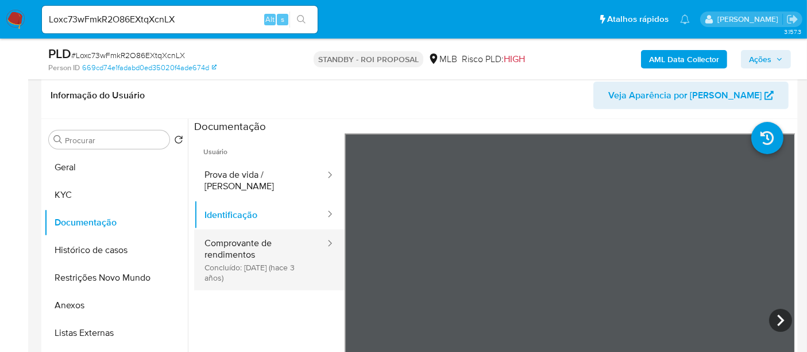
click at [231, 230] on button "Comprovante de rendimentos Concluído: 26/09/2022 (hace 3 años)" at bounding box center [260, 259] width 132 height 61
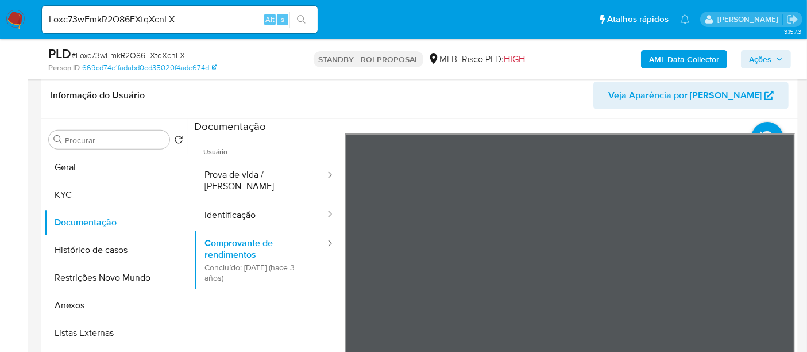
click at [331, 121] on section at bounding box center [494, 310] width 601 height 382
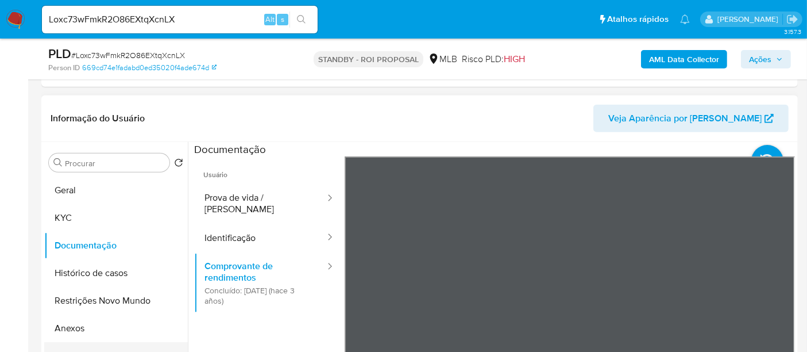
scroll to position [887, 0]
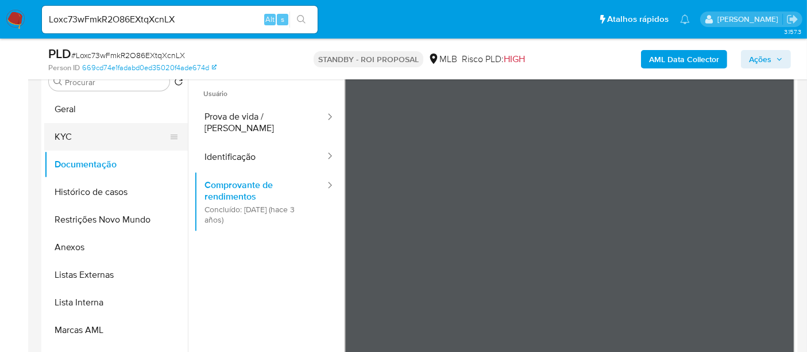
click at [74, 130] on button "KYC" at bounding box center [111, 137] width 134 height 28
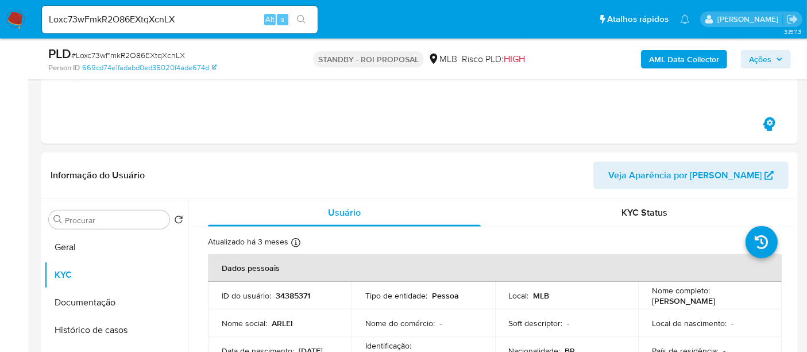
scroll to position [760, 0]
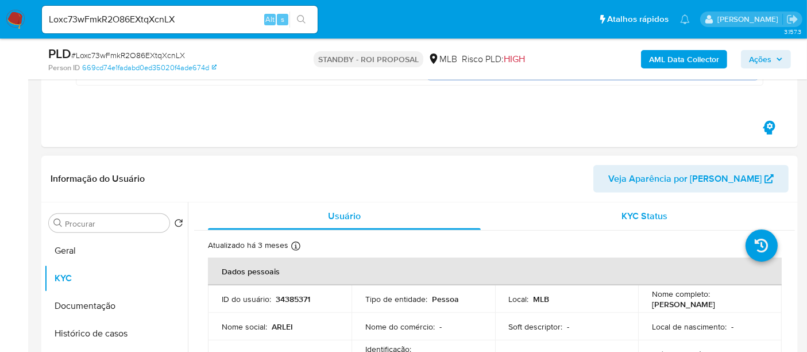
click at [638, 215] on span "KYC Status" at bounding box center [645, 215] width 46 height 13
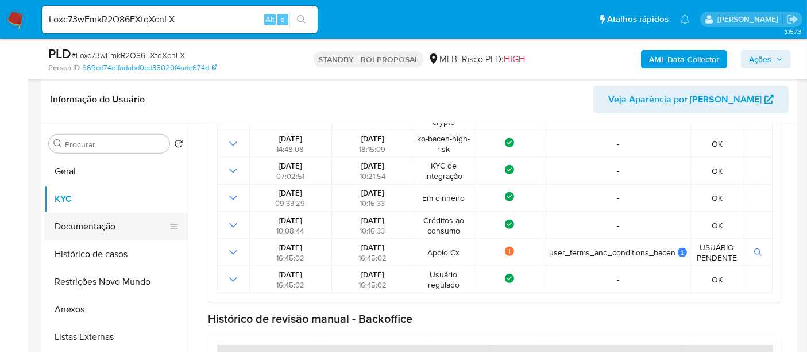
scroll to position [824, 0]
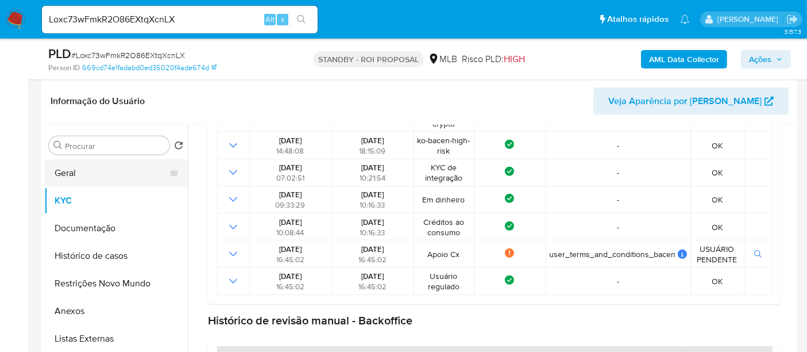
click at [69, 173] on button "Geral" at bounding box center [111, 173] width 134 height 28
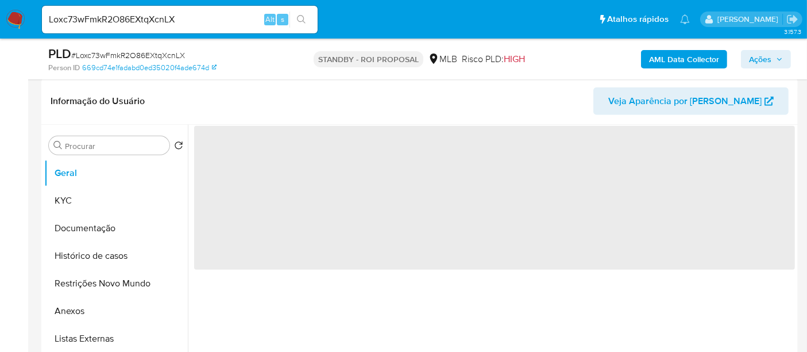
scroll to position [0, 0]
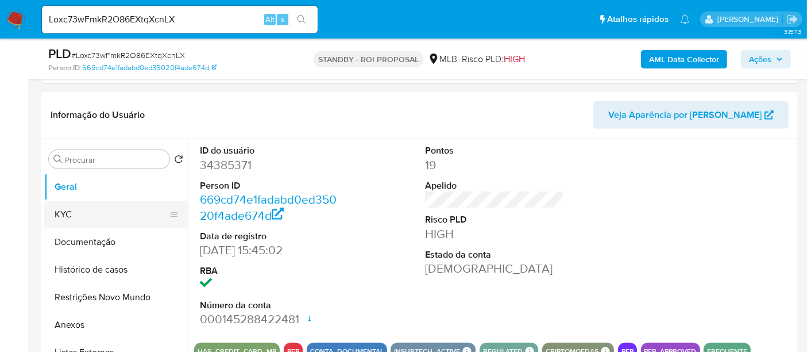
click at [61, 211] on button "KYC" at bounding box center [111, 214] width 134 height 28
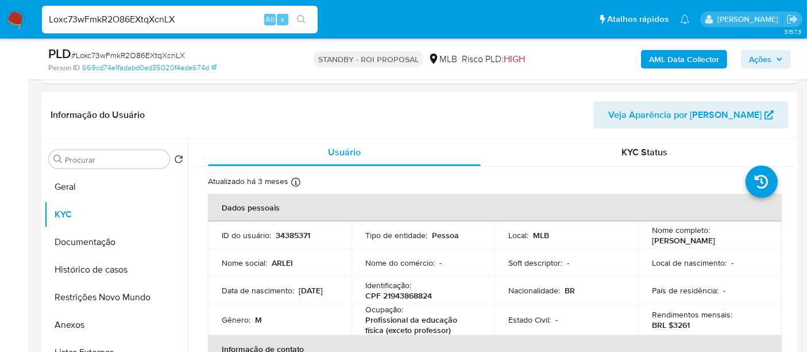
drag, startPoint x: 154, startPoint y: 20, endPoint x: 0, endPoint y: 30, distance: 154.3
click at [0, 30] on nav "Pausado Ver notificaciones Loxc73wFmkR2O86EXtqXcnLX Alt s Atalhos rápidos Presi…" at bounding box center [403, 19] width 807 height 38
paste input "RbBEuql1Fym6MjGhSjlfHa54"
type input "RbBEuql1Fym6MjGhSjlfHa54"
click at [297, 17] on icon "search-icon" at bounding box center [301, 19] width 9 height 9
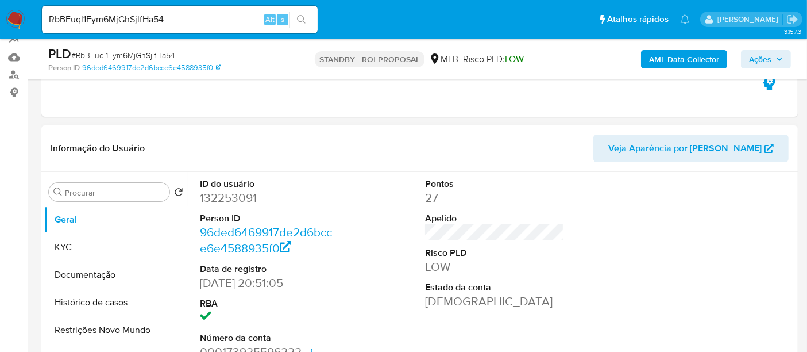
scroll to position [128, 0]
select select "10"
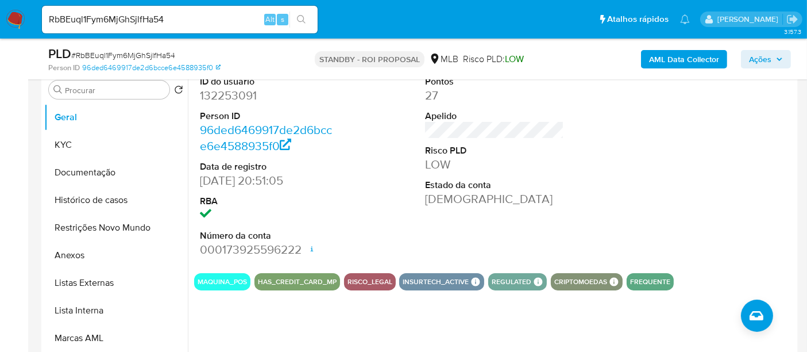
scroll to position [255, 0]
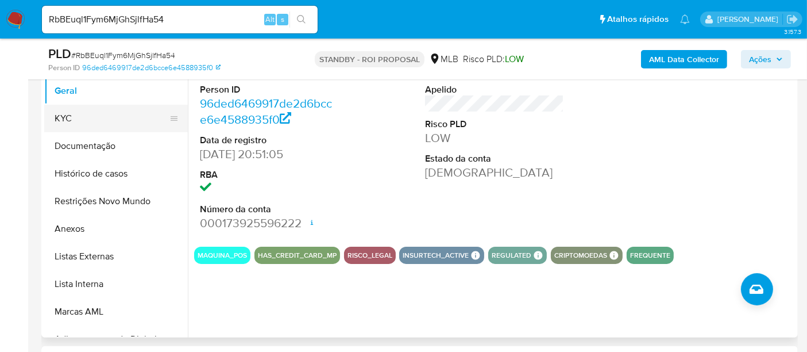
click at [67, 120] on button "KYC" at bounding box center [111, 119] width 134 height 28
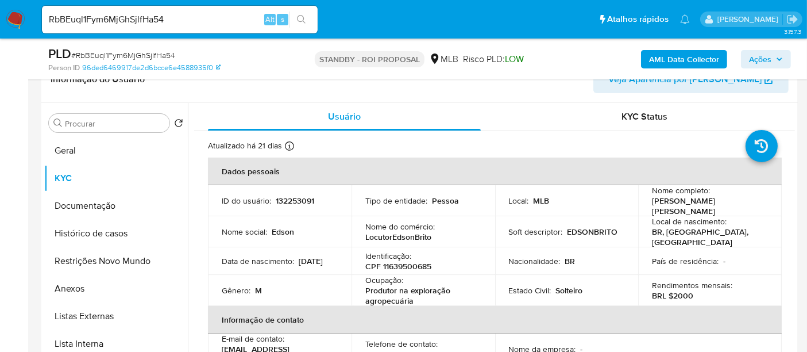
scroll to position [222, 0]
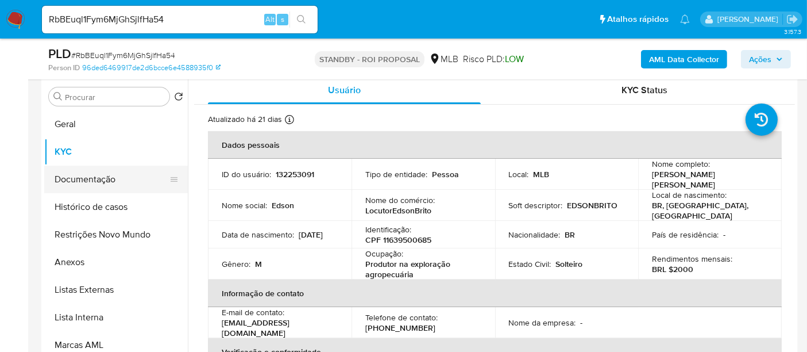
click at [103, 178] on button "Documentação" at bounding box center [111, 179] width 134 height 28
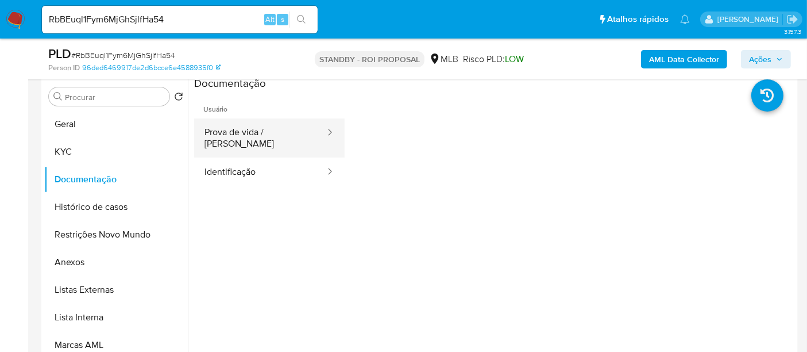
click at [221, 128] on button "Prova de vida / [PERSON_NAME]" at bounding box center [260, 137] width 132 height 39
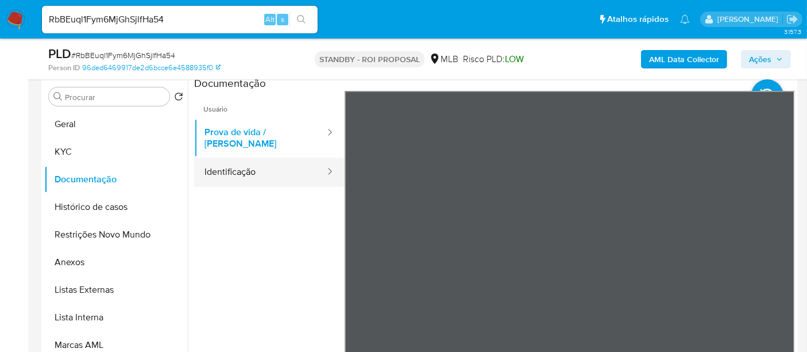
drag, startPoint x: 234, startPoint y: 157, endPoint x: 277, endPoint y: 159, distance: 43.7
click at [233, 158] on button "Identificação" at bounding box center [260, 171] width 132 height 29
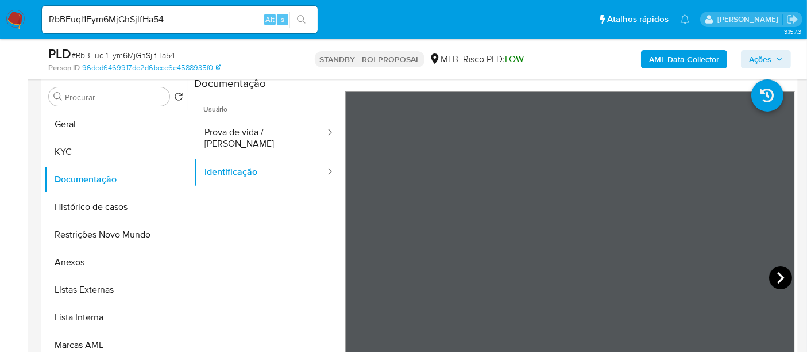
click at [772, 273] on icon at bounding box center [780, 277] width 23 height 23
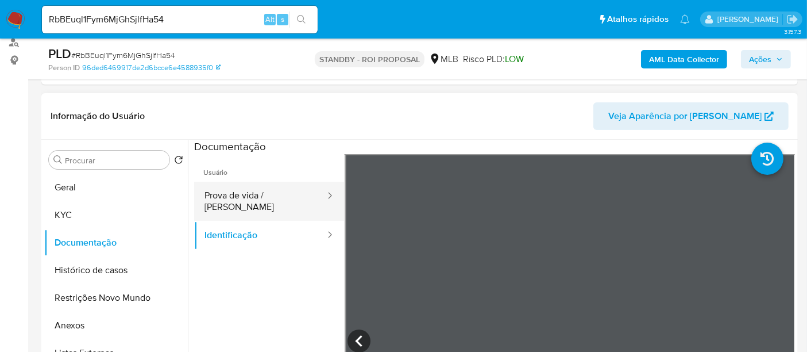
scroll to position [158, 0]
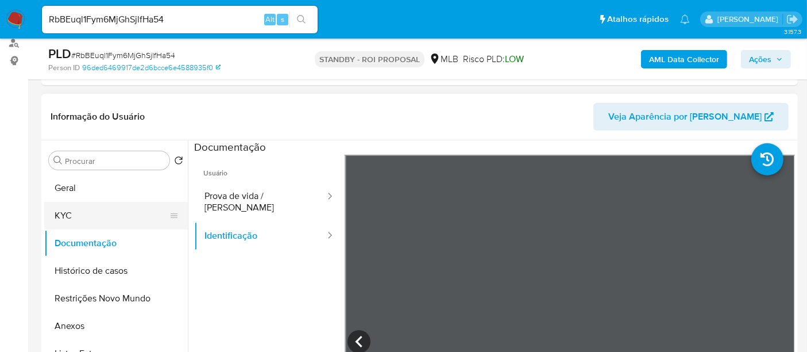
click at [75, 214] on button "KYC" at bounding box center [111, 216] width 134 height 28
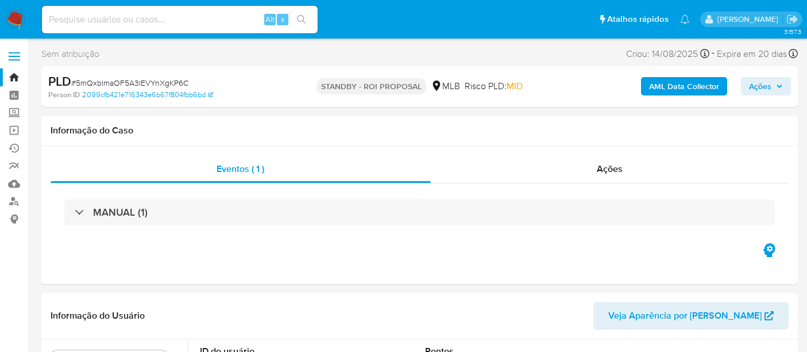
select select "10"
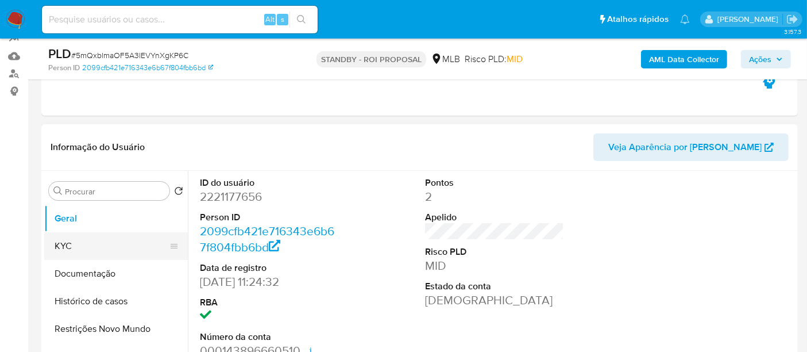
click at [95, 244] on button "KYC" at bounding box center [111, 246] width 134 height 28
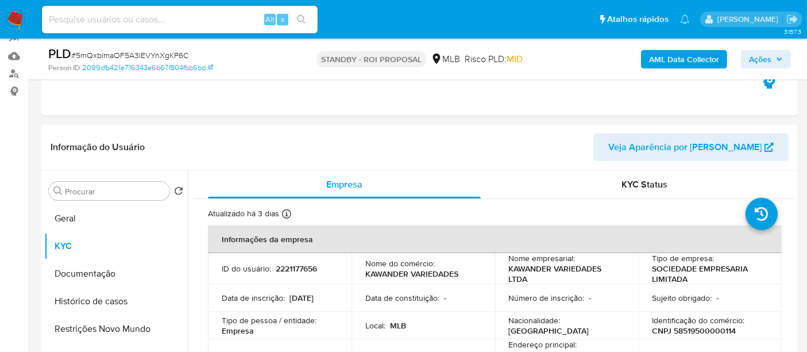
click at [125, 17] on input at bounding box center [180, 19] width 276 height 15
paste input "bwb7OJQNgcT2Q7YcmcvoSjsN"
type input "bwb7OJQNgcT2Q7YcmcvoSjsN"
click at [302, 16] on icon "search-icon" at bounding box center [301, 19] width 9 height 9
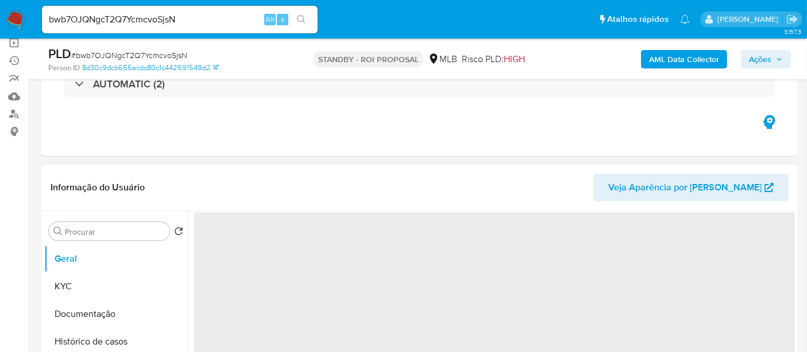
scroll to position [128, 0]
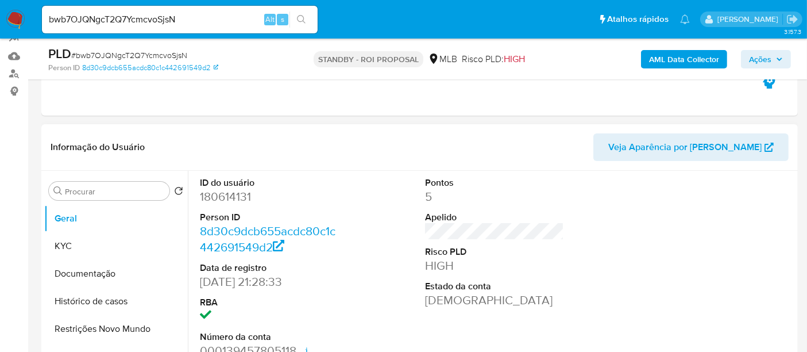
select select "10"
click at [74, 238] on button "KYC" at bounding box center [111, 246] width 134 height 28
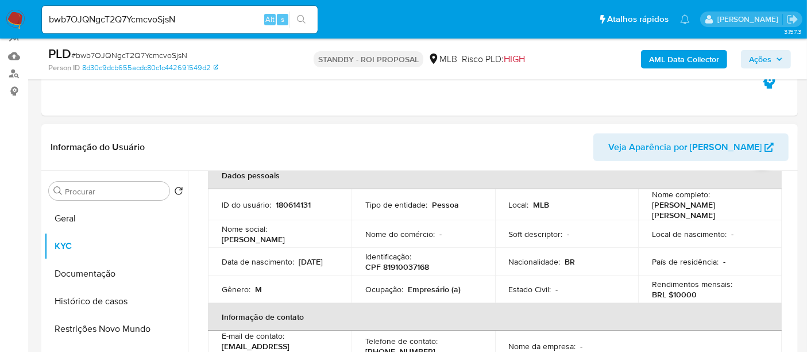
scroll to position [0, 0]
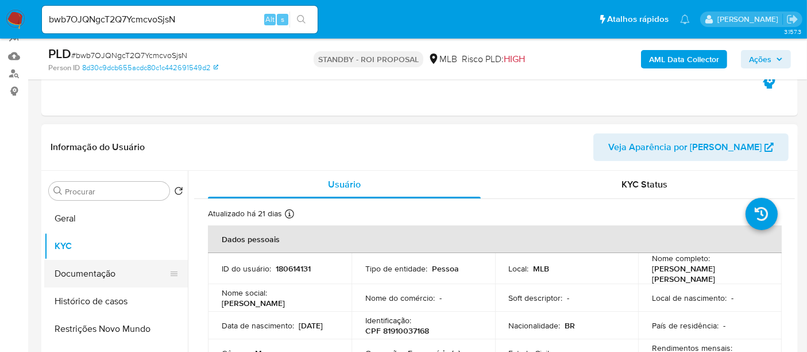
click at [87, 272] on button "Documentação" at bounding box center [111, 274] width 134 height 28
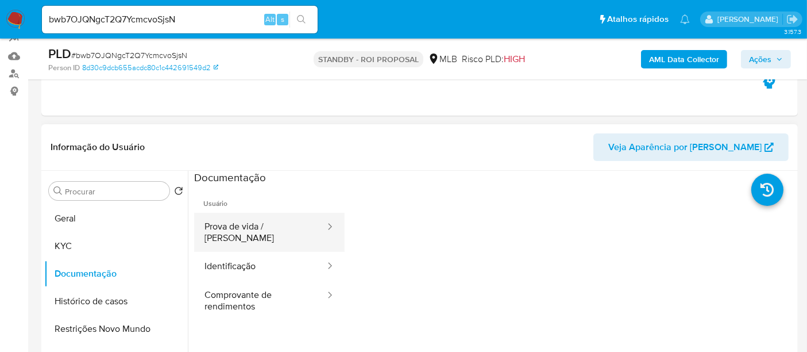
click at [288, 230] on button "Prova de vida / [PERSON_NAME]" at bounding box center [260, 232] width 132 height 39
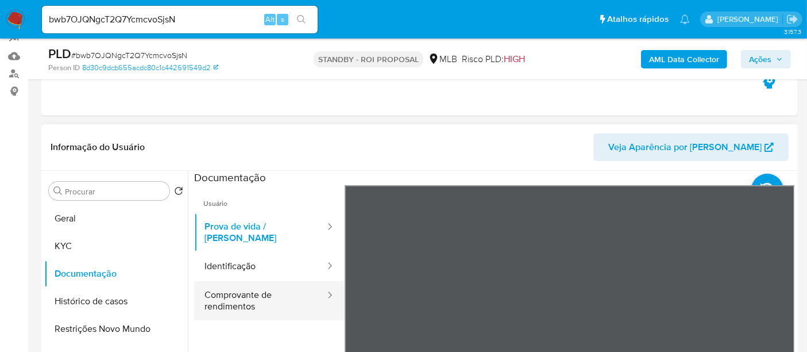
click at [219, 284] on button "Comprovante de rendimentos" at bounding box center [260, 300] width 132 height 39
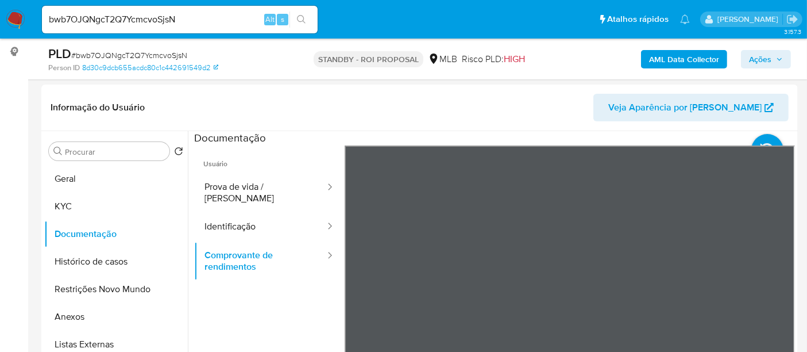
scroll to position [186, 0]
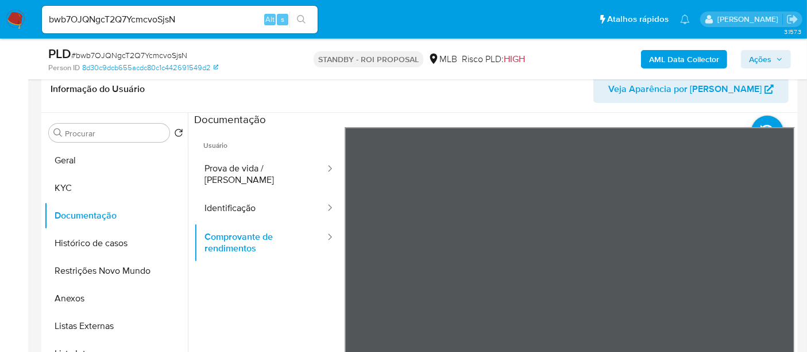
click at [566, 106] on div "Informação do Usuário Veja Aparência por Pessoa Procurar Retornar ao pedido pad…" at bounding box center [419, 236] width 756 height 341
click at [779, 277] on section at bounding box center [494, 304] width 601 height 382
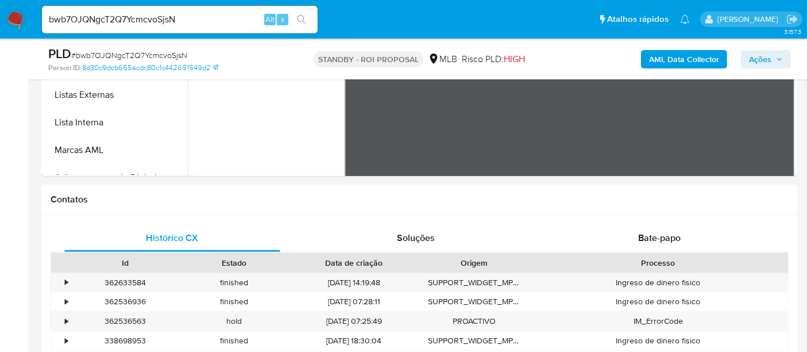
scroll to position [414, 0]
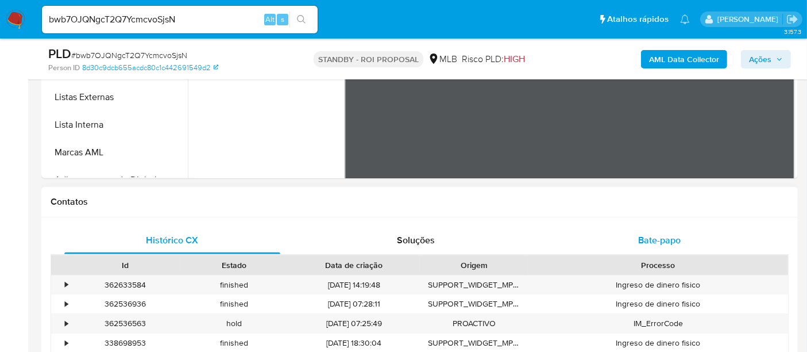
click at [662, 233] on span "Bate-papo" at bounding box center [659, 239] width 43 height 13
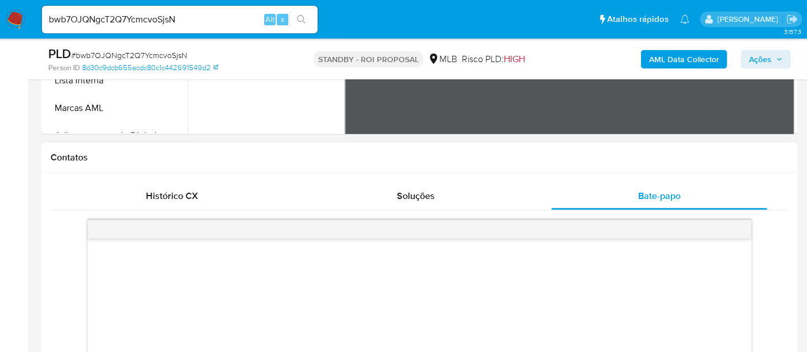
scroll to position [542, 0]
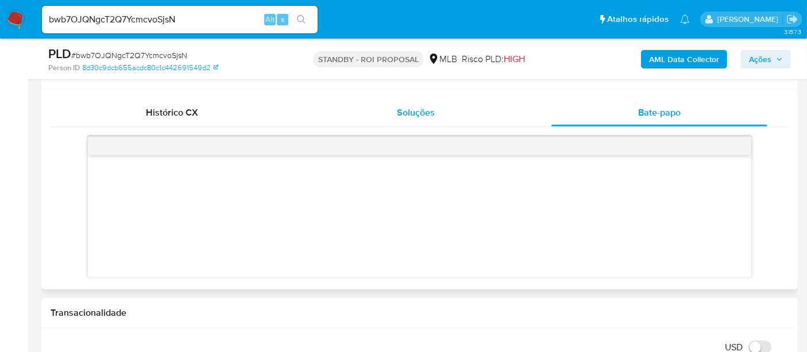
click at [411, 117] on span "Soluções" at bounding box center [416, 112] width 38 height 13
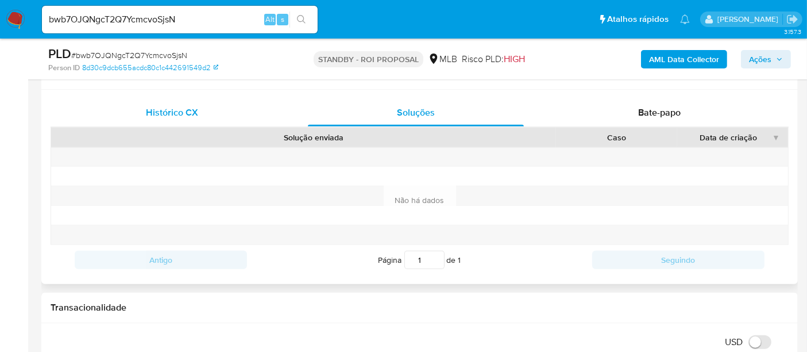
click at [171, 114] on span "Histórico CX" at bounding box center [172, 112] width 52 height 13
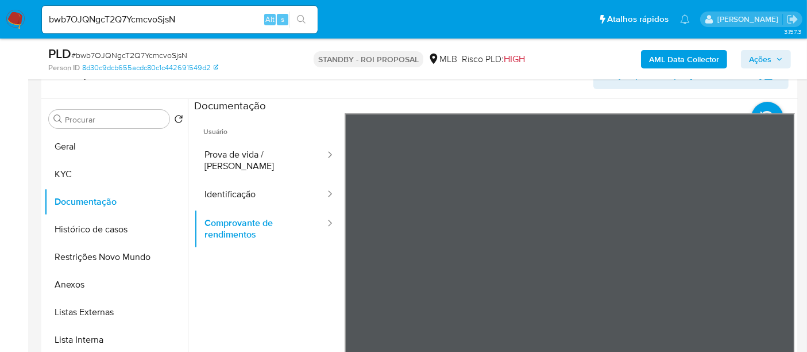
scroll to position [176, 0]
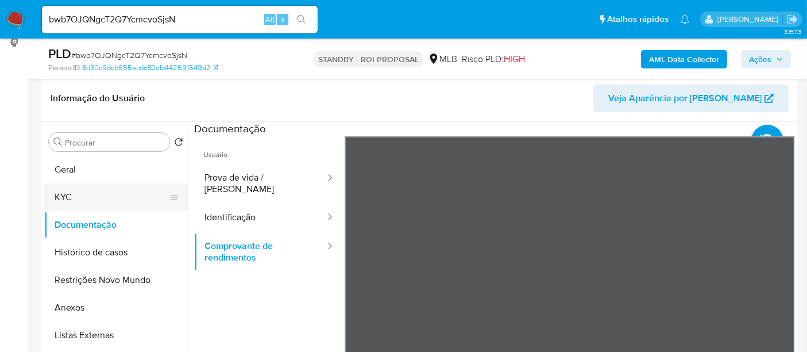
click at [75, 192] on button "KYC" at bounding box center [111, 197] width 134 height 28
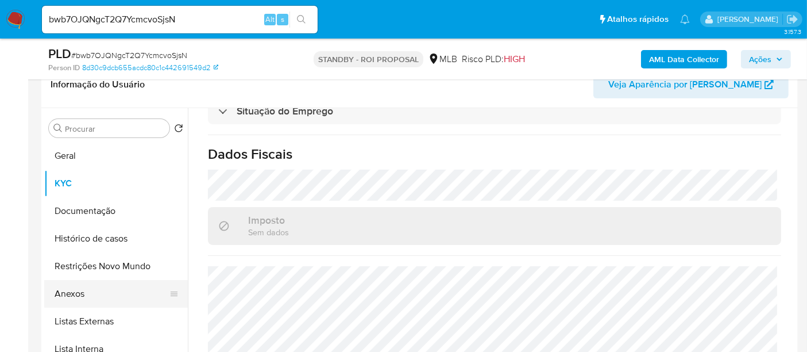
scroll to position [191, 0]
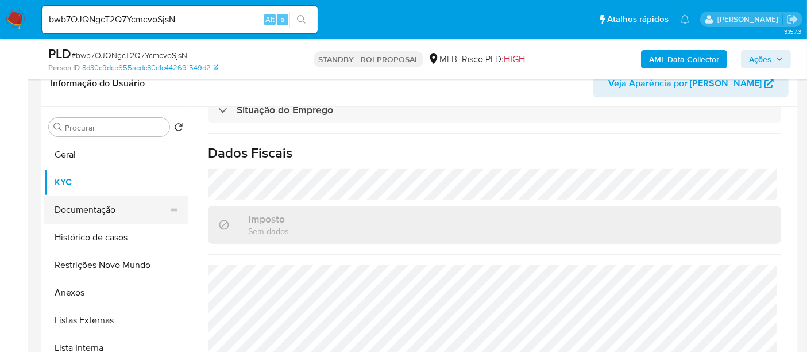
click at [92, 211] on button "Documentação" at bounding box center [111, 210] width 134 height 28
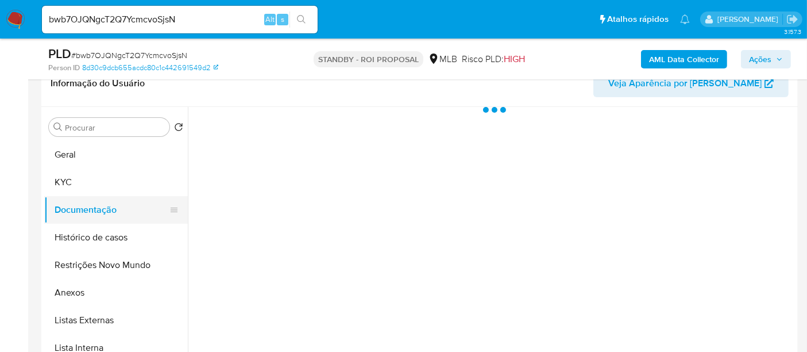
scroll to position [0, 0]
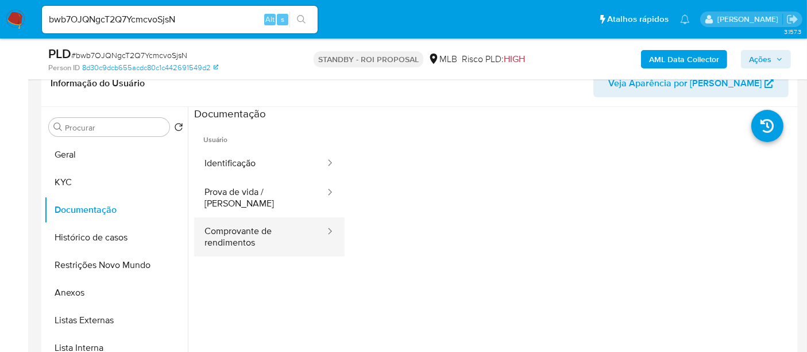
click at [261, 229] on button "Comprovante de rendimentos" at bounding box center [260, 236] width 132 height 39
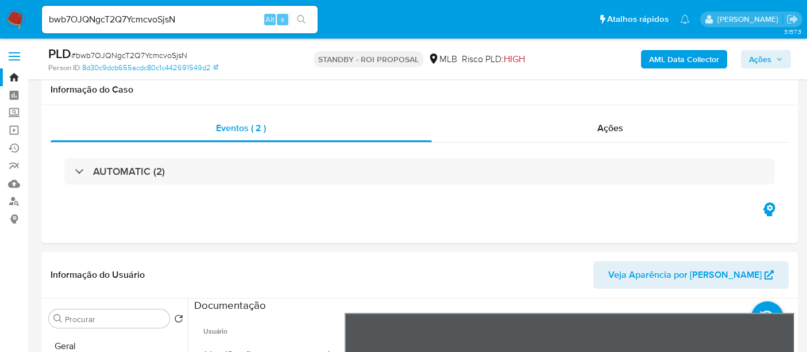
select select "10"
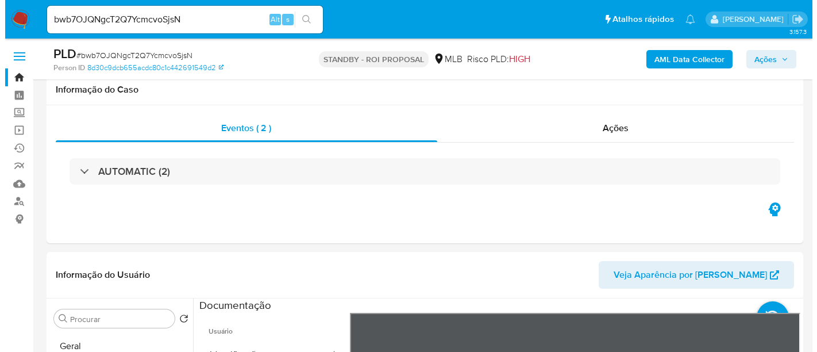
scroll to position [191, 0]
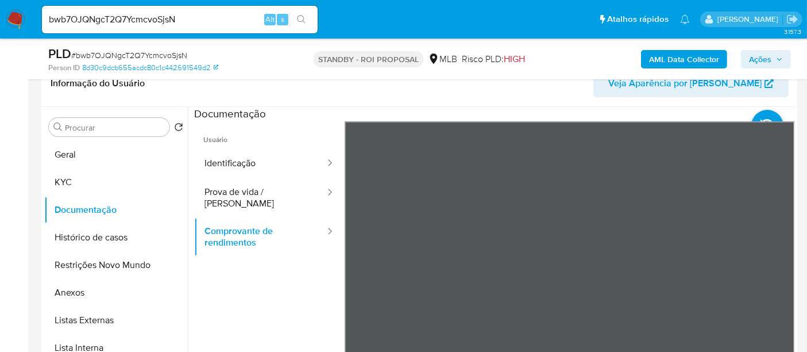
click at [701, 55] on b "AML Data Collector" at bounding box center [684, 59] width 70 height 18
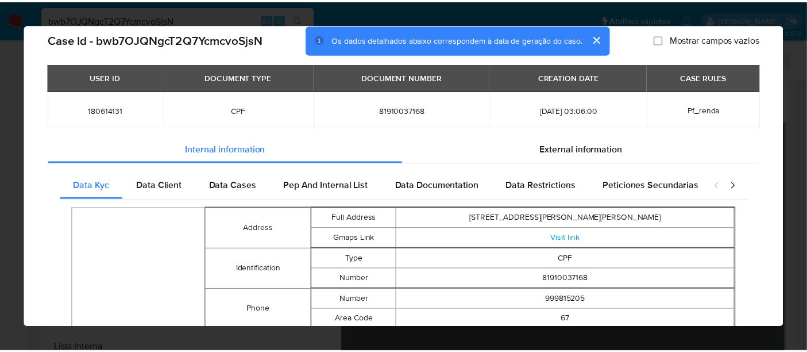
scroll to position [0, 0]
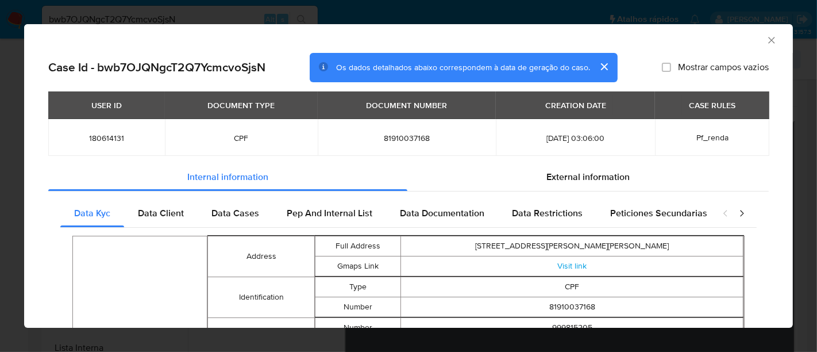
click at [766, 37] on icon "Fechar a janela" at bounding box center [771, 39] width 11 height 11
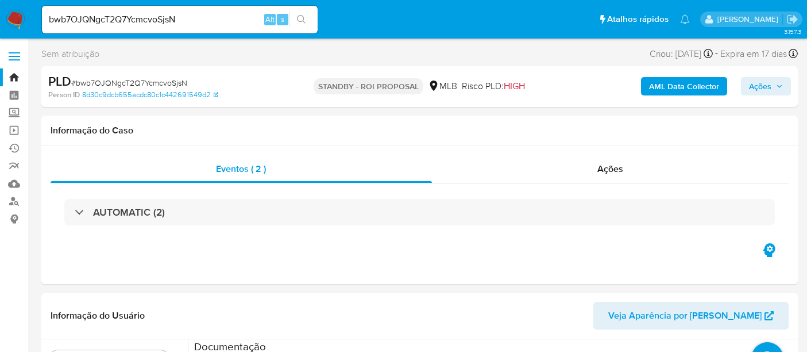
select select "10"
